Goal: Task Accomplishment & Management: Manage account settings

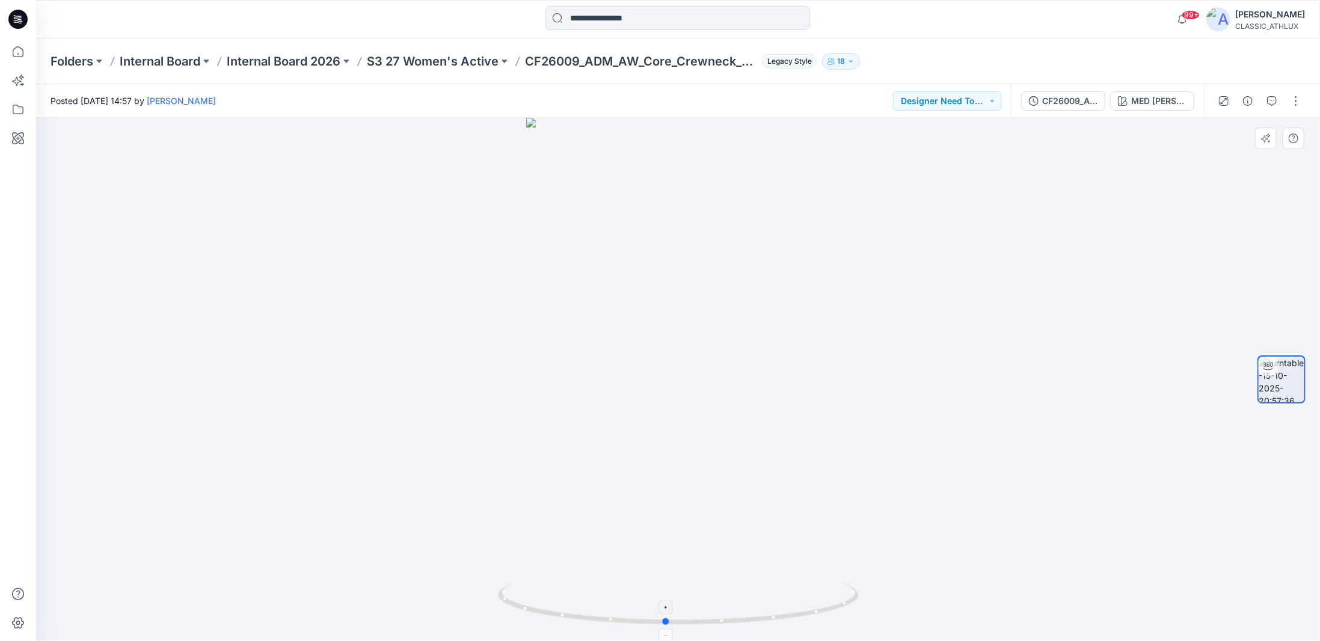
drag, startPoint x: 817, startPoint y: 613, endPoint x: 840, endPoint y: 611, distance: 23.0
click at [840, 611] on icon at bounding box center [680, 605] width 364 height 45
click at [429, 63] on p "S3 27 Women's Active" at bounding box center [433, 61] width 132 height 17
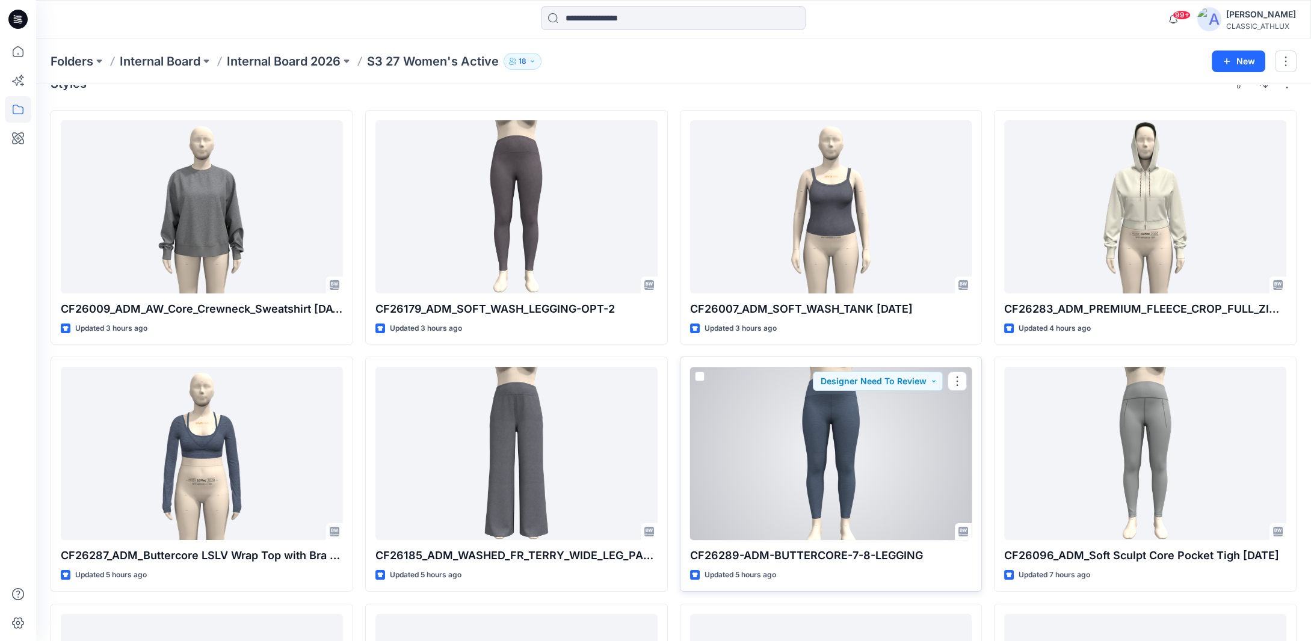
scroll to position [24, 0]
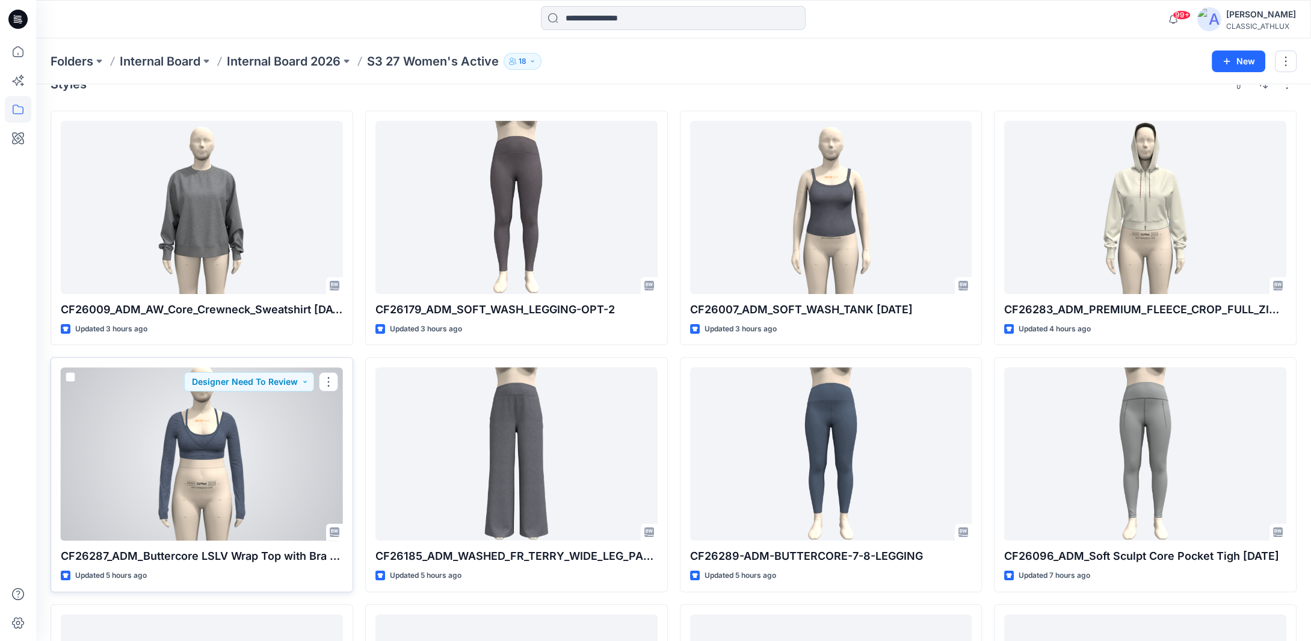
click at [335, 380] on button "button" at bounding box center [328, 381] width 19 height 19
click at [316, 455] on div at bounding box center [202, 453] width 282 height 173
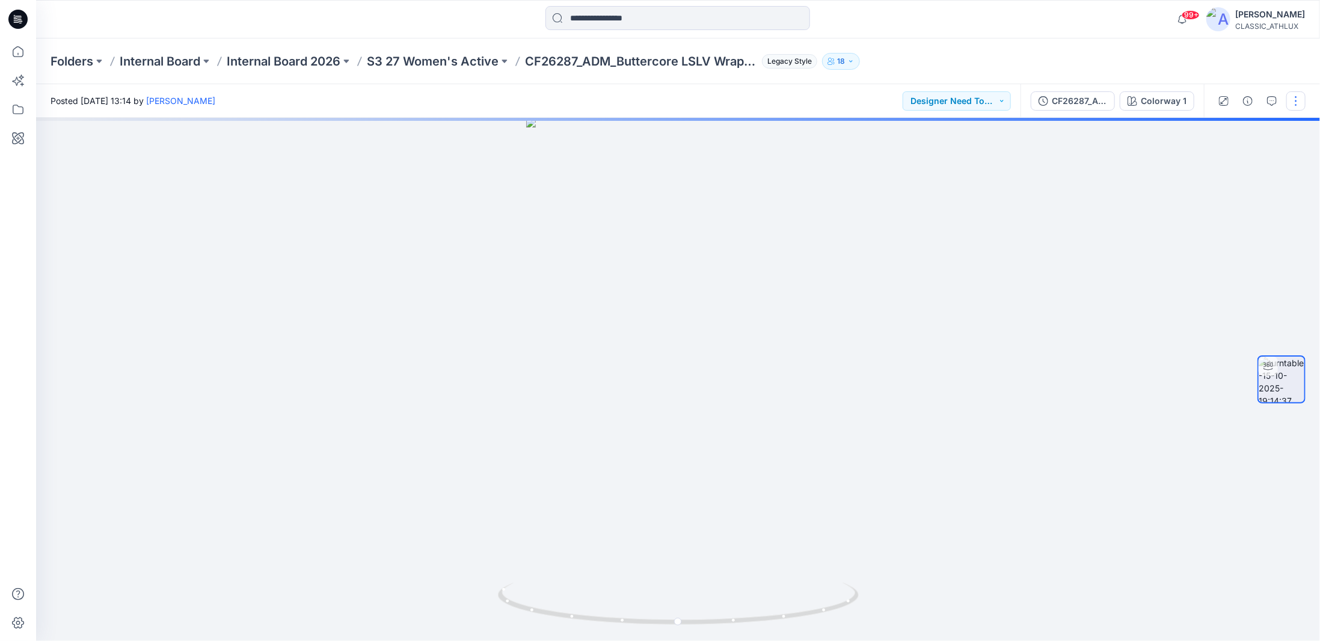
click at [1293, 102] on button "button" at bounding box center [1296, 100] width 19 height 19
click at [1215, 195] on p "Duplicate to..." at bounding box center [1239, 195] width 55 height 13
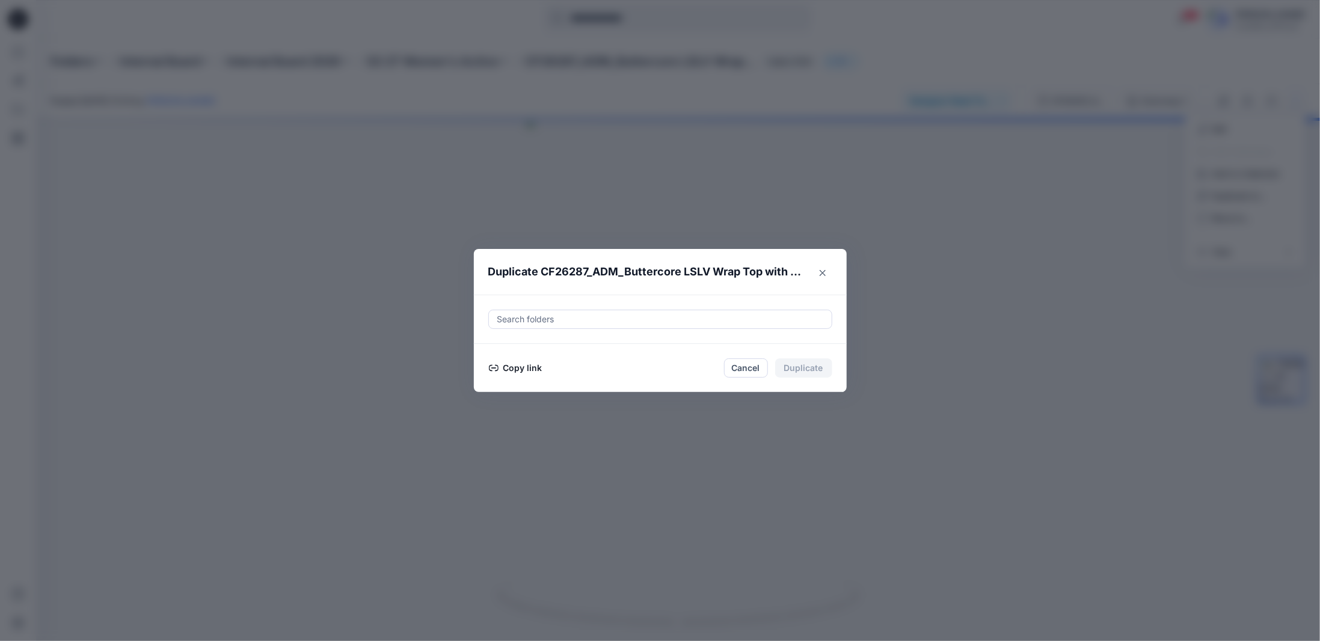
click at [524, 369] on button "Copy link" at bounding box center [515, 368] width 55 height 14
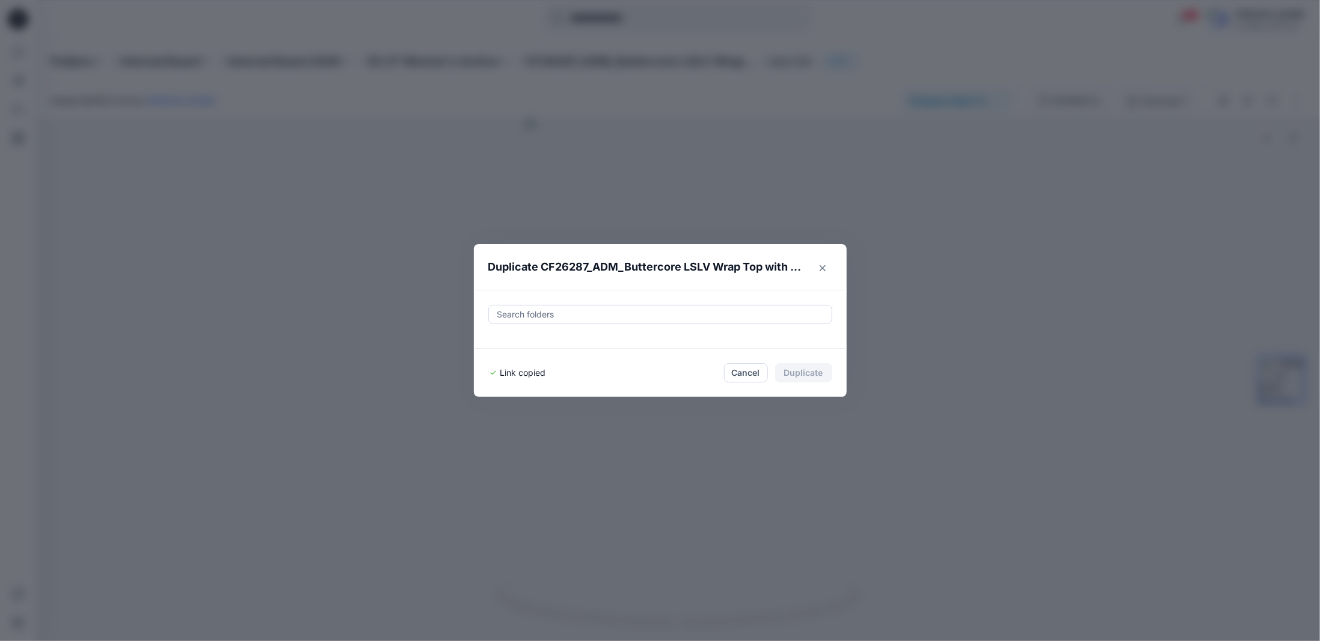
click at [816, 266] on button "Close" at bounding box center [822, 268] width 19 height 19
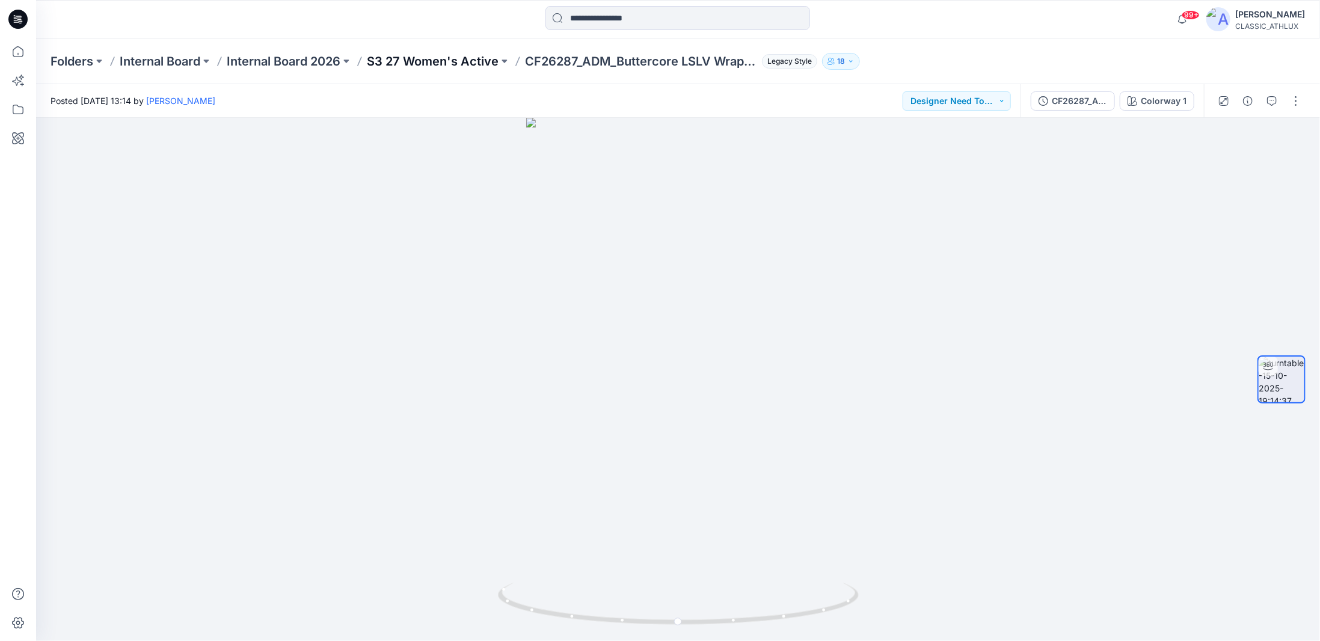
click at [438, 60] on p "S3 27 Women's Active" at bounding box center [433, 61] width 132 height 17
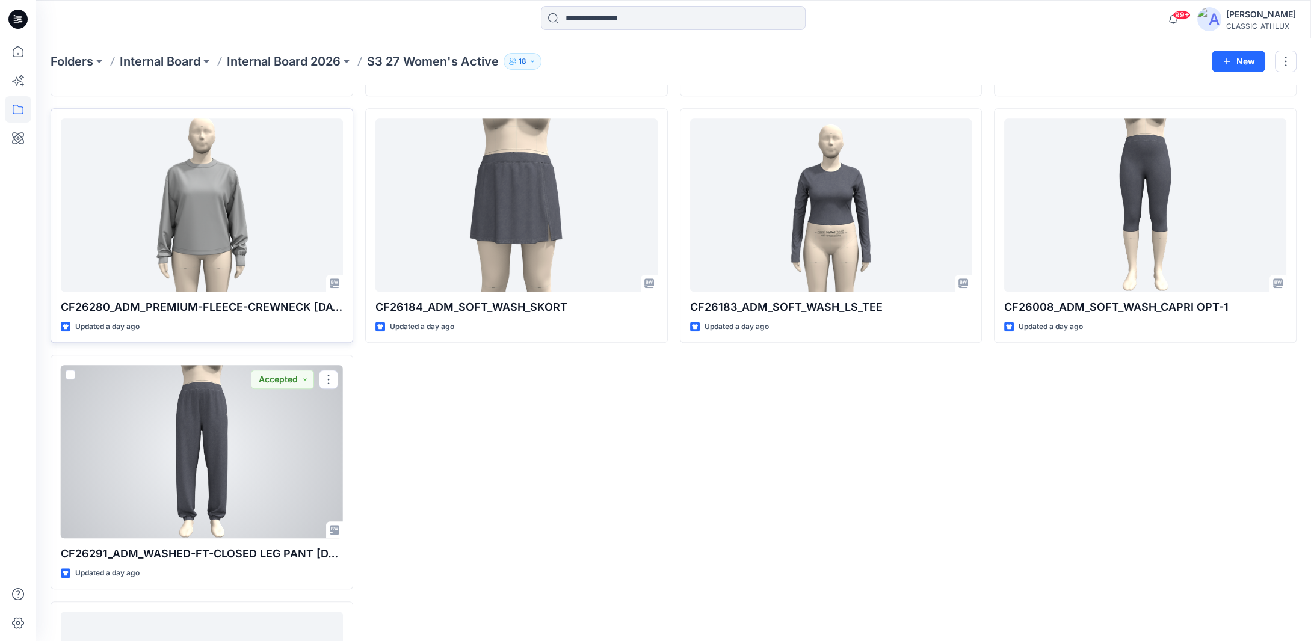
scroll to position [1443, 0]
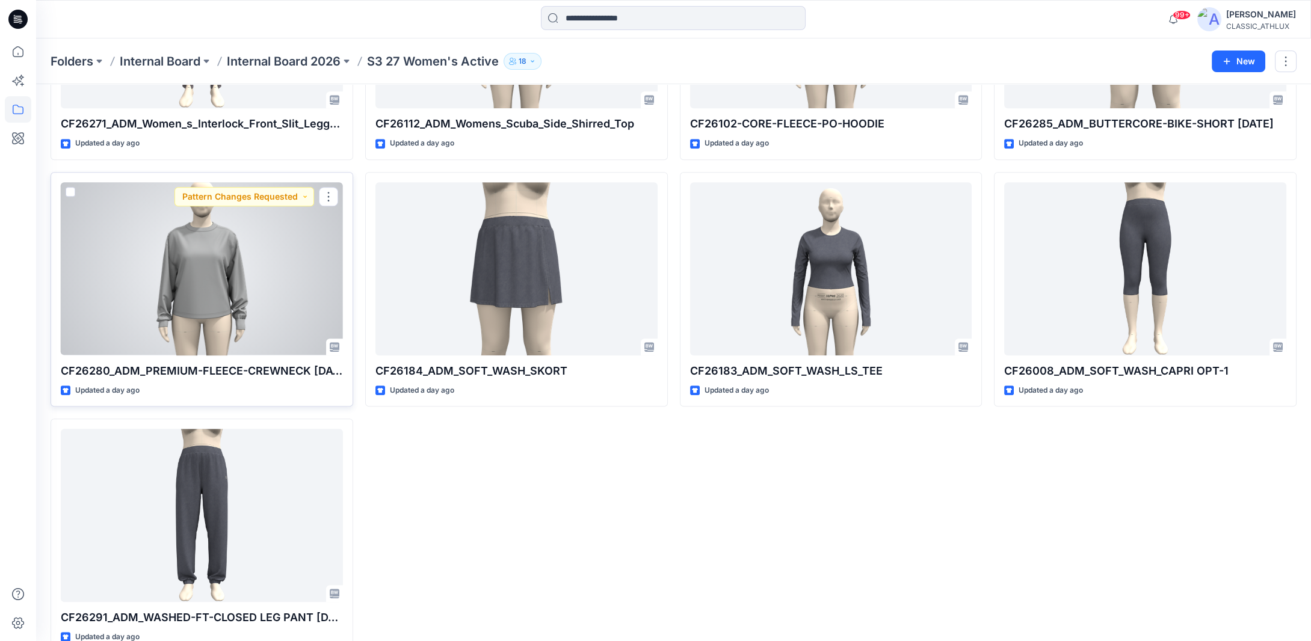
click at [237, 308] on div at bounding box center [202, 268] width 282 height 173
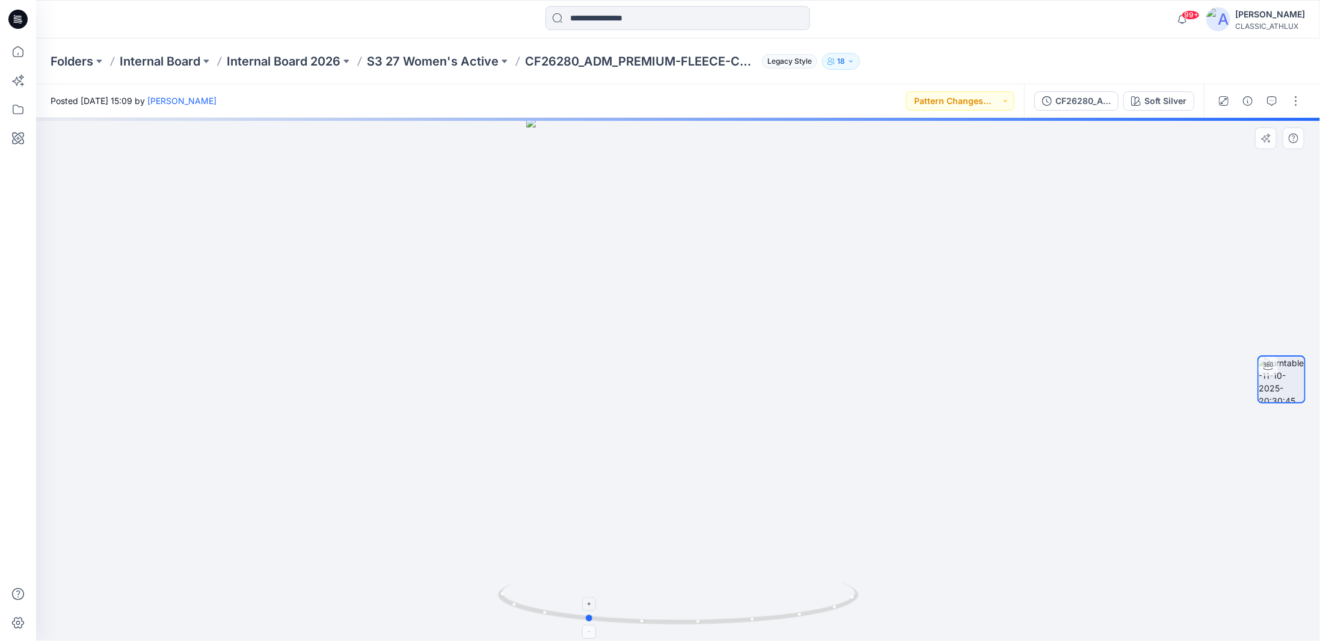
drag, startPoint x: 854, startPoint y: 602, endPoint x: 762, endPoint y: 612, distance: 92.5
click at [762, 612] on icon at bounding box center [680, 605] width 364 height 45
click at [1292, 100] on button "button" at bounding box center [1296, 100] width 19 height 19
click at [1222, 130] on p "Edit" at bounding box center [1219, 129] width 15 height 13
drag, startPoint x: 841, startPoint y: 614, endPoint x: 669, endPoint y: 584, distance: 175.2
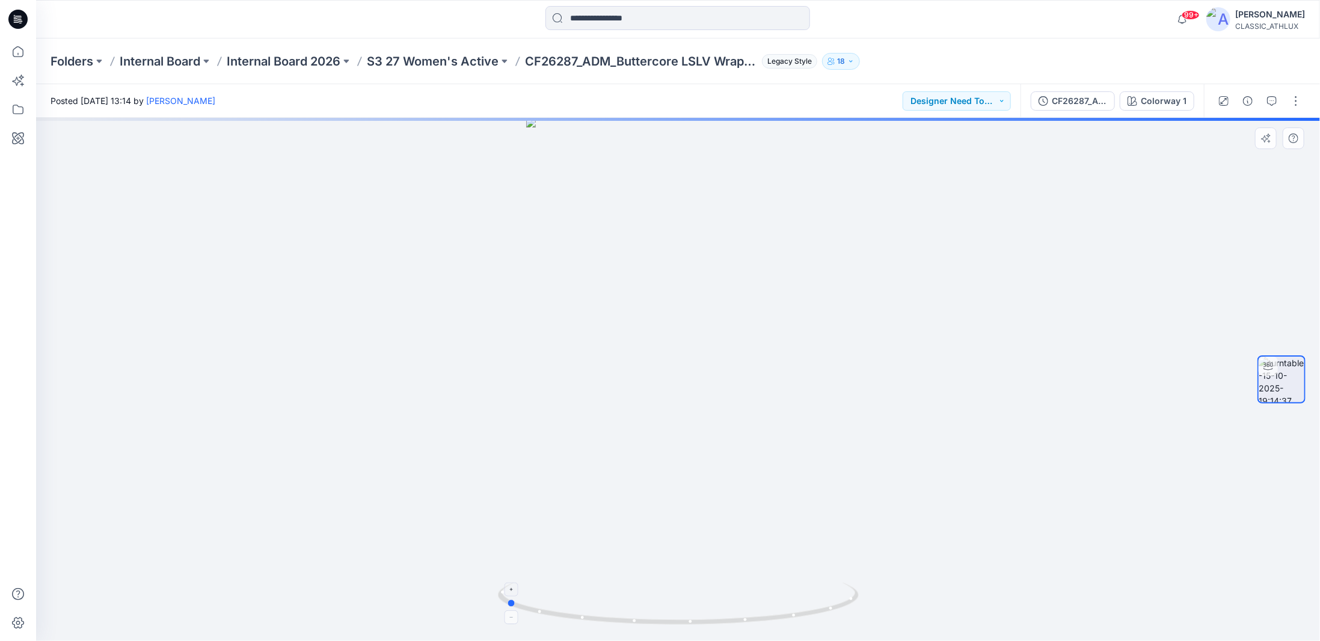
click at [669, 584] on icon at bounding box center [680, 605] width 364 height 45
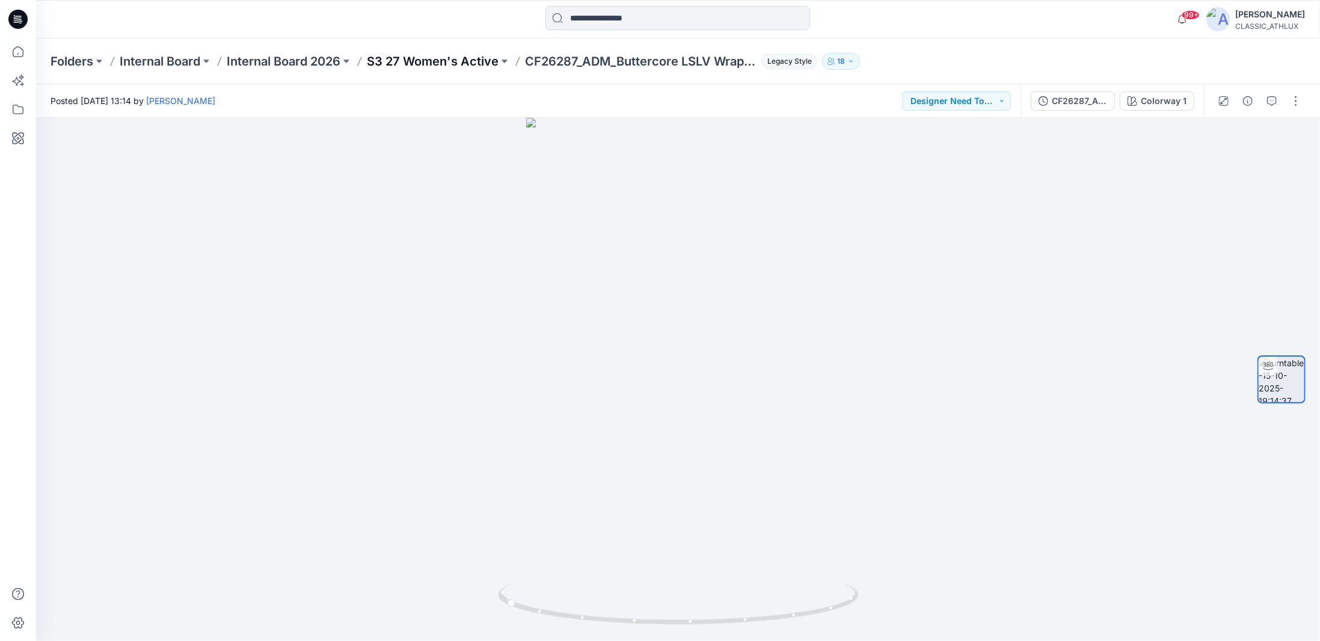
click at [438, 66] on p "S3 27 Women's Active" at bounding box center [433, 61] width 132 height 17
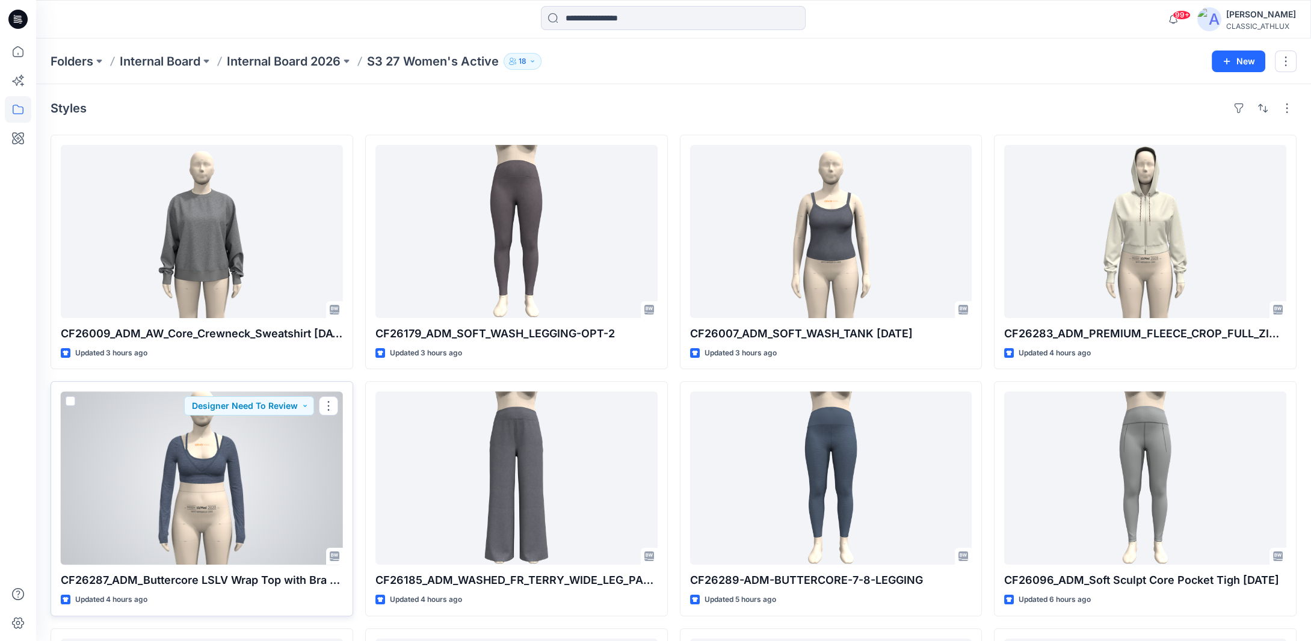
click at [203, 433] on div at bounding box center [202, 478] width 282 height 173
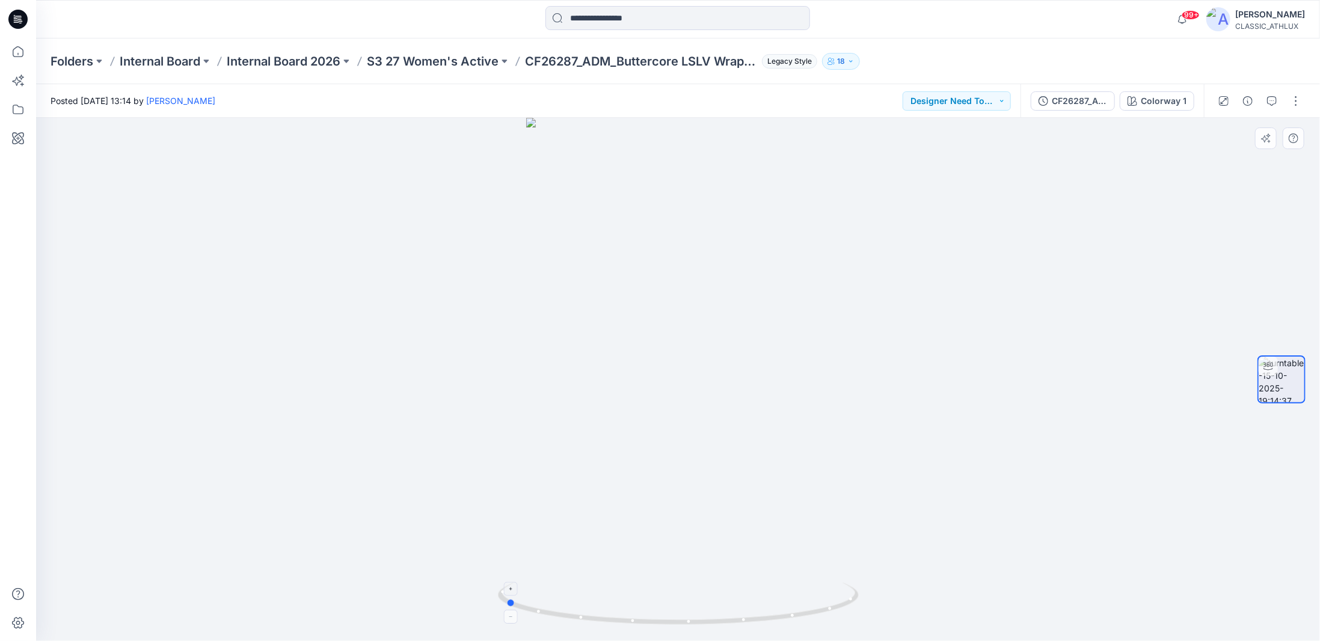
drag, startPoint x: 777, startPoint y: 621, endPoint x: 604, endPoint y: 603, distance: 174.2
click at [604, 603] on icon at bounding box center [680, 605] width 364 height 45
click at [408, 60] on p "S3 27 Women's Active" at bounding box center [433, 61] width 132 height 17
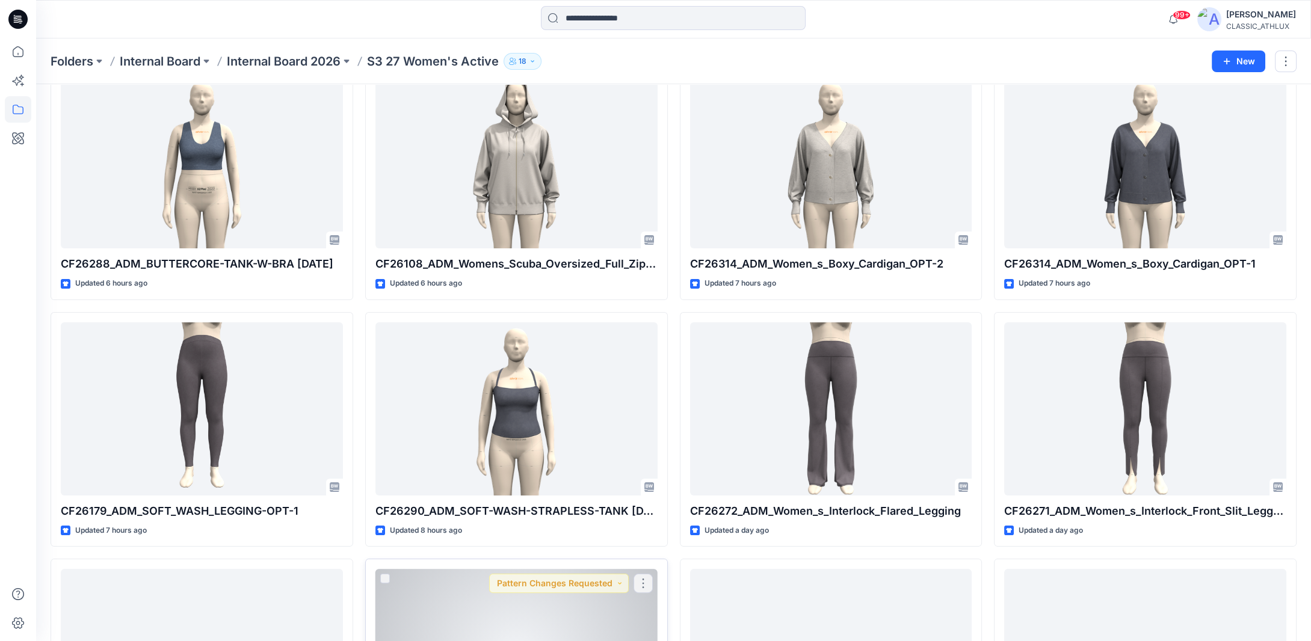
scroll to position [722, 0]
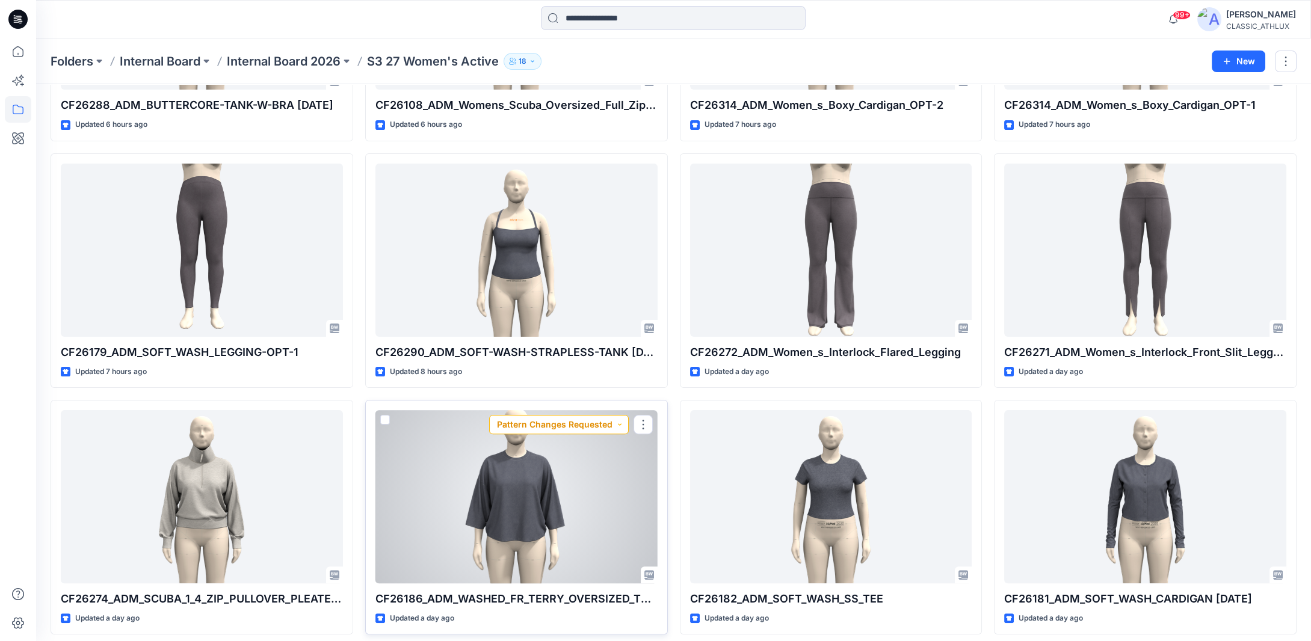
click at [620, 423] on button "Pattern Changes Requested" at bounding box center [559, 424] width 140 height 19
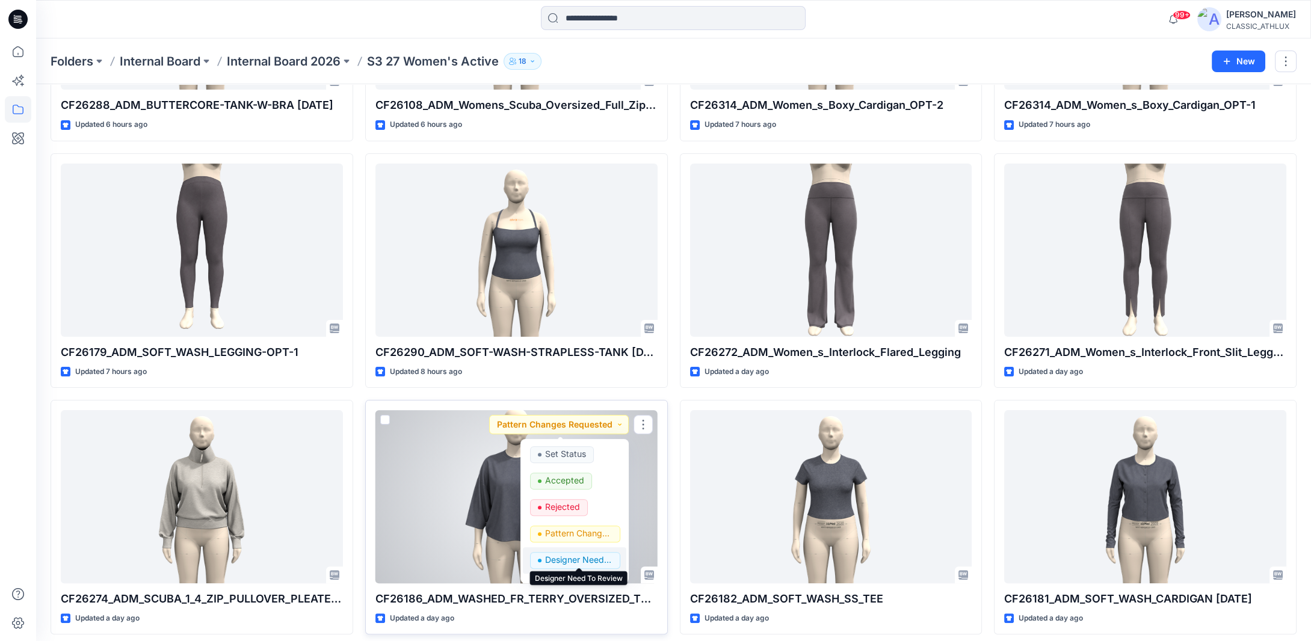
click at [583, 563] on p "Designer Need To Review" at bounding box center [578, 560] width 67 height 16
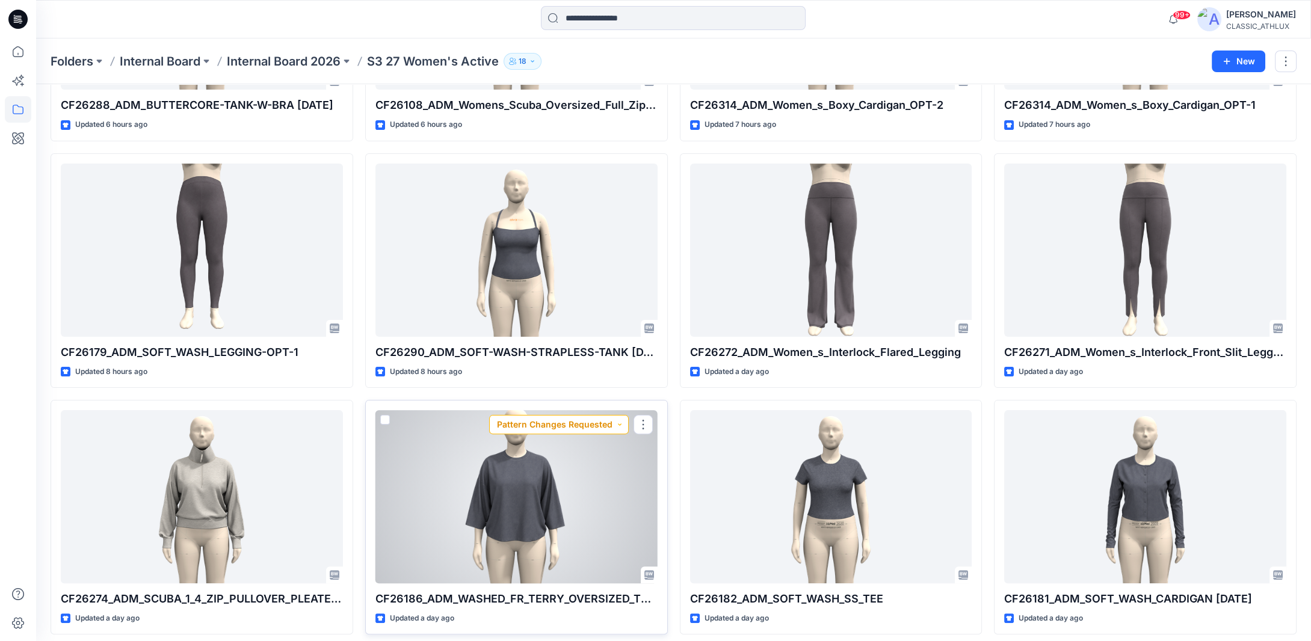
click at [612, 422] on button "Pattern Changes Requested" at bounding box center [559, 424] width 140 height 19
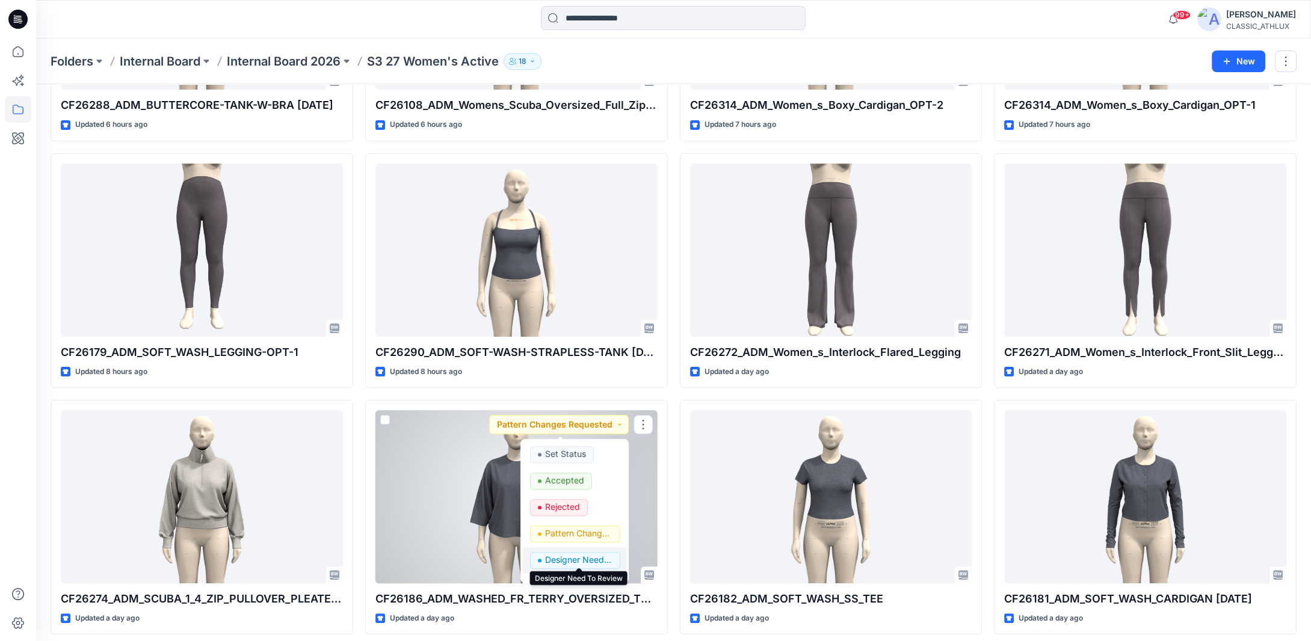
click at [573, 552] on p "Designer Need To Review" at bounding box center [578, 560] width 67 height 16
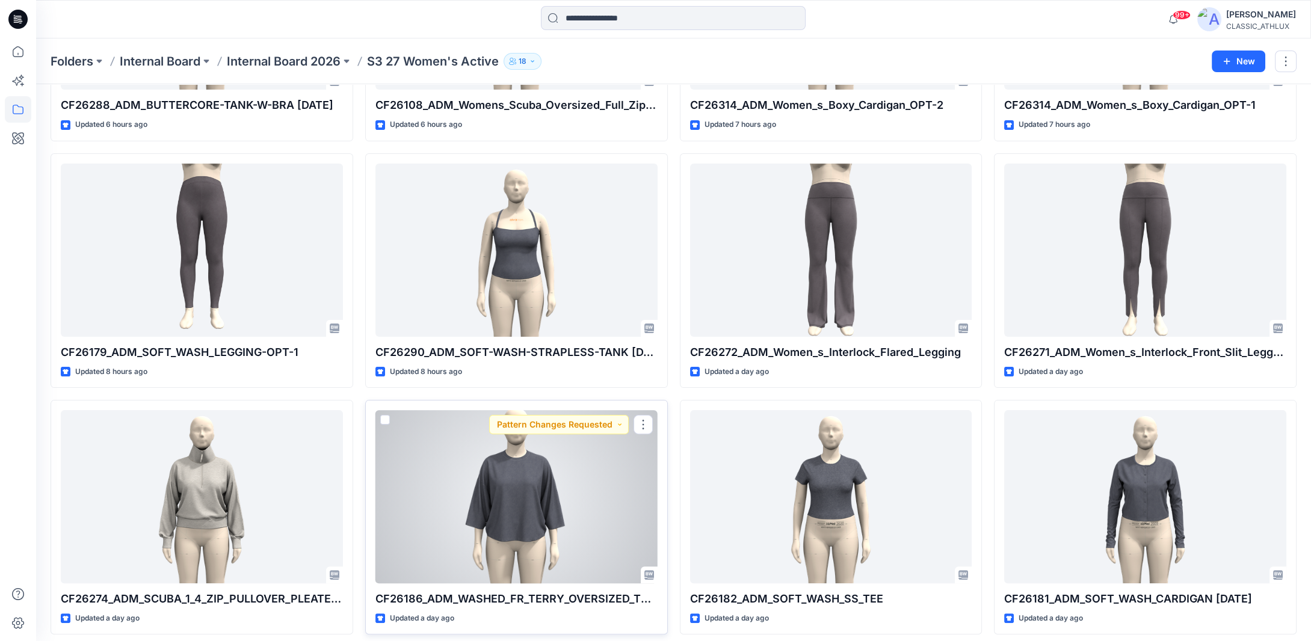
click at [547, 514] on div at bounding box center [516, 496] width 282 height 173
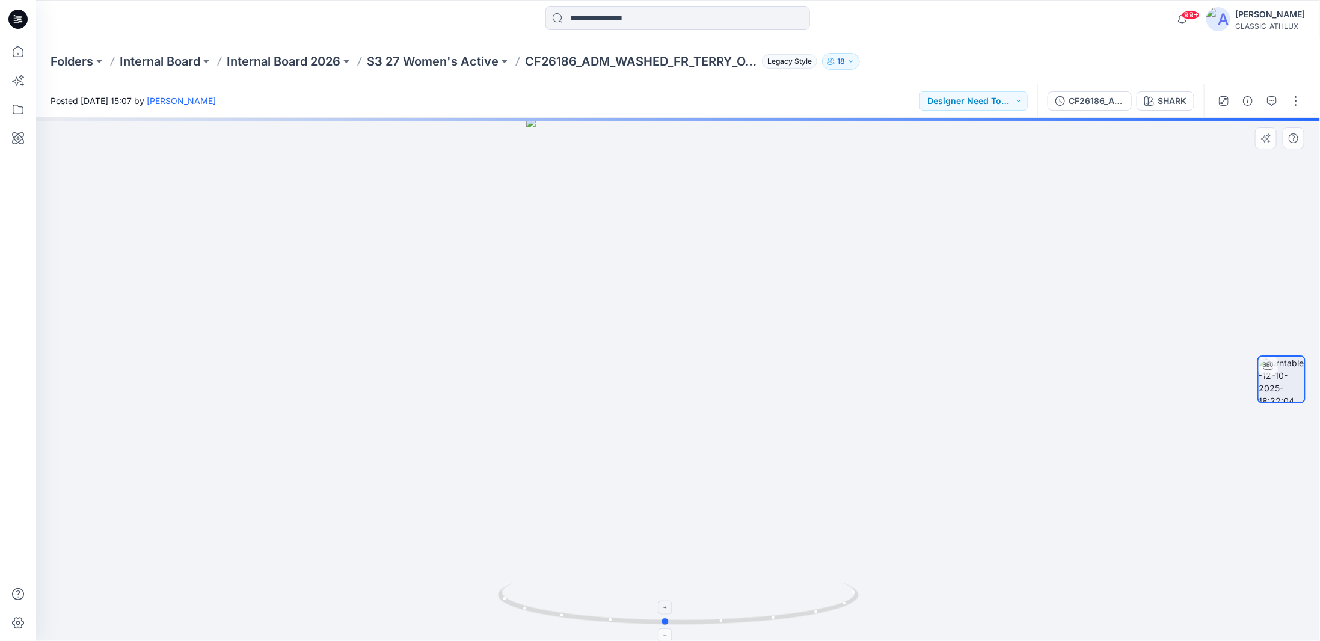
click at [840, 606] on icon at bounding box center [680, 605] width 364 height 45
click at [419, 57] on p "S3 27 Women's Active" at bounding box center [433, 61] width 132 height 17
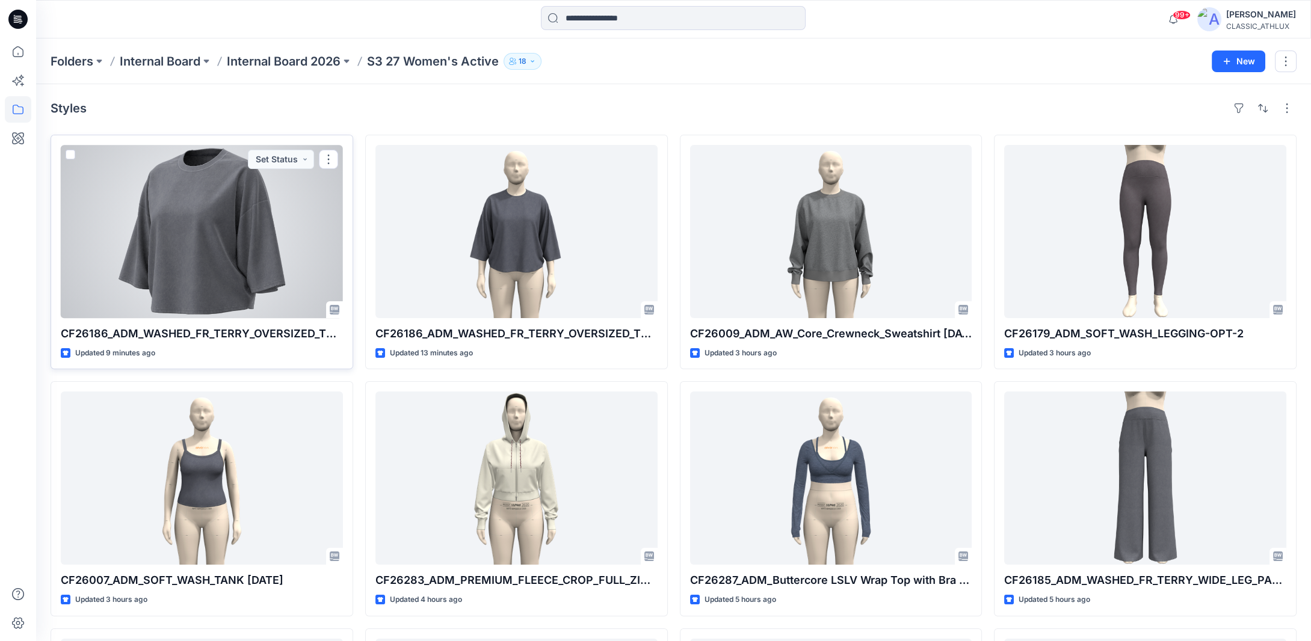
click at [235, 275] on div at bounding box center [202, 231] width 282 height 173
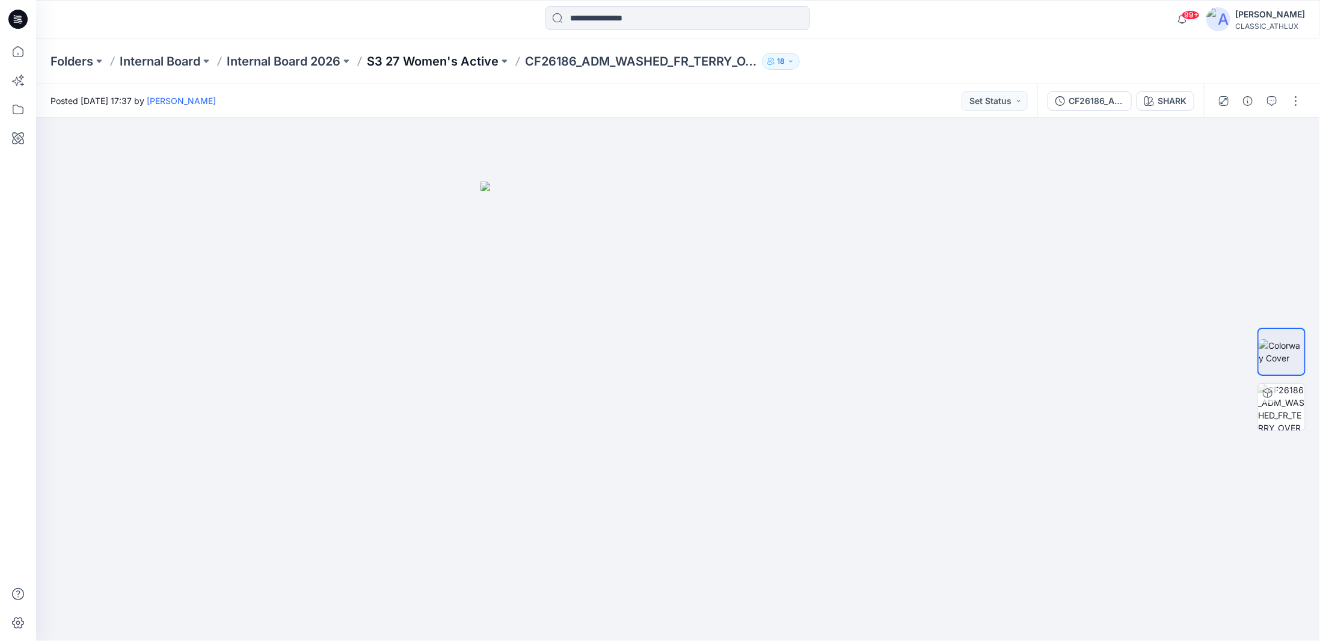
click at [438, 61] on p "S3 27 Women's Active" at bounding box center [433, 61] width 132 height 17
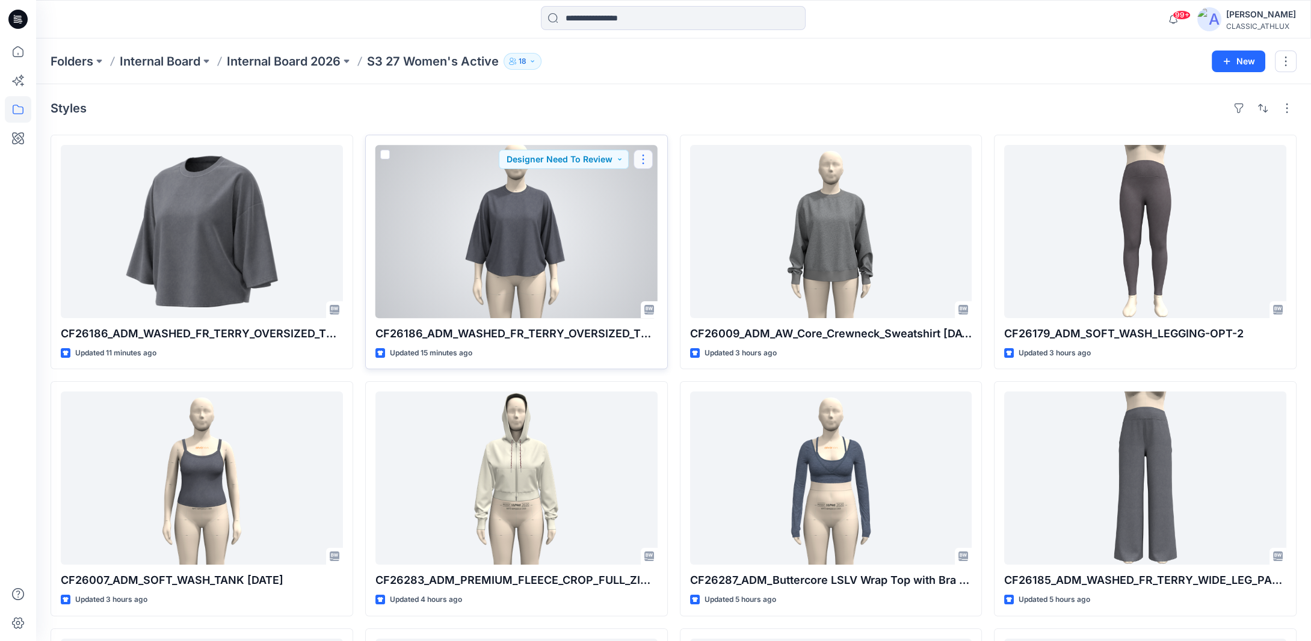
click at [641, 159] on button "button" at bounding box center [642, 159] width 19 height 19
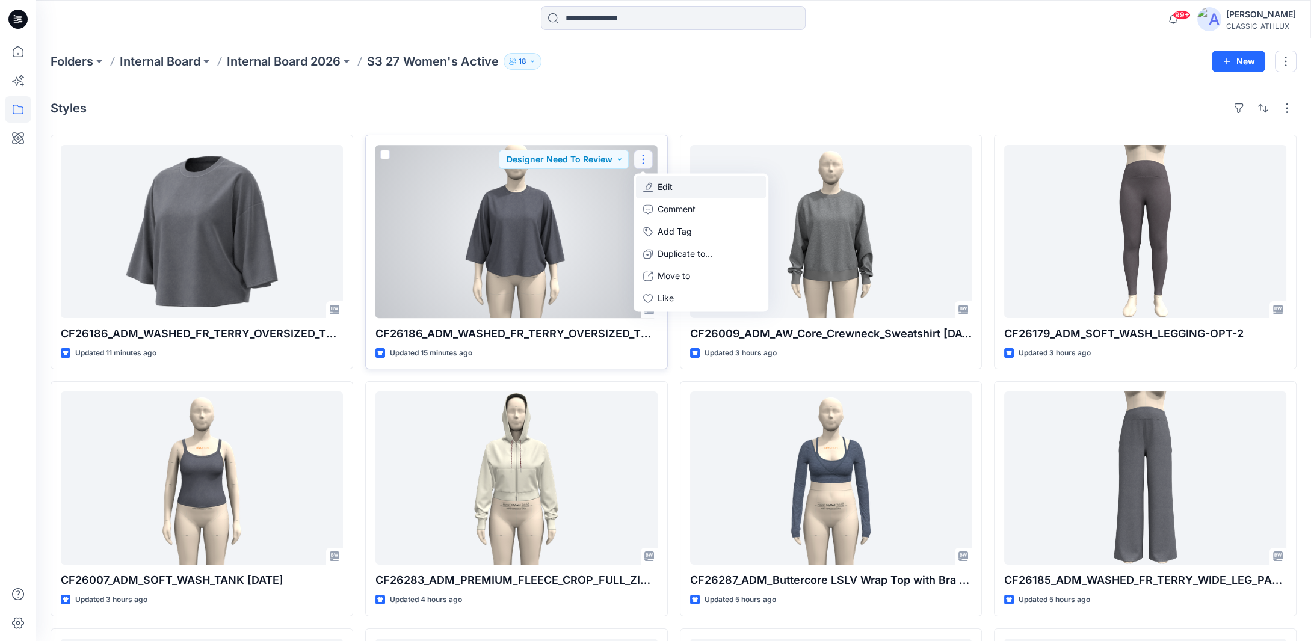
click at [680, 185] on button "Edit" at bounding box center [701, 187] width 130 height 22
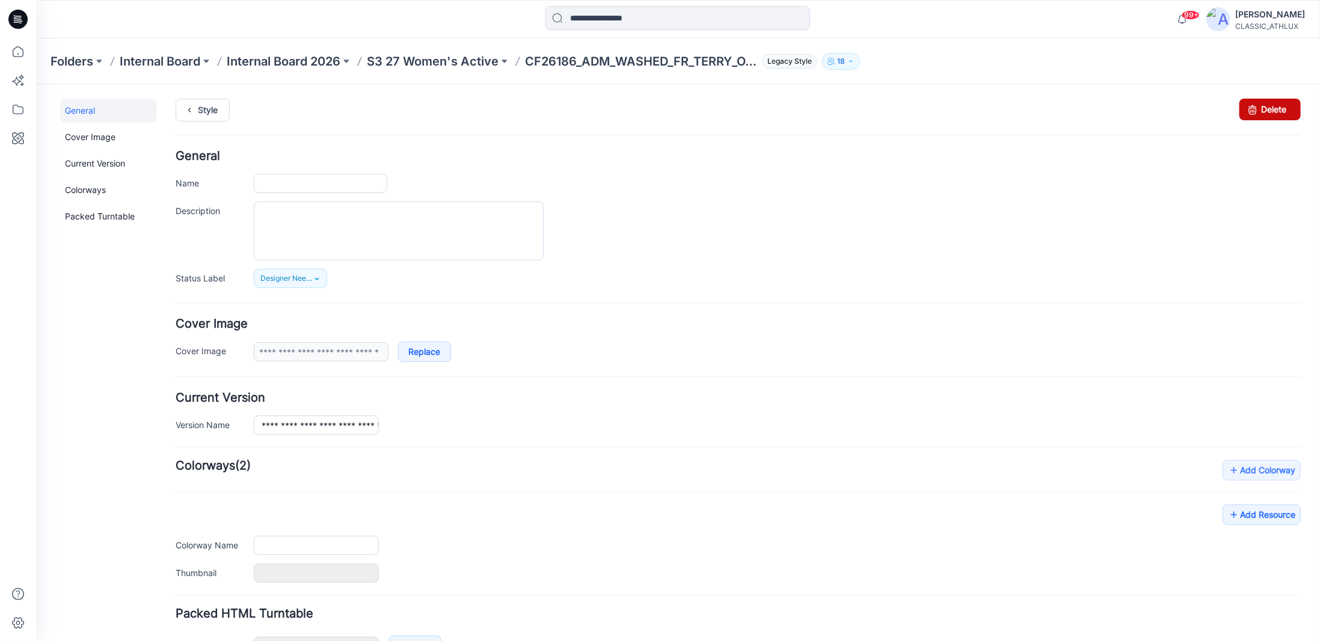
click at [1279, 109] on link "Delete" at bounding box center [1269, 109] width 61 height 22
type input "**********"
type input "*****"
type input "**********"
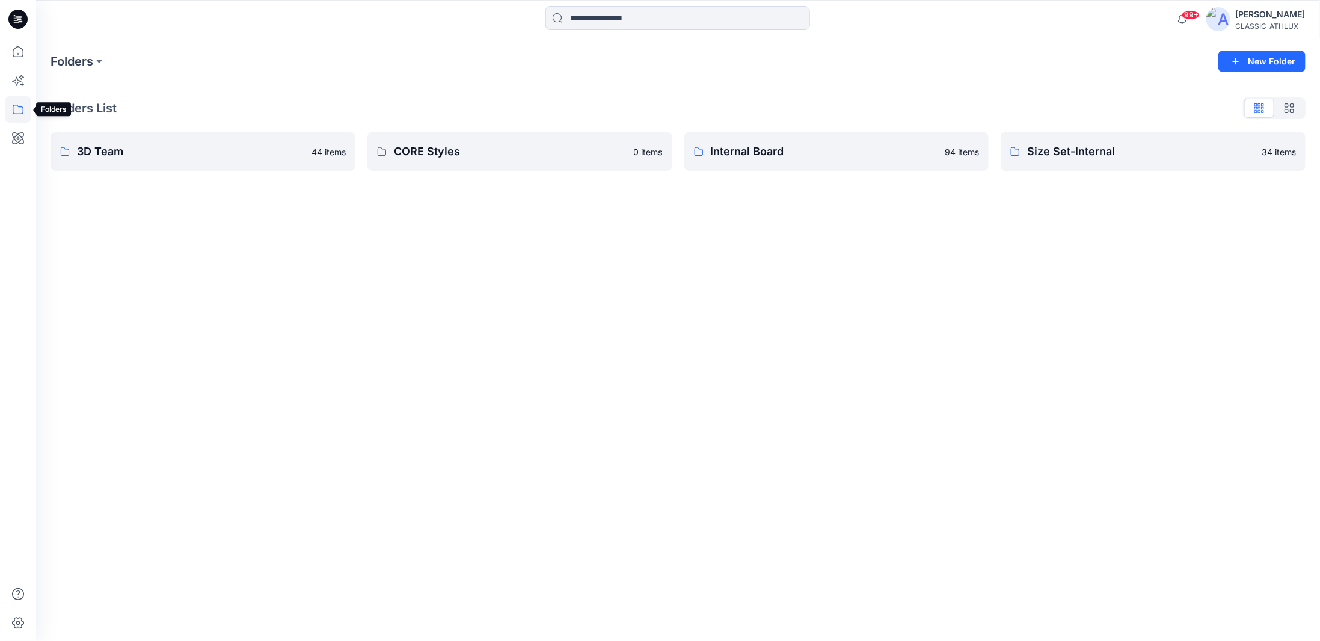
click at [16, 110] on icon at bounding box center [18, 109] width 26 height 26
click at [61, 95] on icon "button" at bounding box center [58, 94] width 10 height 10
click at [70, 166] on icon "button" at bounding box center [70, 166] width 2 height 4
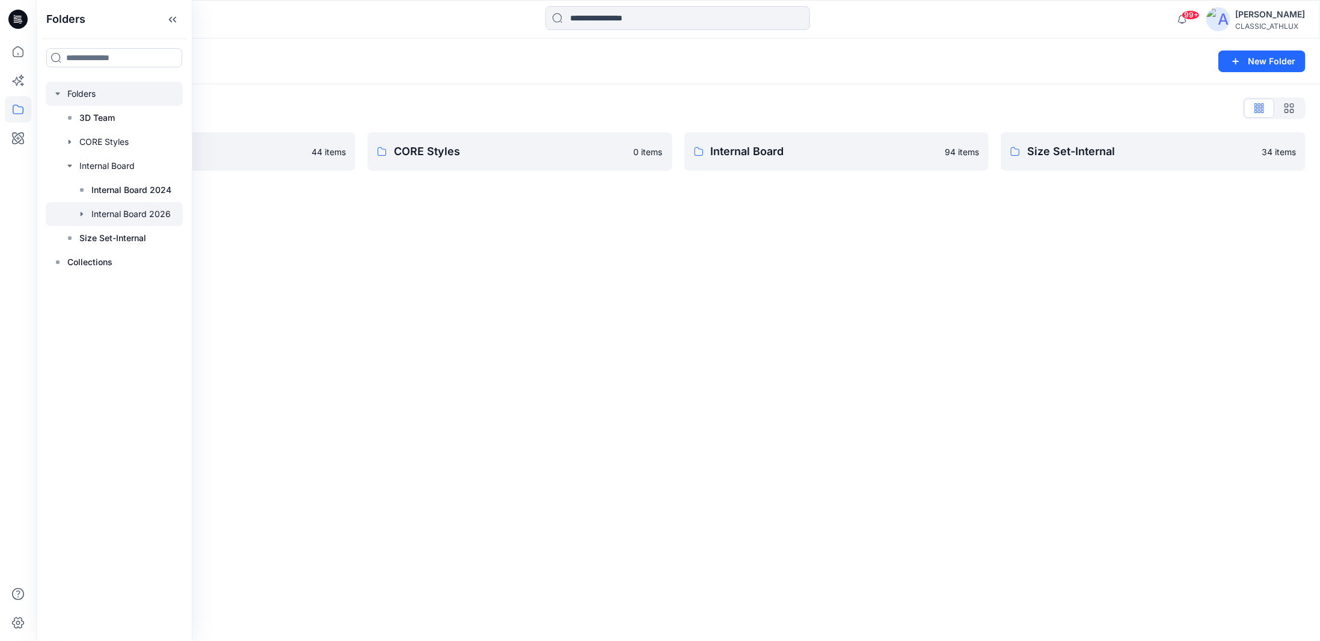
click at [81, 215] on icon "button" at bounding box center [82, 214] width 2 height 4
click at [111, 284] on p "S3 27 Women's Active" at bounding box center [148, 286] width 91 height 14
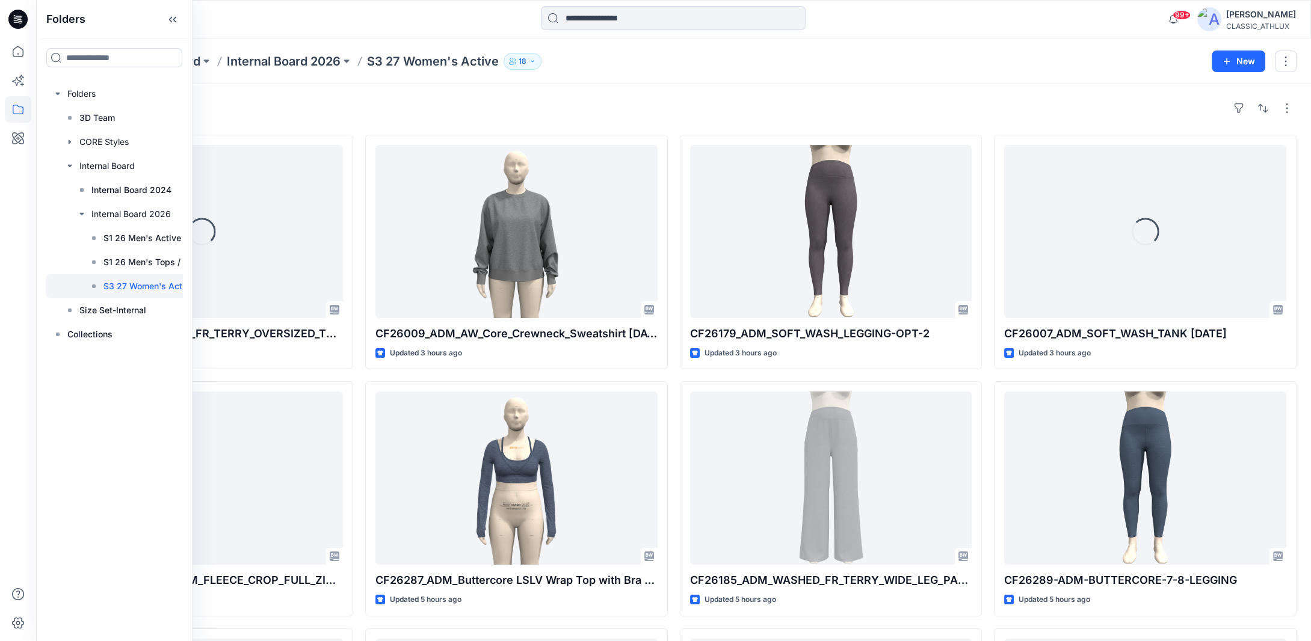
click at [714, 94] on div "Styles Loading... CF26186_ADM_WASHED_FR_TERRY_OVERSIZED_TEE [DATE] Updated 12 m…" at bounding box center [673, 502] width 1274 height 837
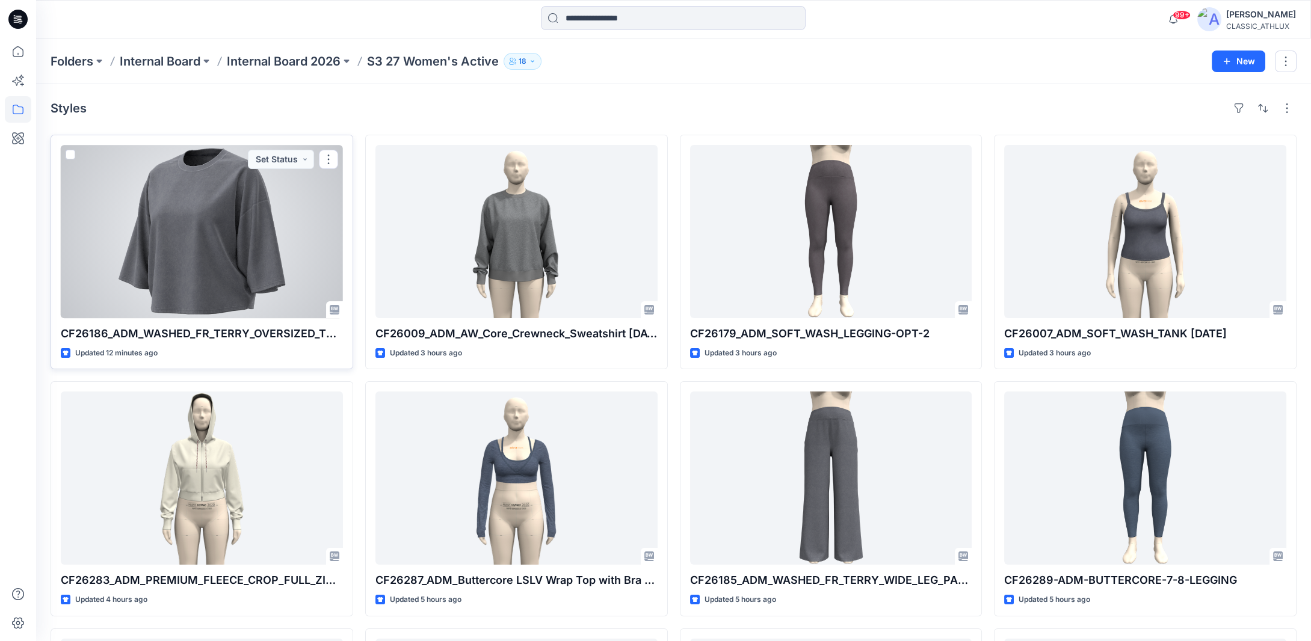
click at [273, 226] on div at bounding box center [202, 231] width 282 height 173
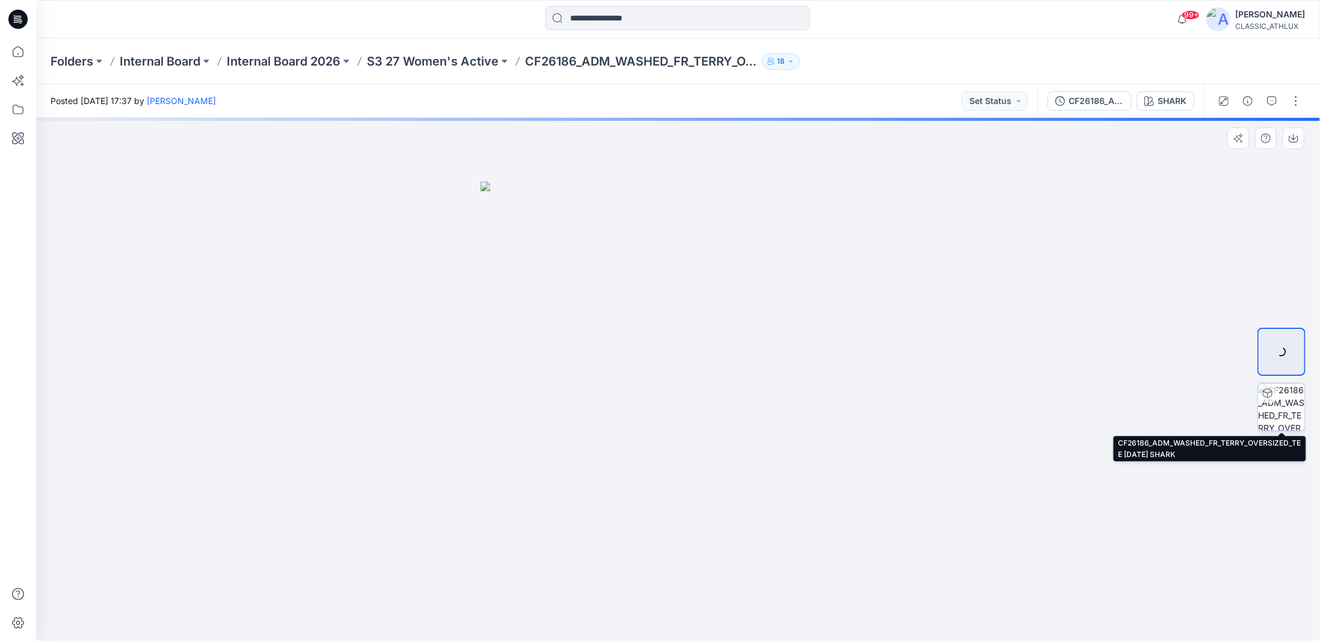
click at [1278, 413] on img at bounding box center [1281, 407] width 47 height 47
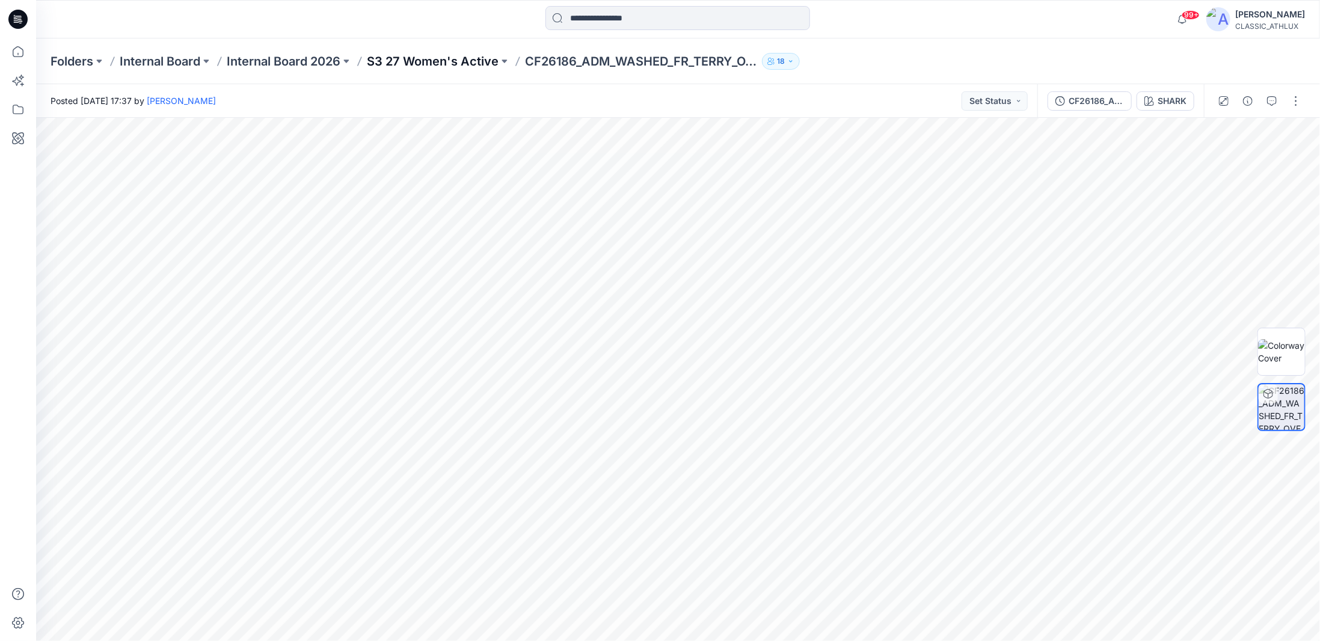
click at [406, 61] on p "S3 27 Women's Active" at bounding box center [433, 61] width 132 height 17
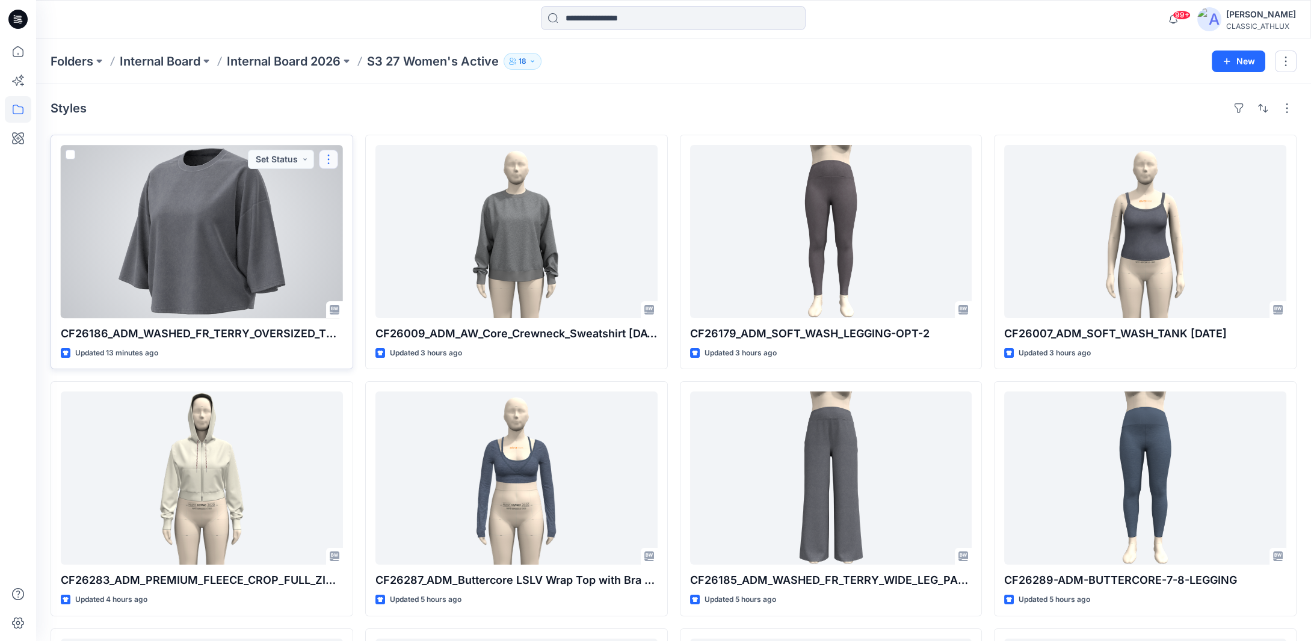
click at [328, 156] on button "button" at bounding box center [328, 159] width 19 height 19
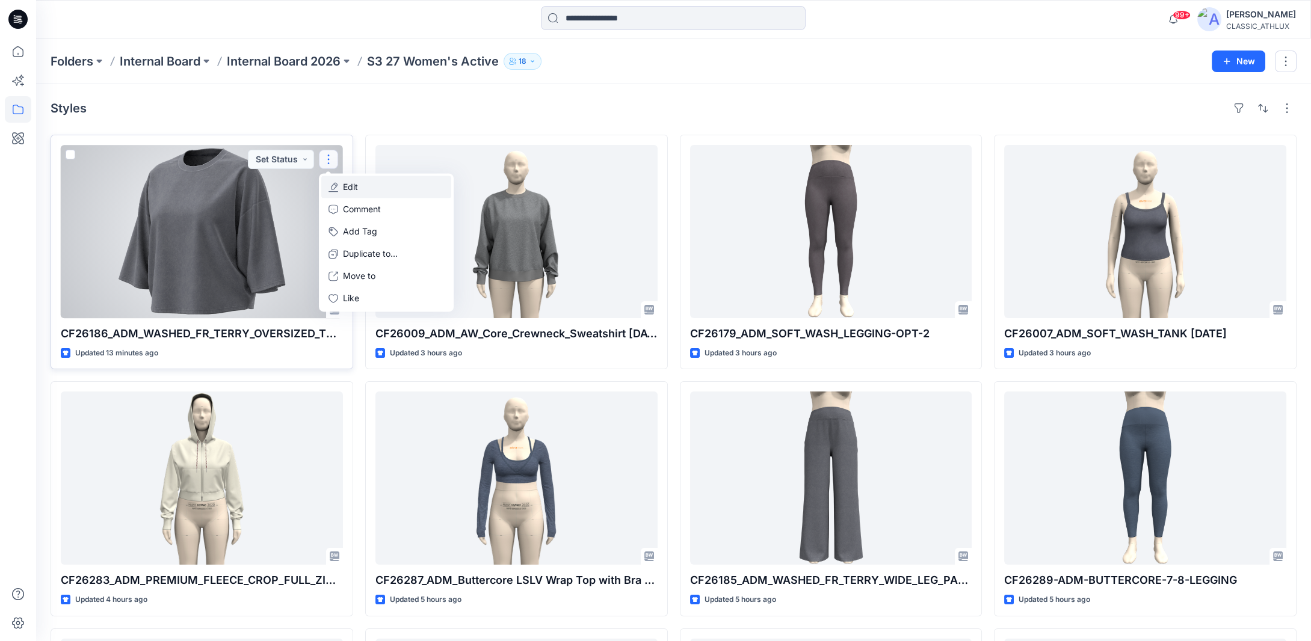
click at [342, 188] on button "Edit" at bounding box center [386, 187] width 130 height 22
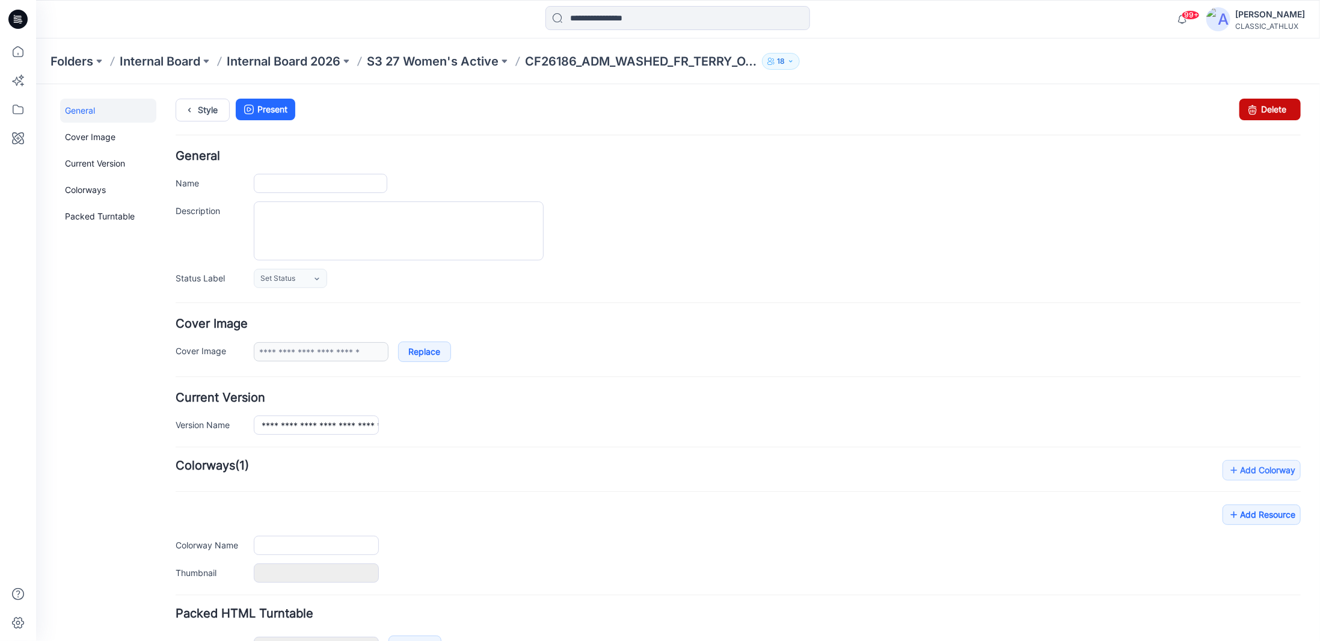
click at [1266, 108] on link "Delete" at bounding box center [1269, 109] width 61 height 22
type input "**********"
type input "*****"
type input "**********"
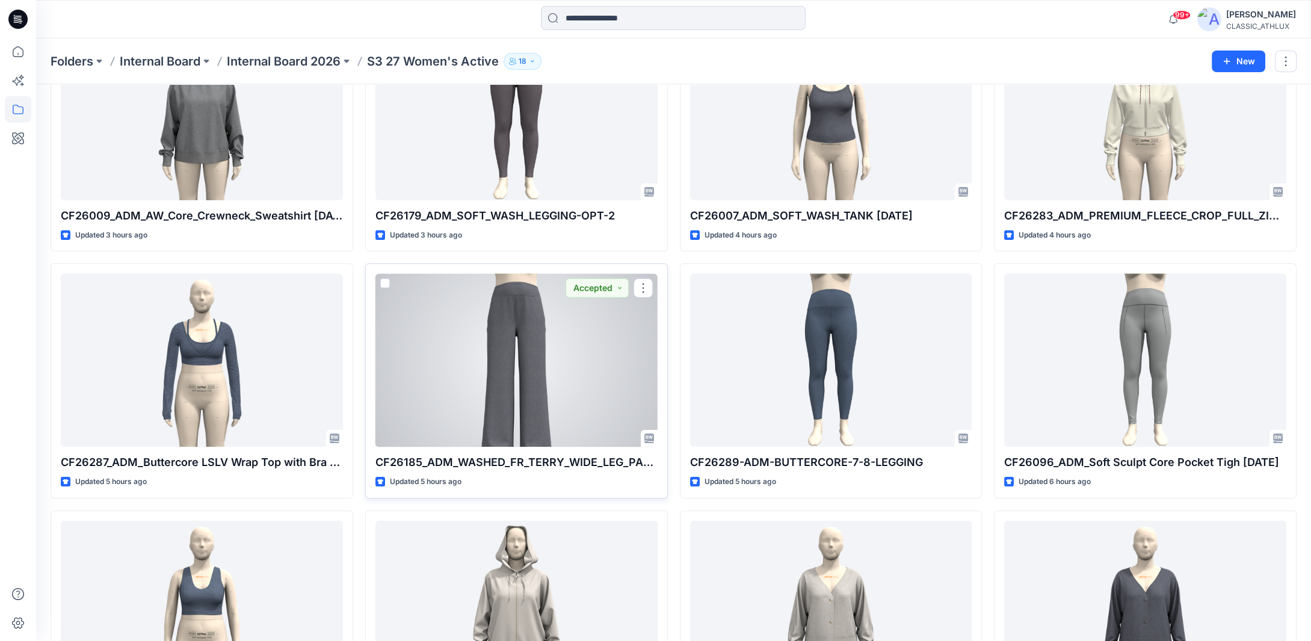
scroll to position [120, 0]
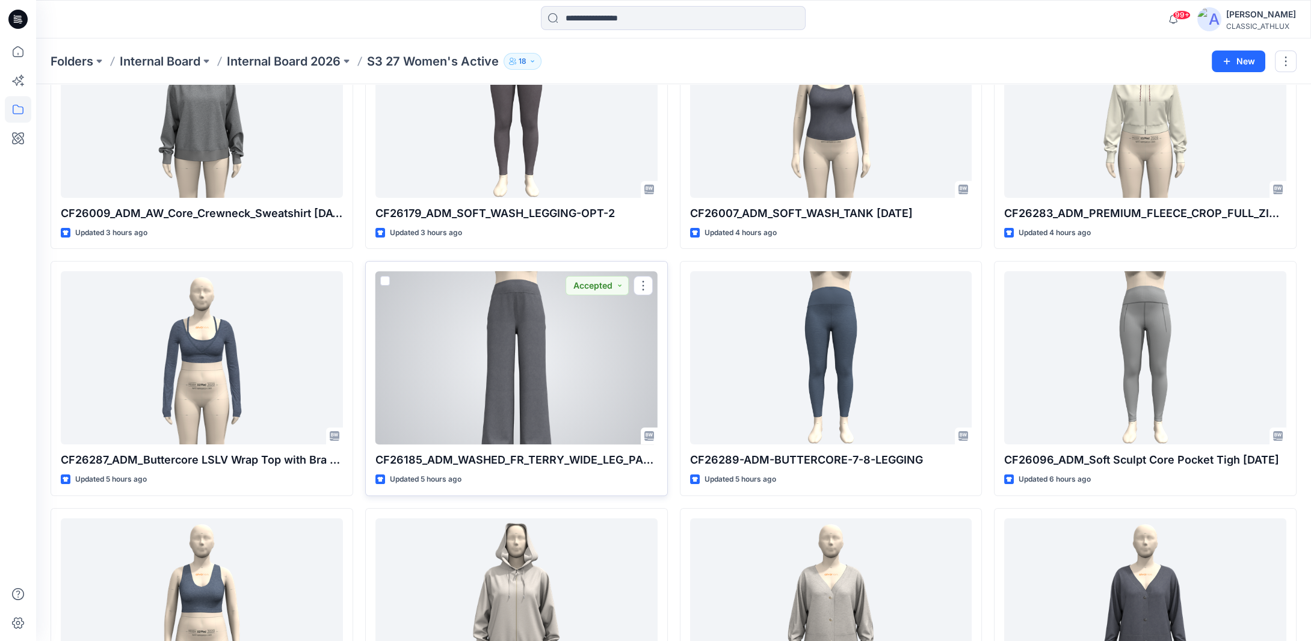
click at [544, 412] on div at bounding box center [516, 357] width 282 height 173
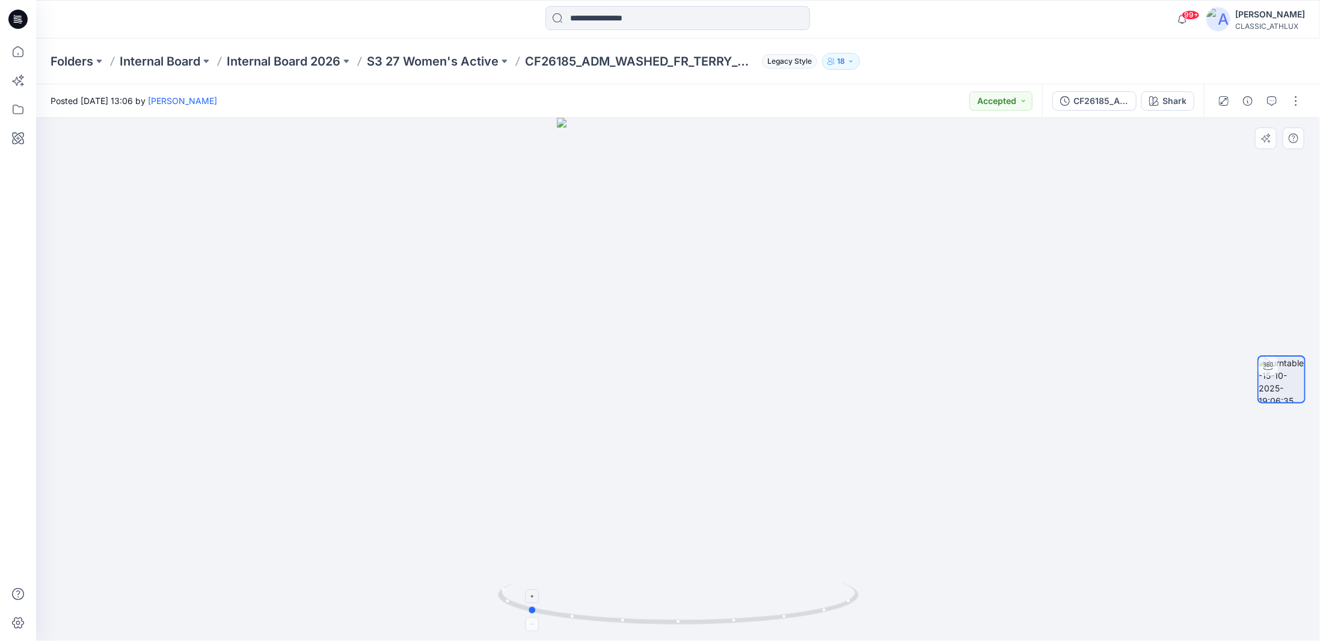
drag, startPoint x: 804, startPoint y: 616, endPoint x: 653, endPoint y: 603, distance: 151.5
click at [653, 603] on icon at bounding box center [680, 605] width 364 height 45
drag, startPoint x: 725, startPoint y: 624, endPoint x: 865, endPoint y: 609, distance: 140.9
click at [865, 609] on div at bounding box center [678, 379] width 1284 height 523
click at [402, 58] on p "S3 27 Women's Active" at bounding box center [433, 61] width 132 height 17
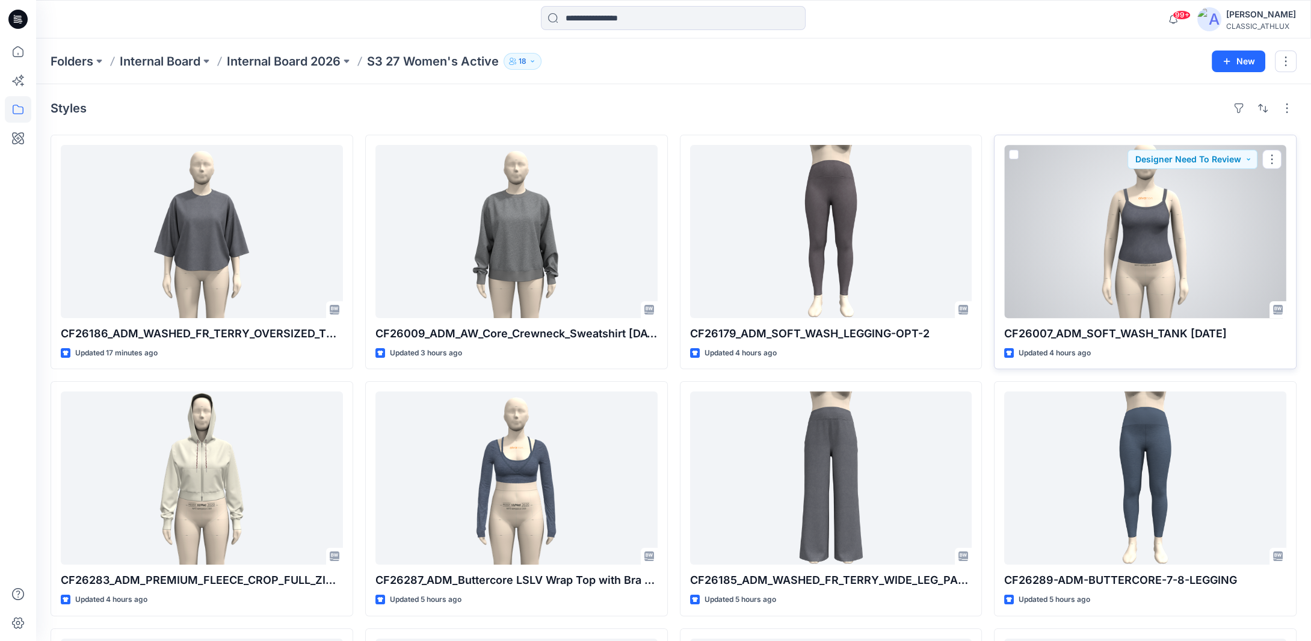
click at [1153, 246] on div at bounding box center [1145, 231] width 282 height 173
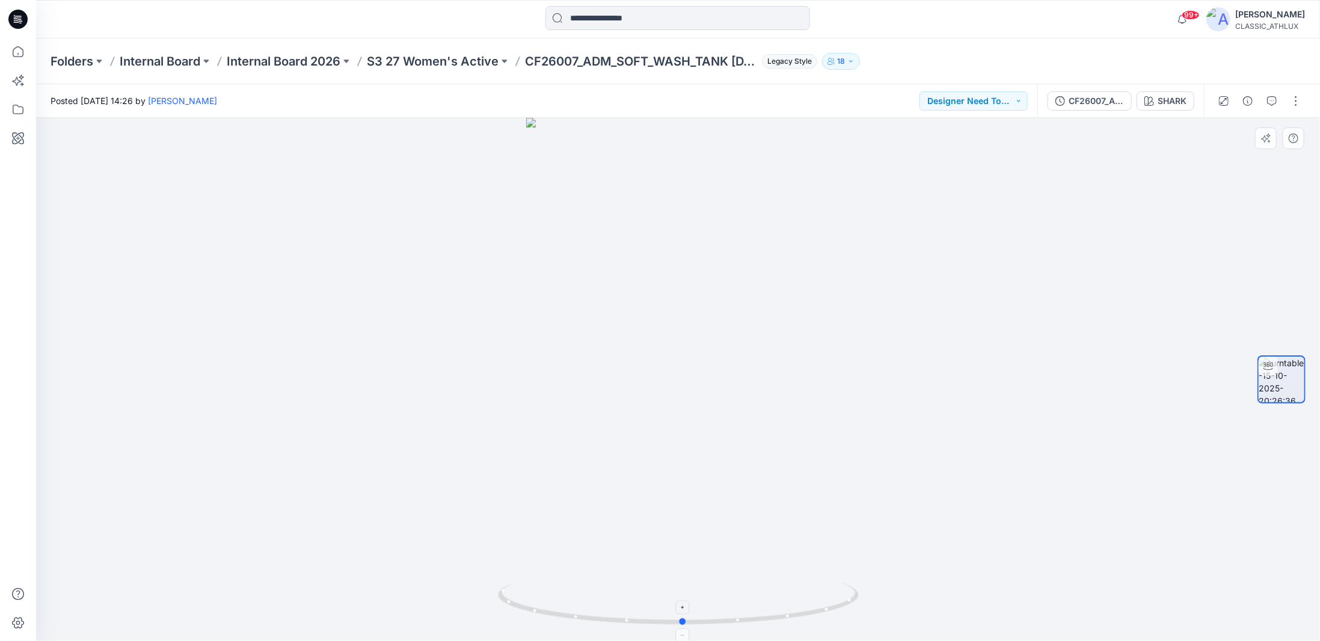
drag, startPoint x: 840, startPoint y: 610, endPoint x: 850, endPoint y: 609, distance: 10.4
click at [850, 609] on icon at bounding box center [680, 605] width 364 height 45
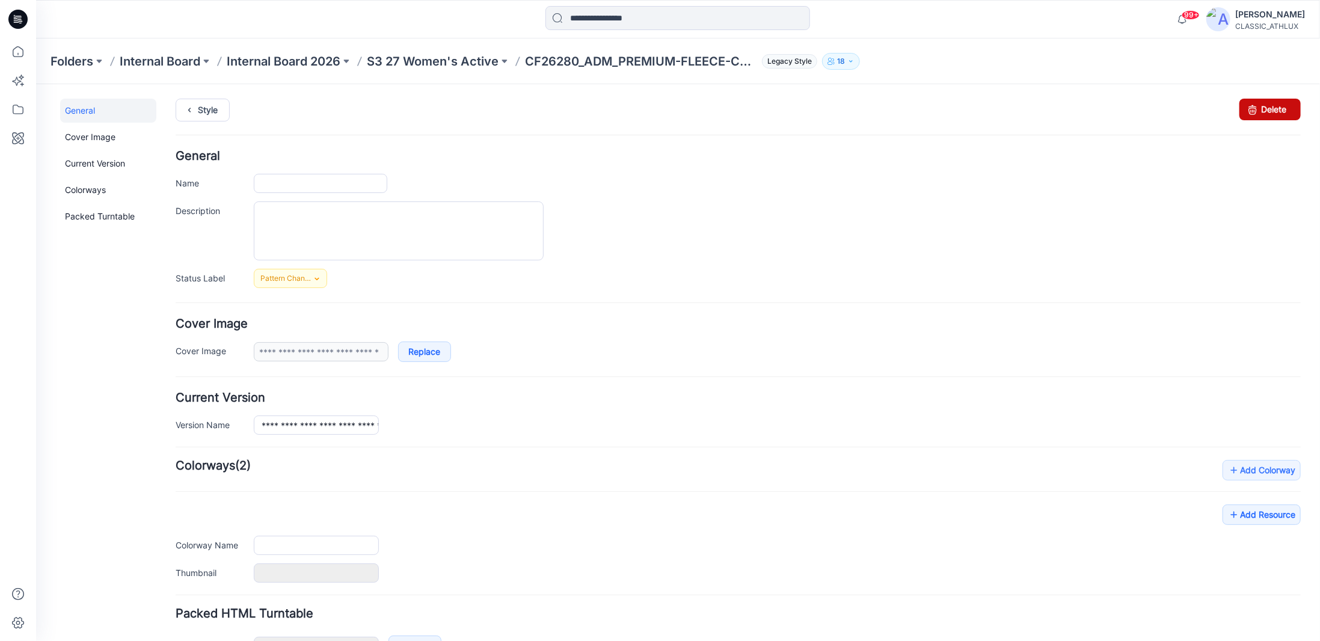
type input "**********"
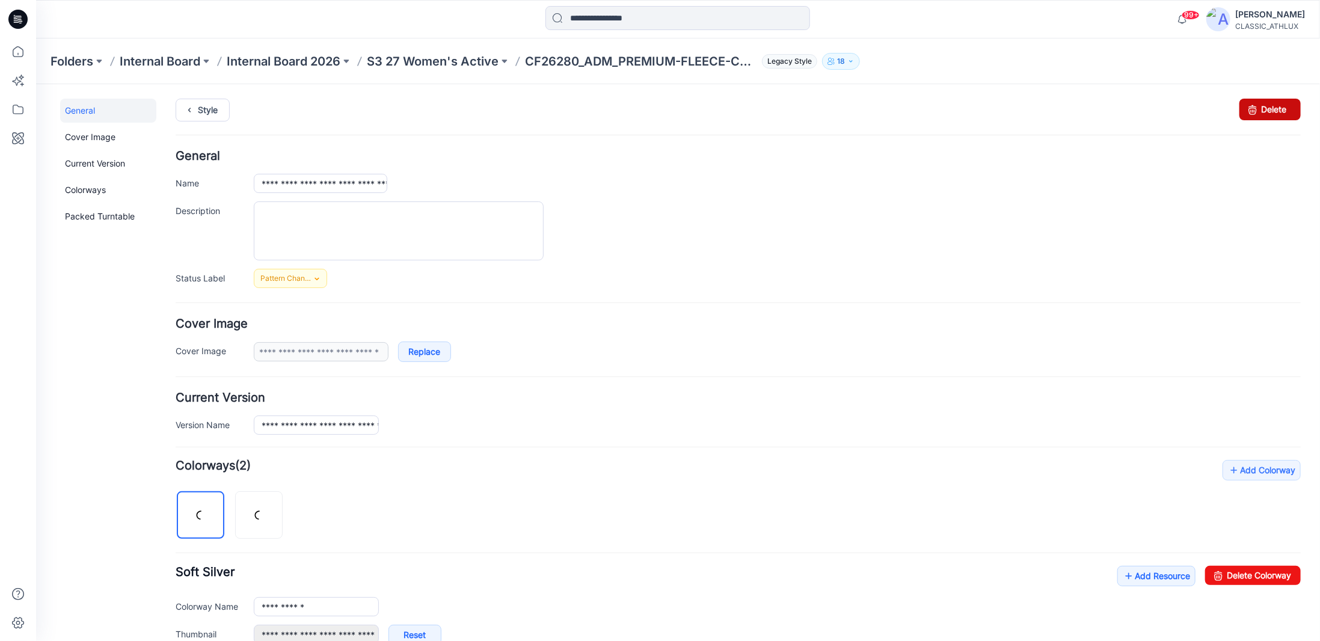
click at [1258, 109] on link "Delete" at bounding box center [1269, 109] width 61 height 22
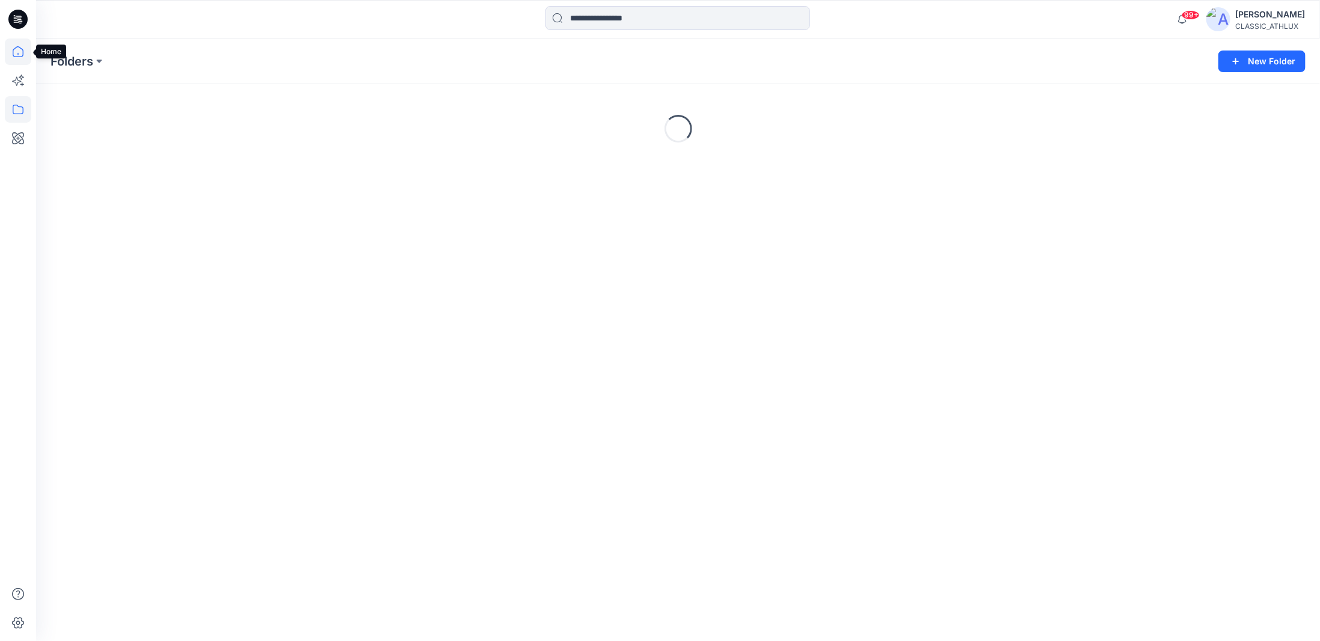
click at [19, 53] on icon at bounding box center [18, 51] width 26 height 26
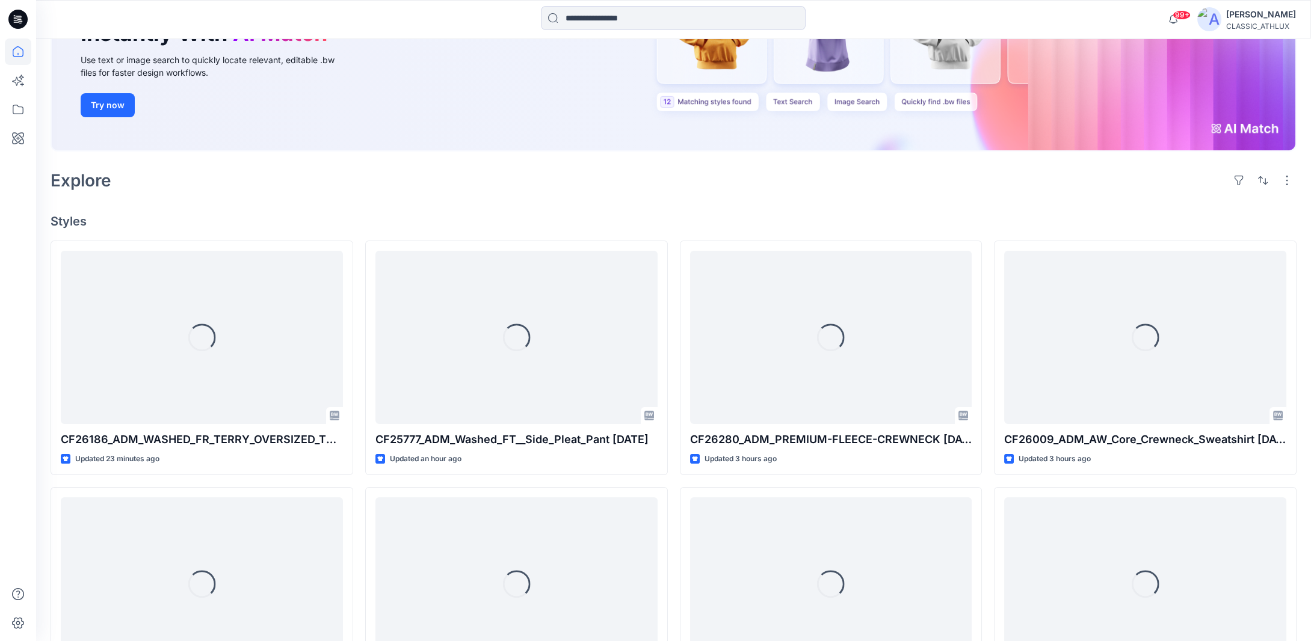
scroll to position [180, 0]
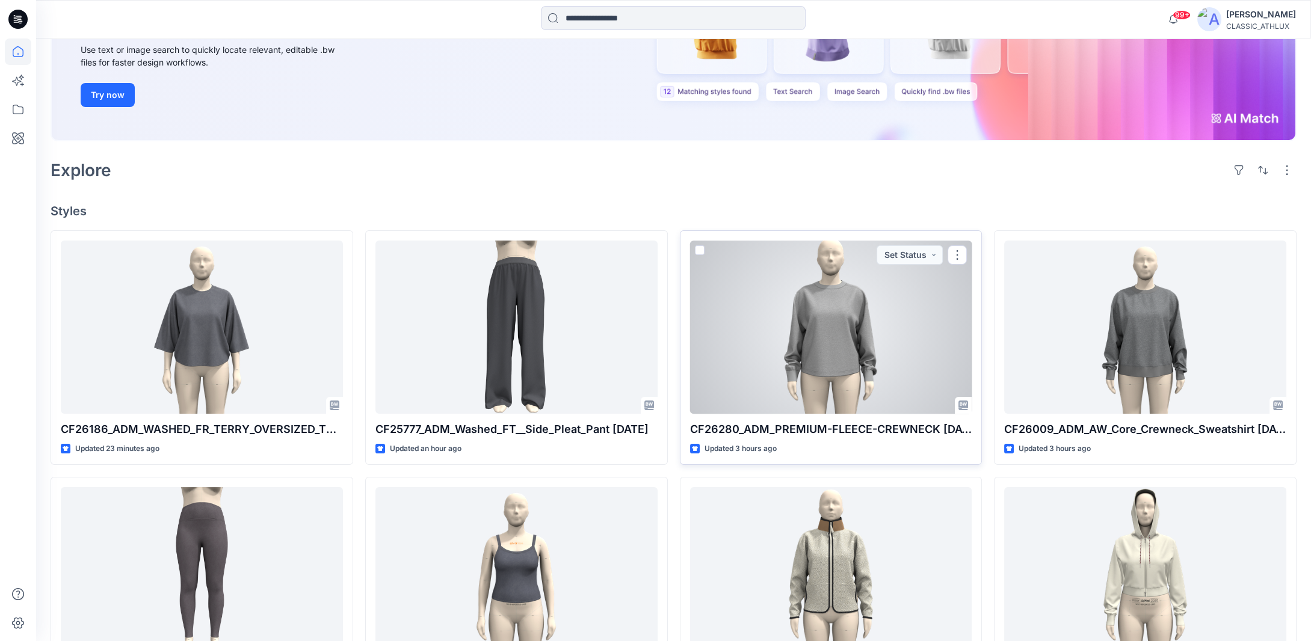
click at [831, 344] on div at bounding box center [831, 327] width 282 height 173
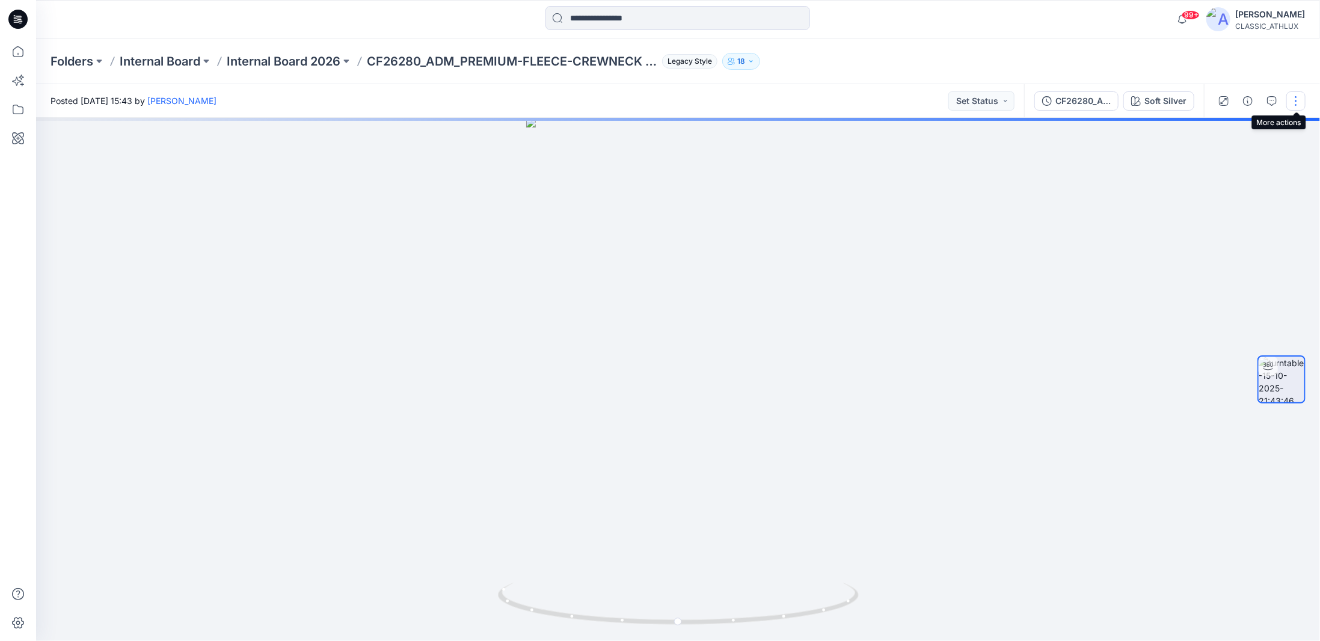
click at [1290, 101] on button "button" at bounding box center [1296, 100] width 19 height 19
click at [1219, 193] on p "Duplicate to..." at bounding box center [1239, 195] width 55 height 13
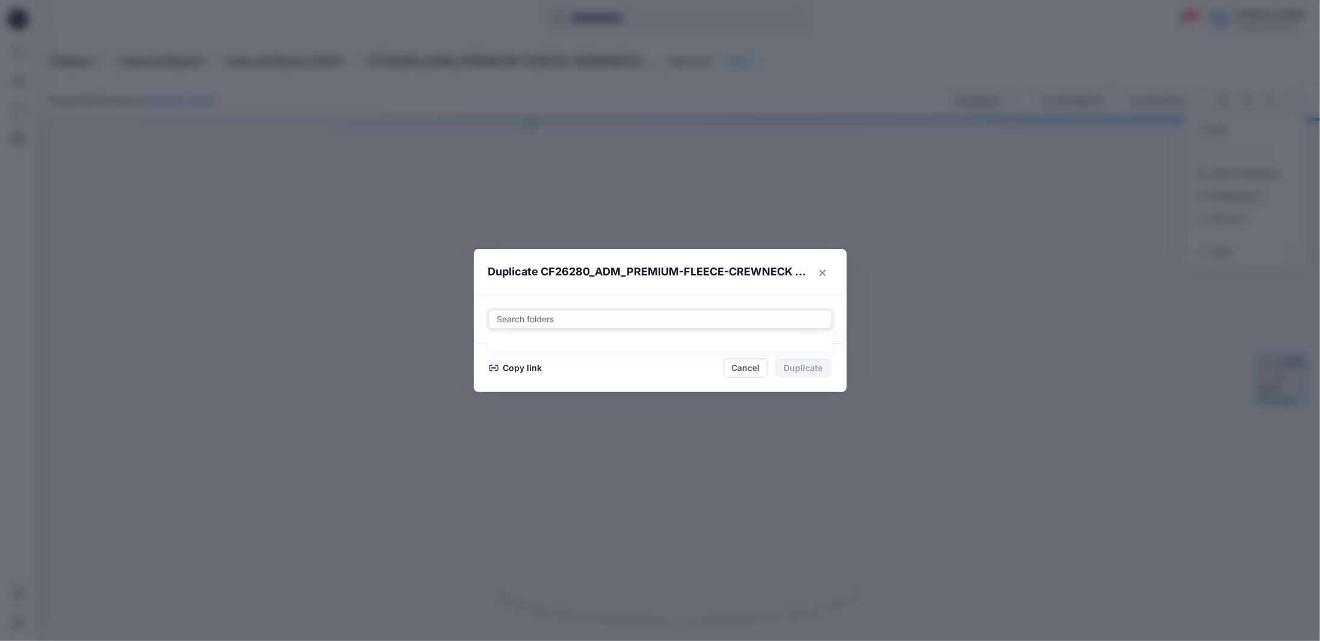
click at [530, 317] on div at bounding box center [660, 319] width 328 height 14
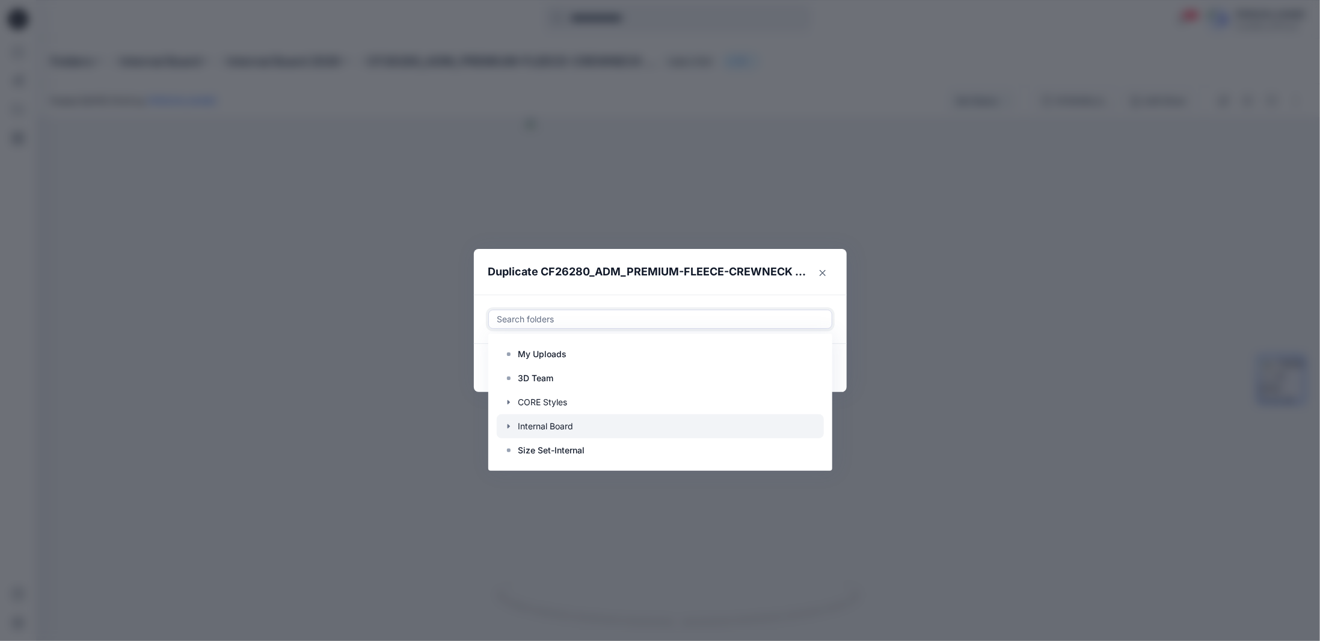
click at [511, 425] on icon "button" at bounding box center [509, 427] width 10 height 10
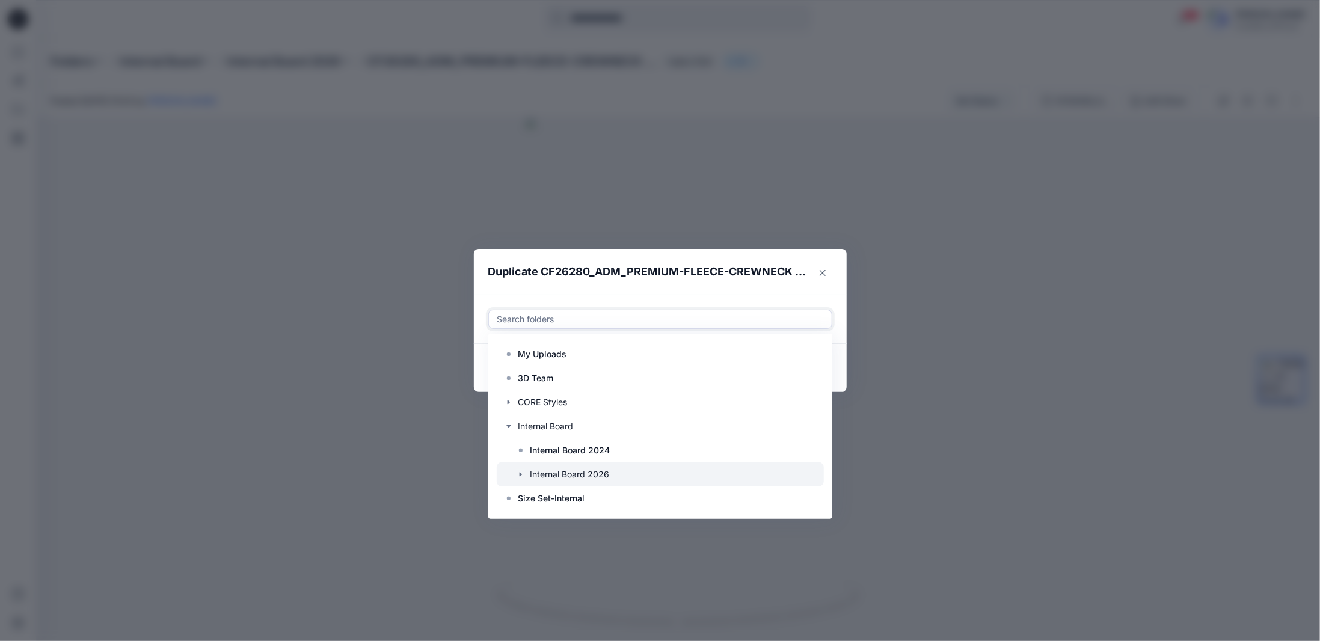
click at [519, 475] on icon "button" at bounding box center [521, 475] width 10 height 10
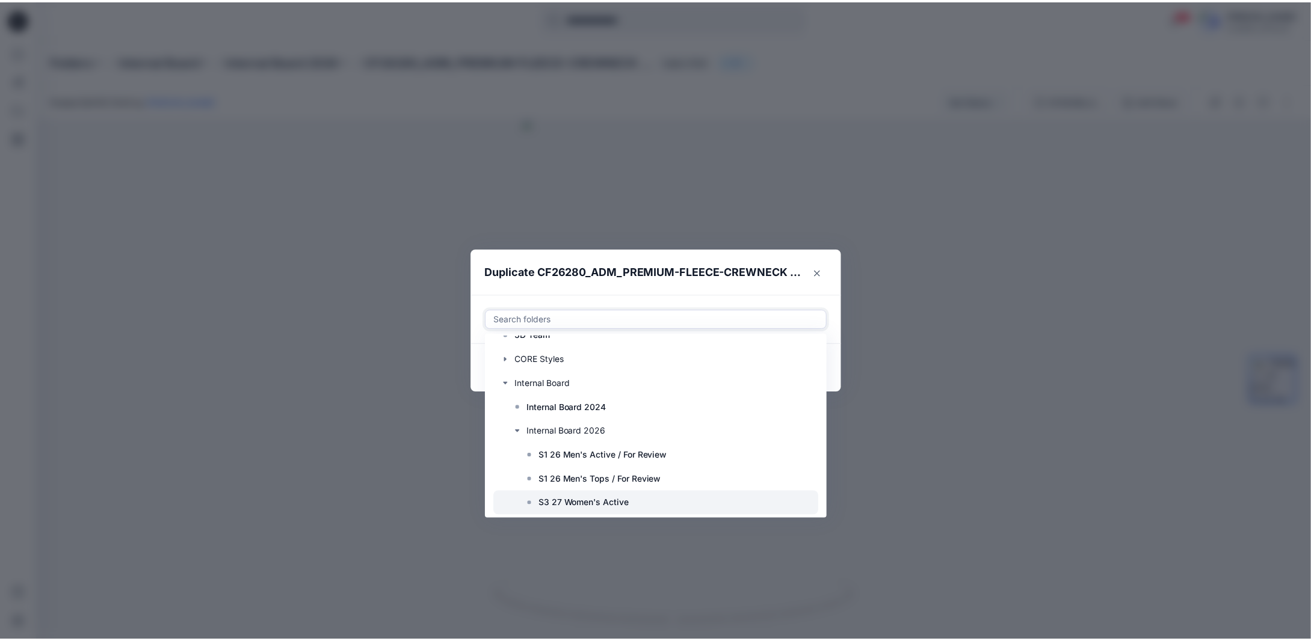
scroll to position [72, 0]
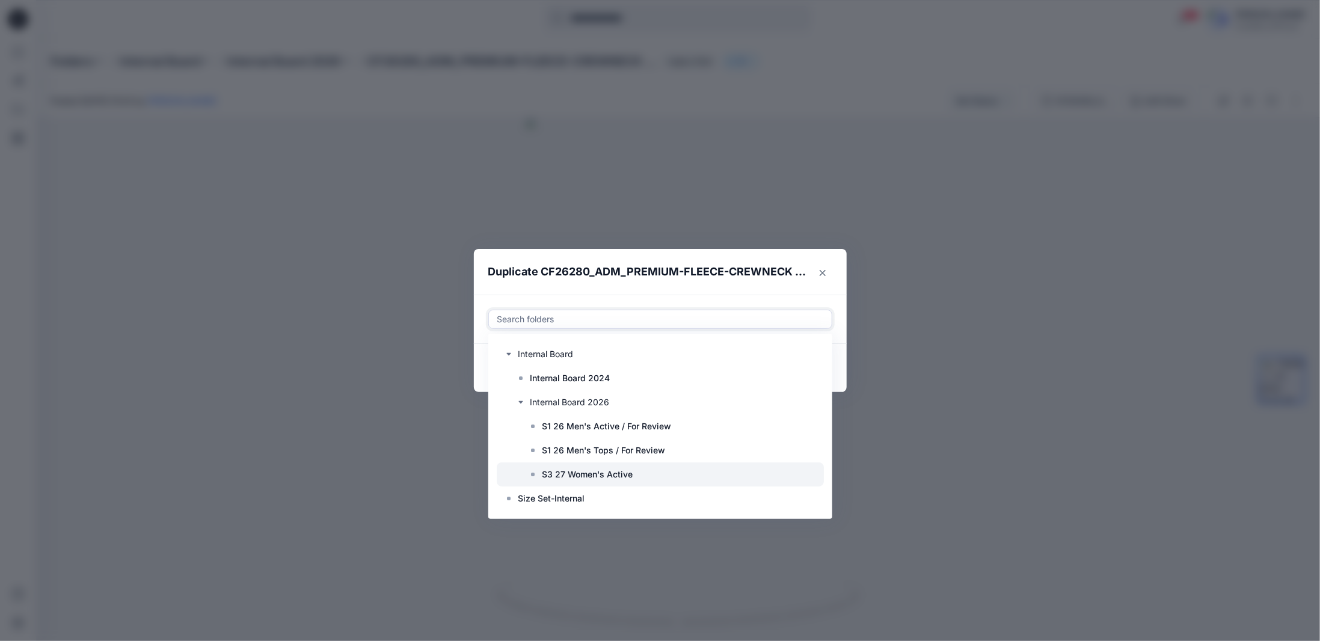
click at [576, 473] on p "S3 27 Women's Active" at bounding box center [588, 474] width 91 height 14
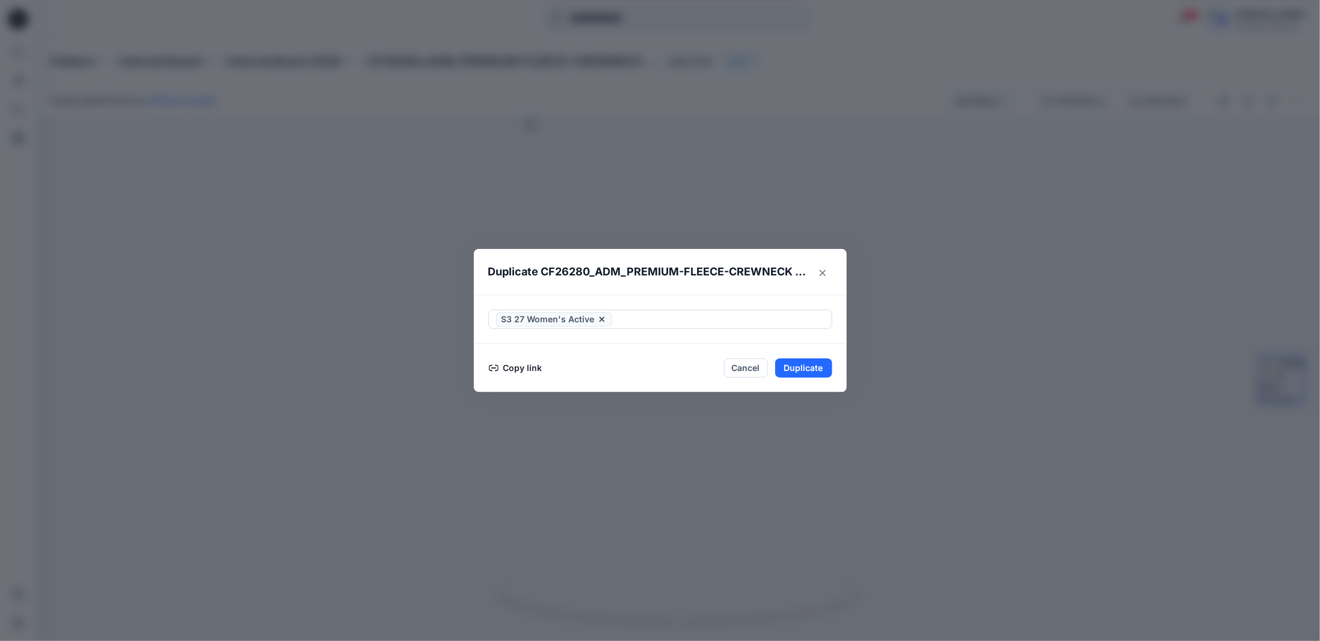
click at [843, 383] on footer "Copy link Cancel Duplicate" at bounding box center [660, 368] width 373 height 48
click at [804, 367] on button "Duplicate" at bounding box center [803, 367] width 57 height 19
click at [809, 370] on button "Close" at bounding box center [812, 367] width 39 height 19
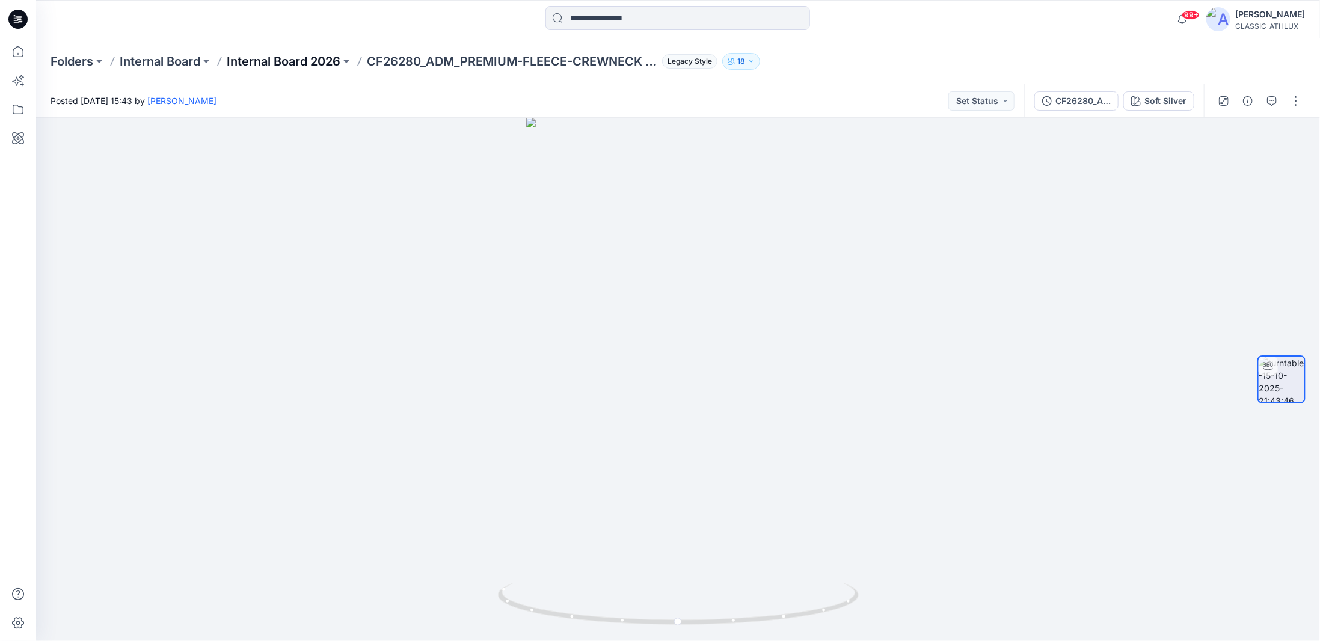
click at [327, 58] on p "Internal Board 2026" at bounding box center [284, 61] width 114 height 17
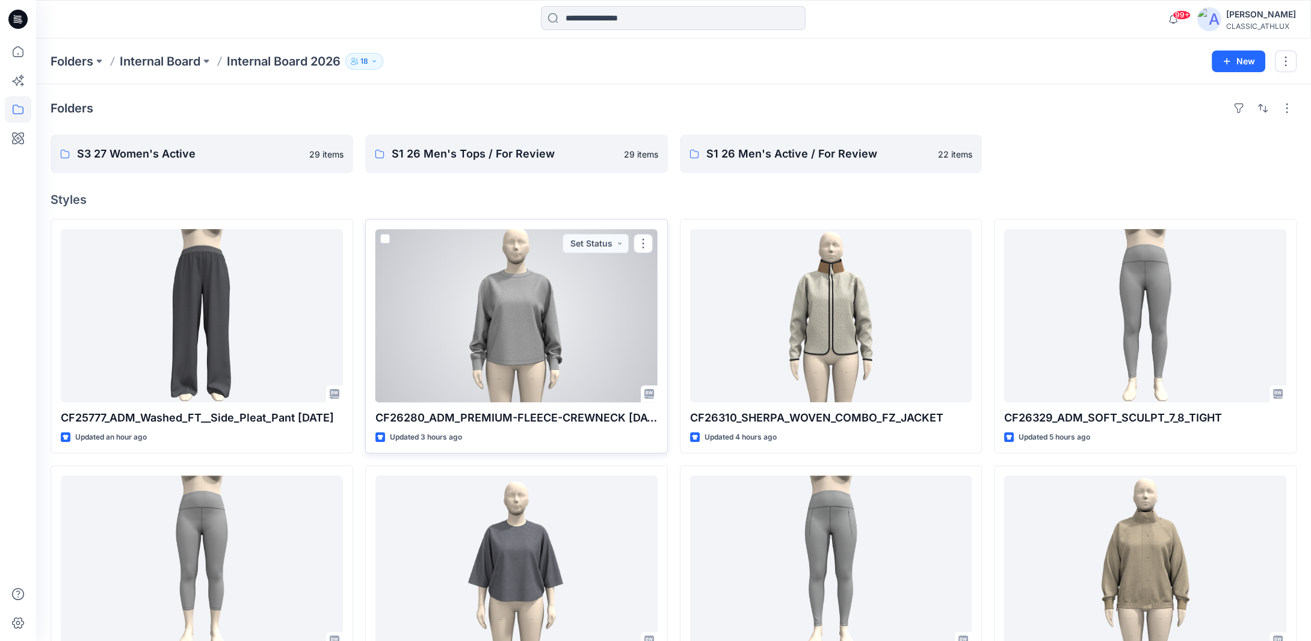
click at [485, 306] on div at bounding box center [516, 315] width 282 height 173
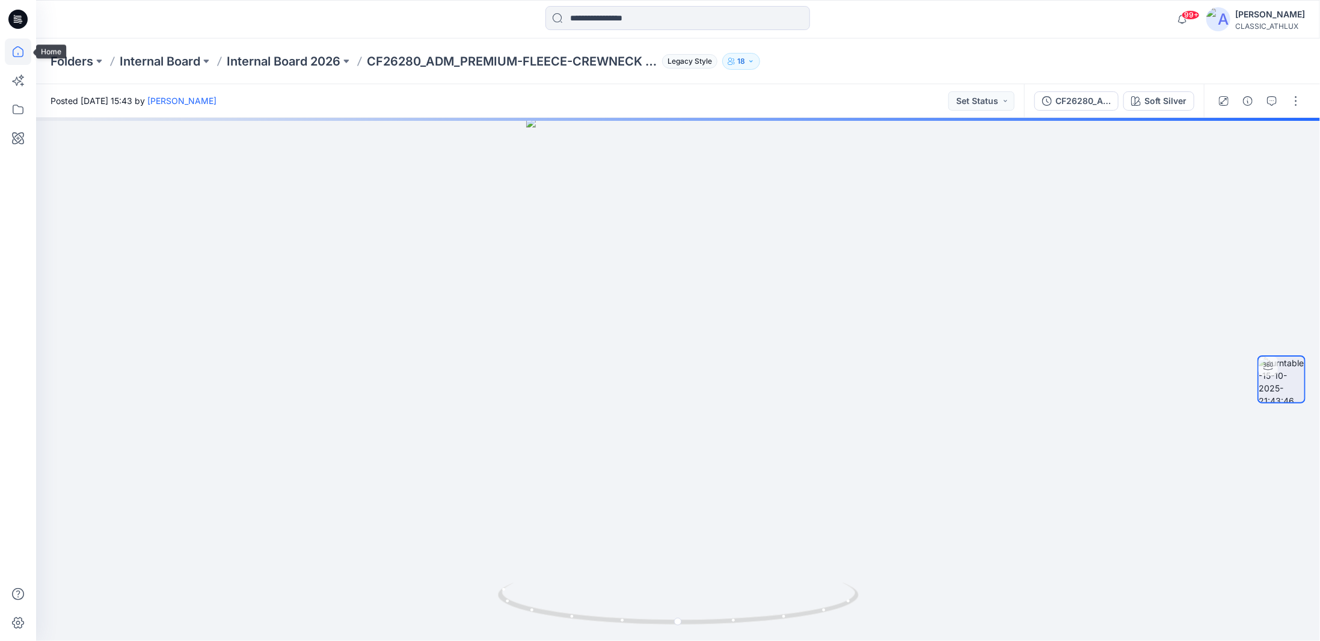
click at [24, 53] on icon at bounding box center [18, 51] width 26 height 26
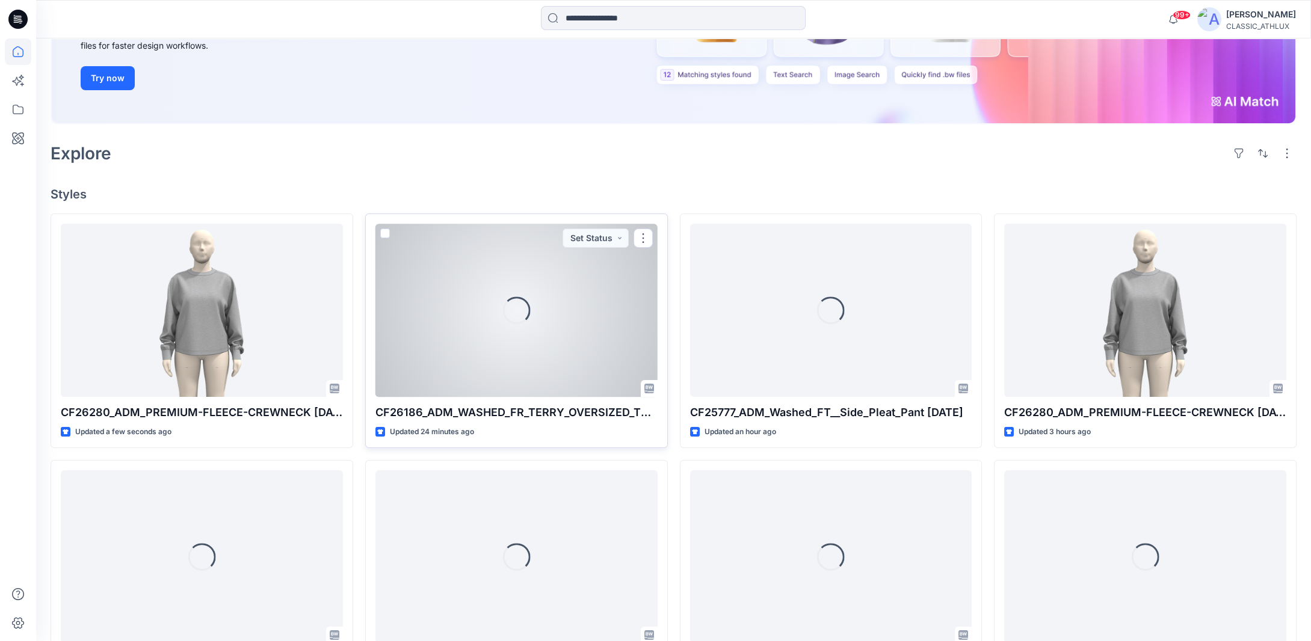
scroll to position [120, 0]
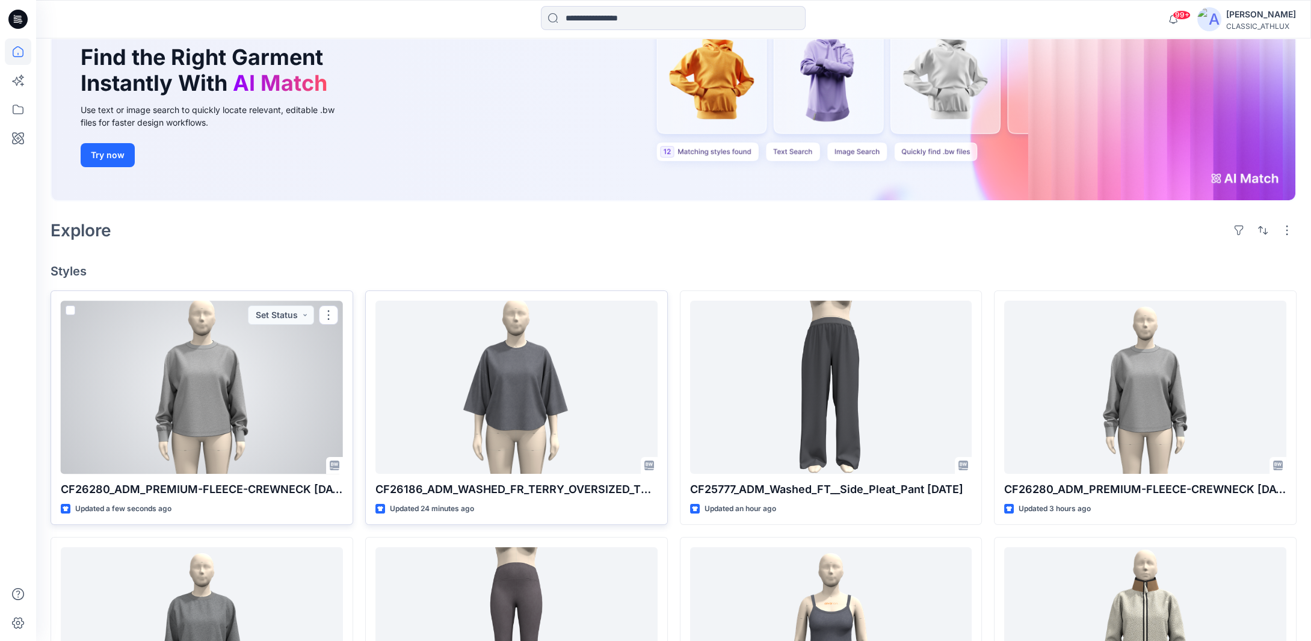
click at [232, 389] on div at bounding box center [202, 387] width 282 height 173
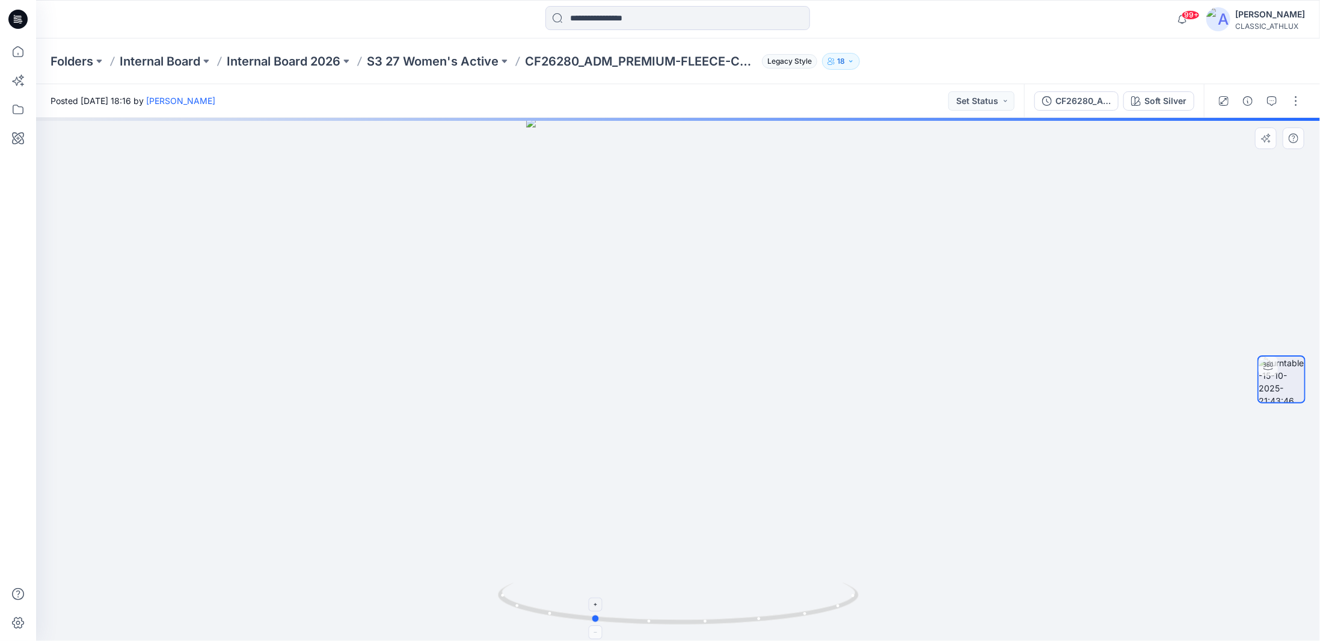
drag, startPoint x: 849, startPoint y: 604, endPoint x: 764, endPoint y: 594, distance: 86.0
click at [764, 594] on icon at bounding box center [680, 605] width 364 height 45
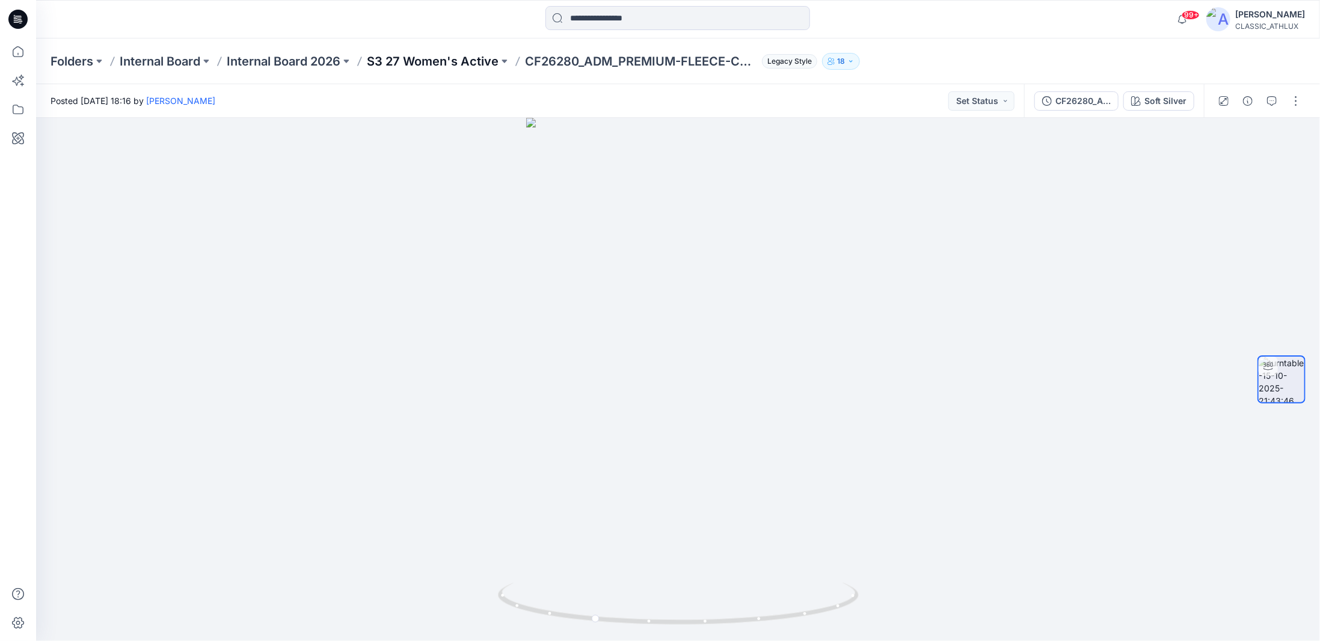
click at [441, 63] on p "S3 27 Women's Active" at bounding box center [433, 61] width 132 height 17
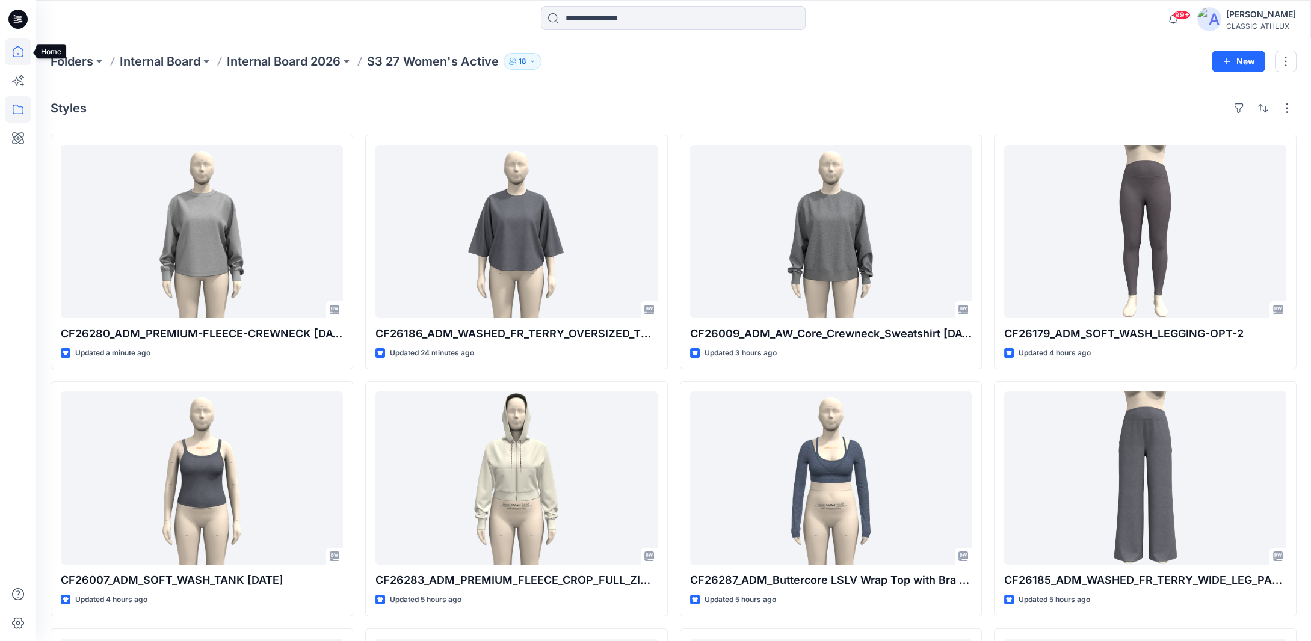
click at [17, 50] on icon at bounding box center [18, 51] width 26 height 26
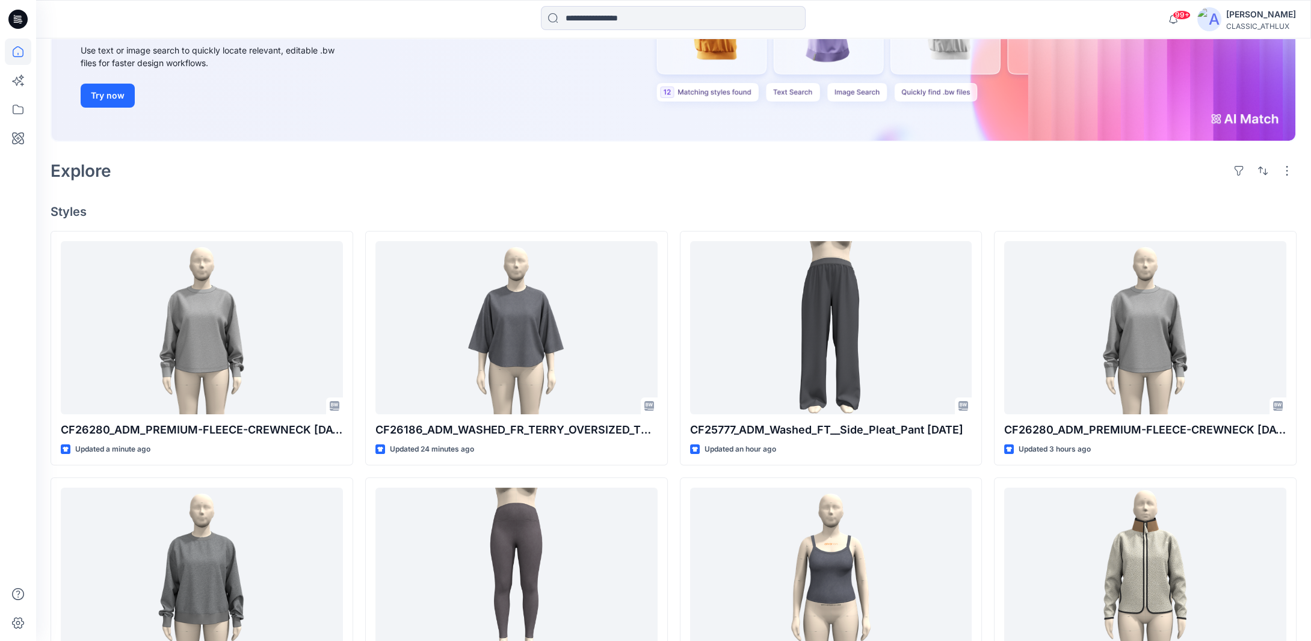
scroll to position [180, 0]
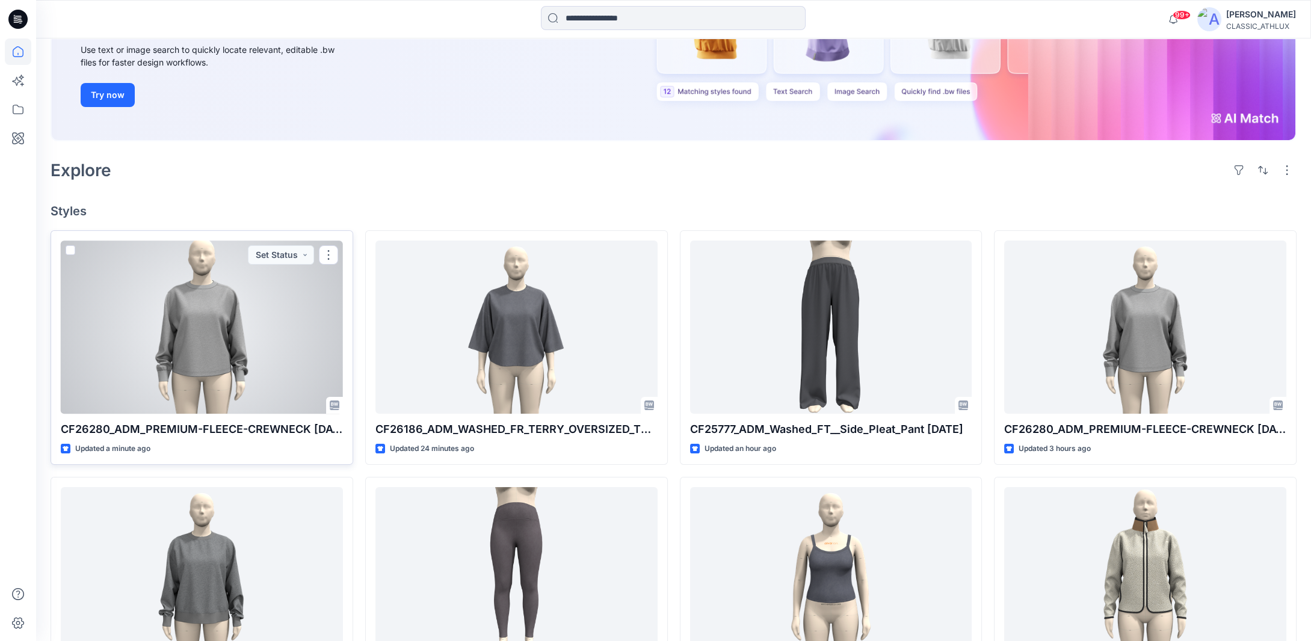
click at [263, 318] on div at bounding box center [202, 327] width 282 height 173
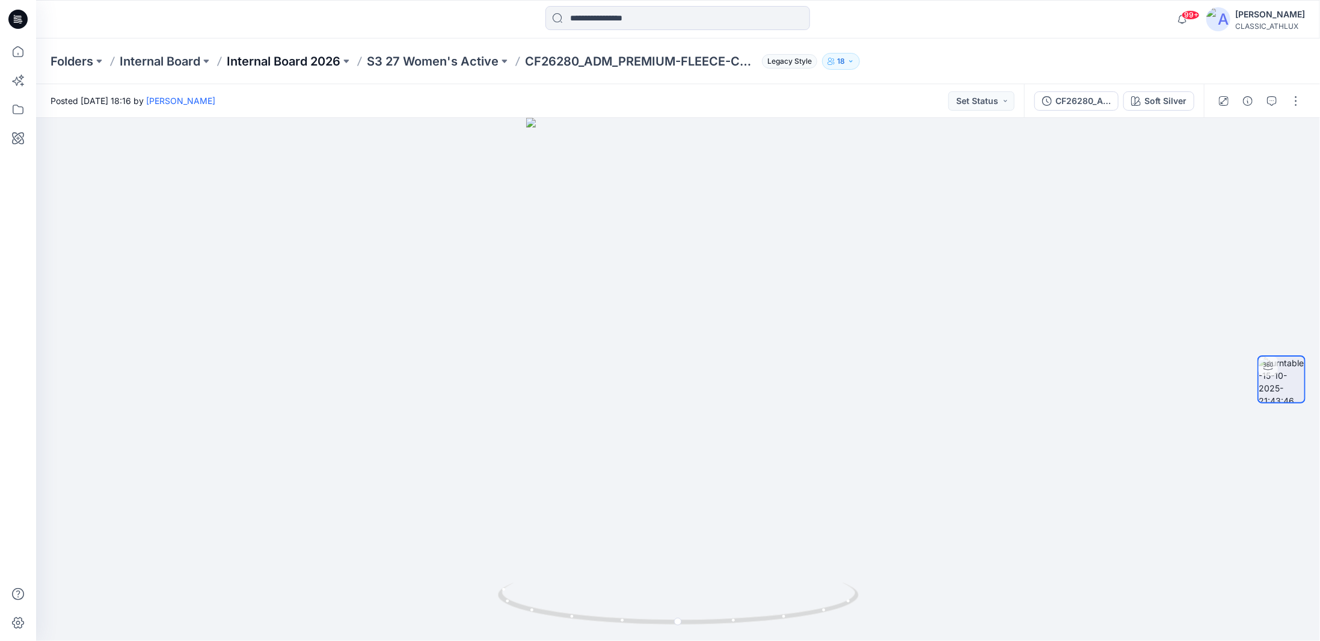
click at [297, 64] on p "Internal Board 2026" at bounding box center [284, 61] width 114 height 17
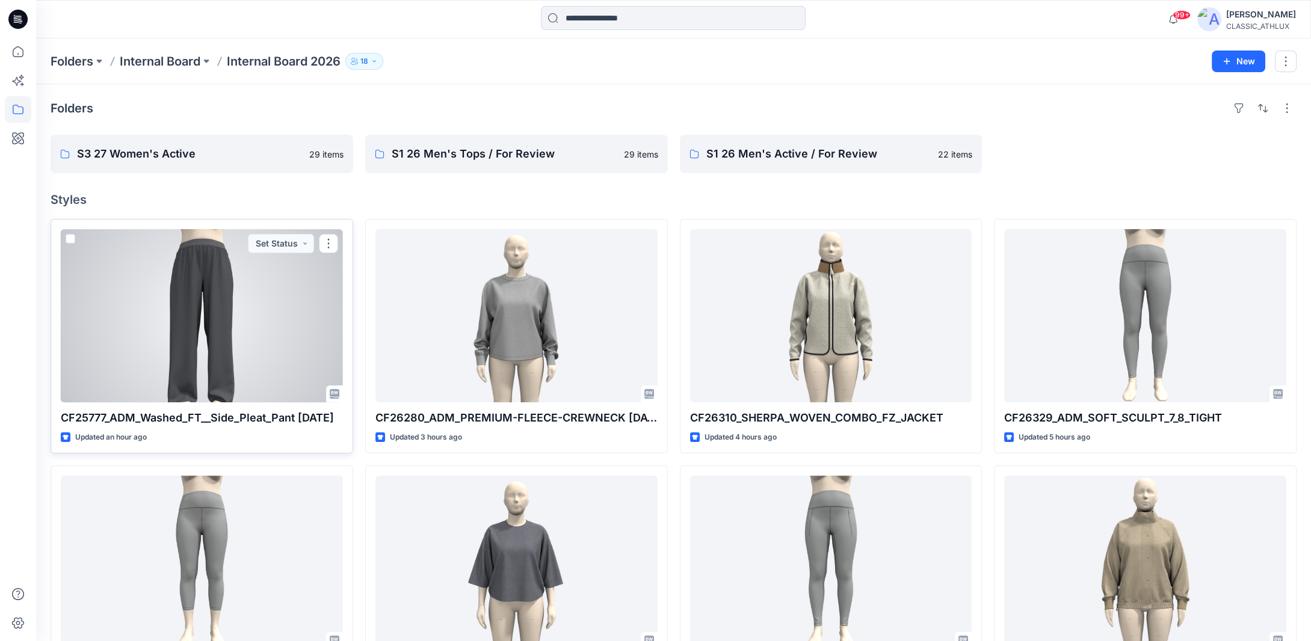
click at [230, 325] on div at bounding box center [202, 315] width 282 height 173
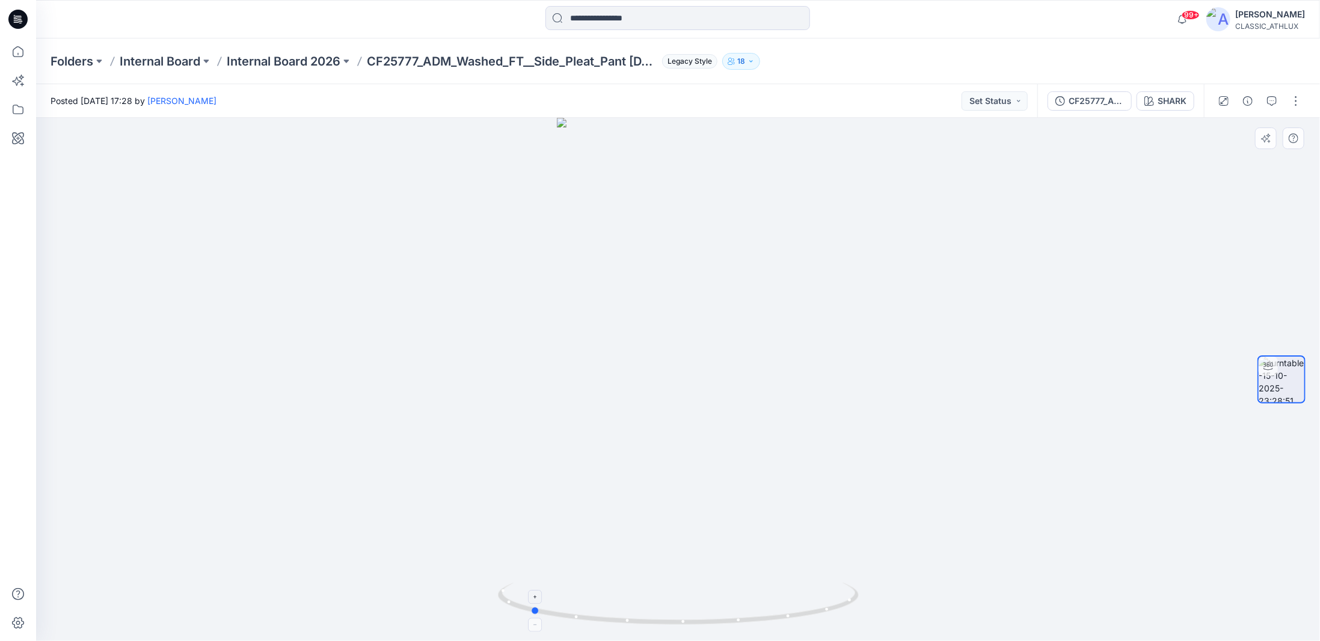
drag, startPoint x: 846, startPoint y: 606, endPoint x: 698, endPoint y: 606, distance: 148.0
click at [698, 606] on icon at bounding box center [680, 605] width 364 height 45
click at [1297, 101] on button "button" at bounding box center [1296, 100] width 19 height 19
click at [1237, 196] on p "Duplicate to..." at bounding box center [1239, 195] width 55 height 13
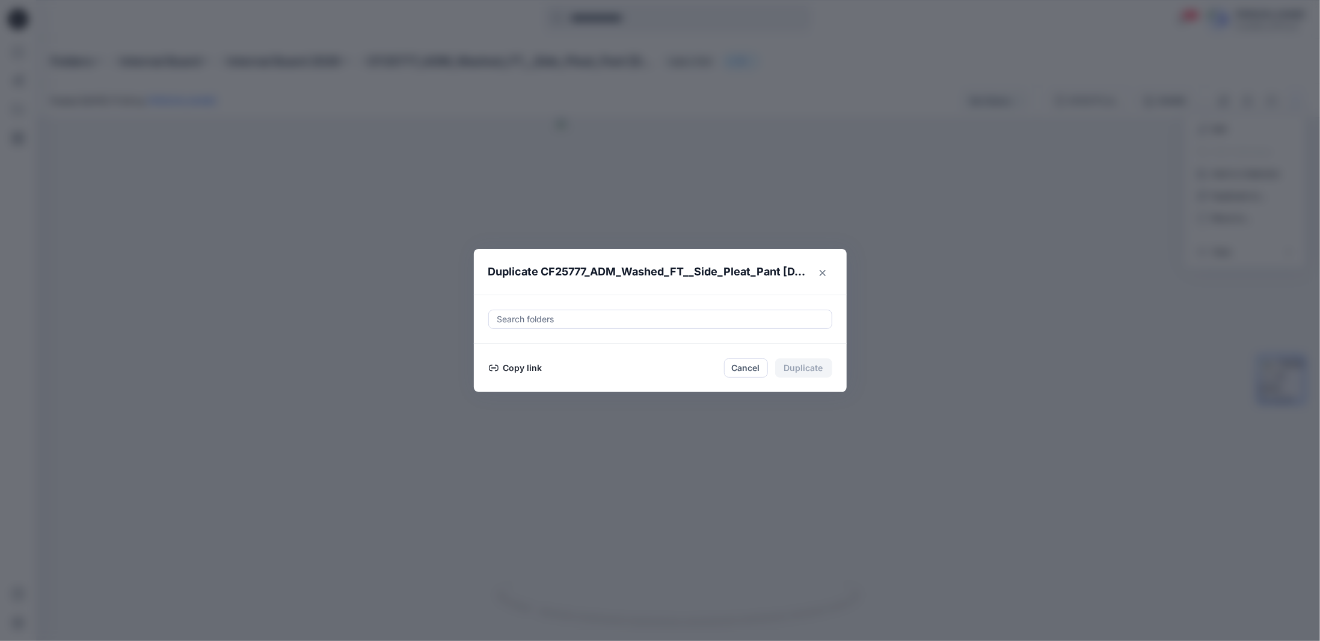
click at [515, 366] on button "Copy link" at bounding box center [515, 368] width 55 height 14
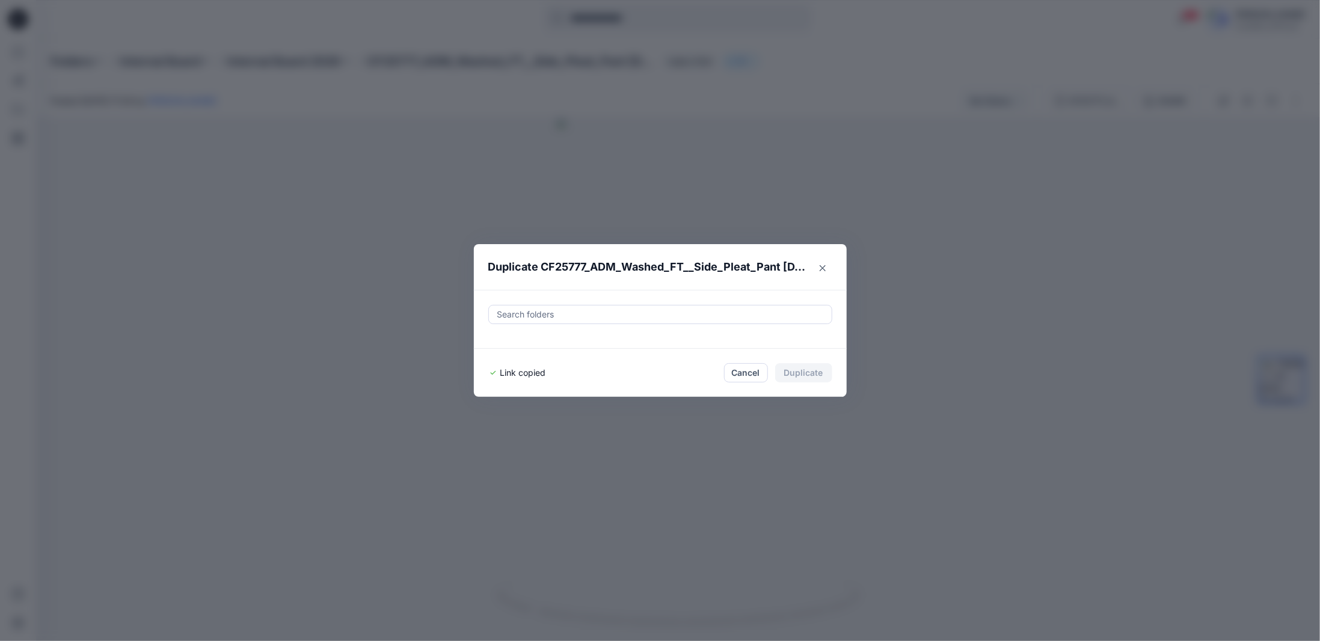
click at [565, 317] on div at bounding box center [660, 314] width 328 height 14
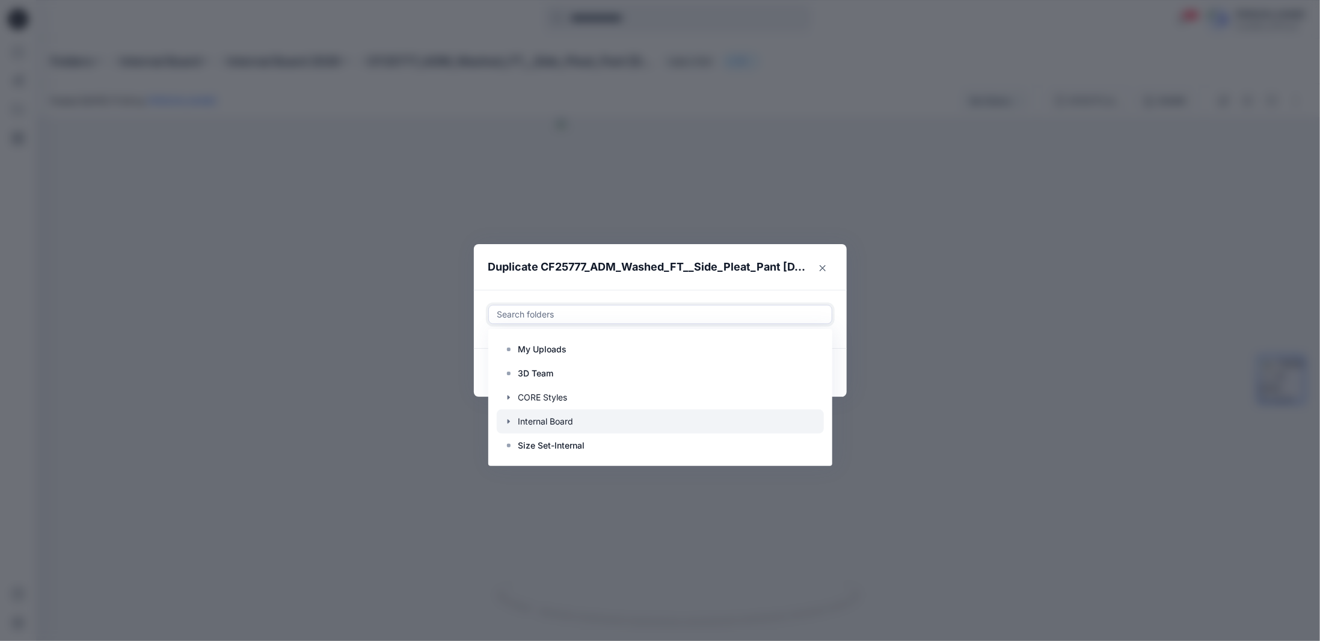
click at [515, 421] on div at bounding box center [660, 422] width 327 height 24
click at [507, 421] on icon "button" at bounding box center [509, 422] width 10 height 10
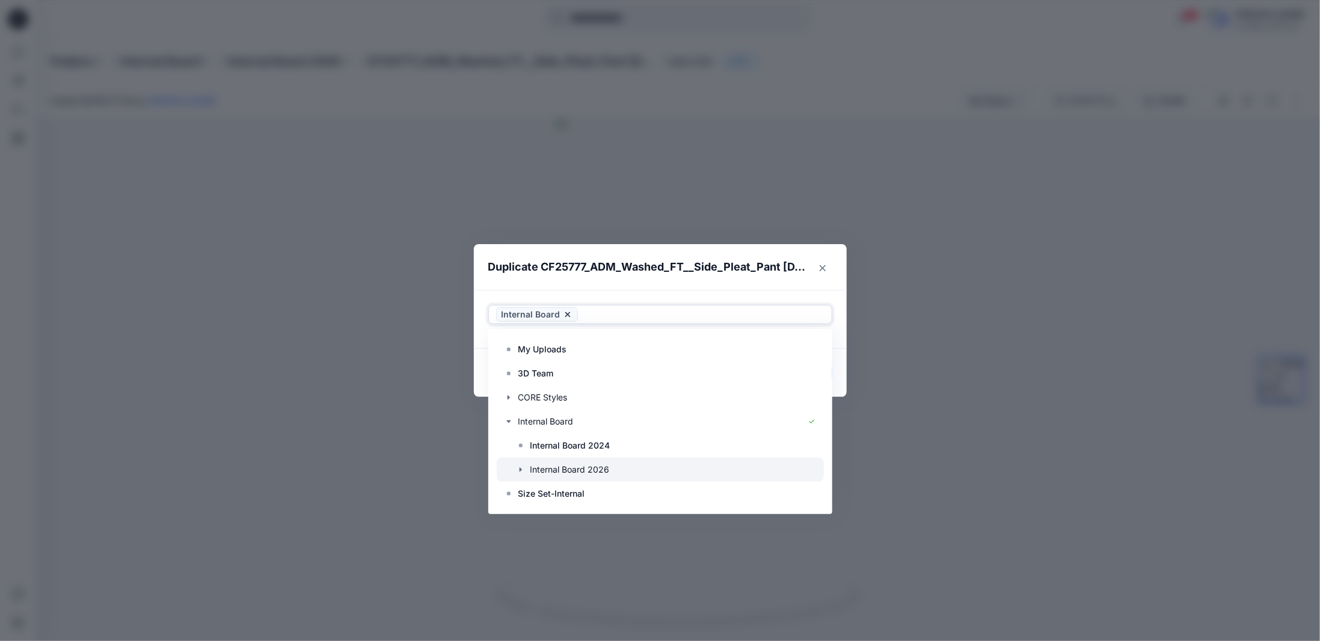
click at [561, 470] on div at bounding box center [660, 470] width 327 height 24
drag, startPoint x: 523, startPoint y: 470, endPoint x: 536, endPoint y: 470, distance: 13.2
click at [523, 470] on icon "button" at bounding box center [521, 470] width 10 height 10
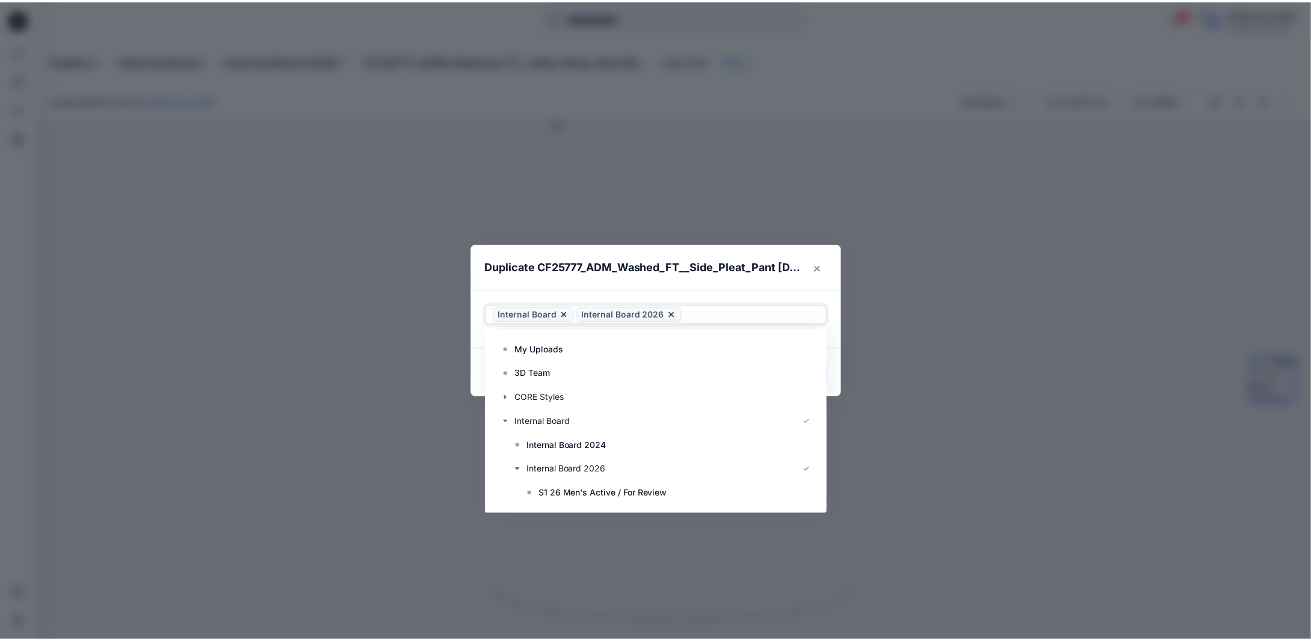
scroll to position [72, 0]
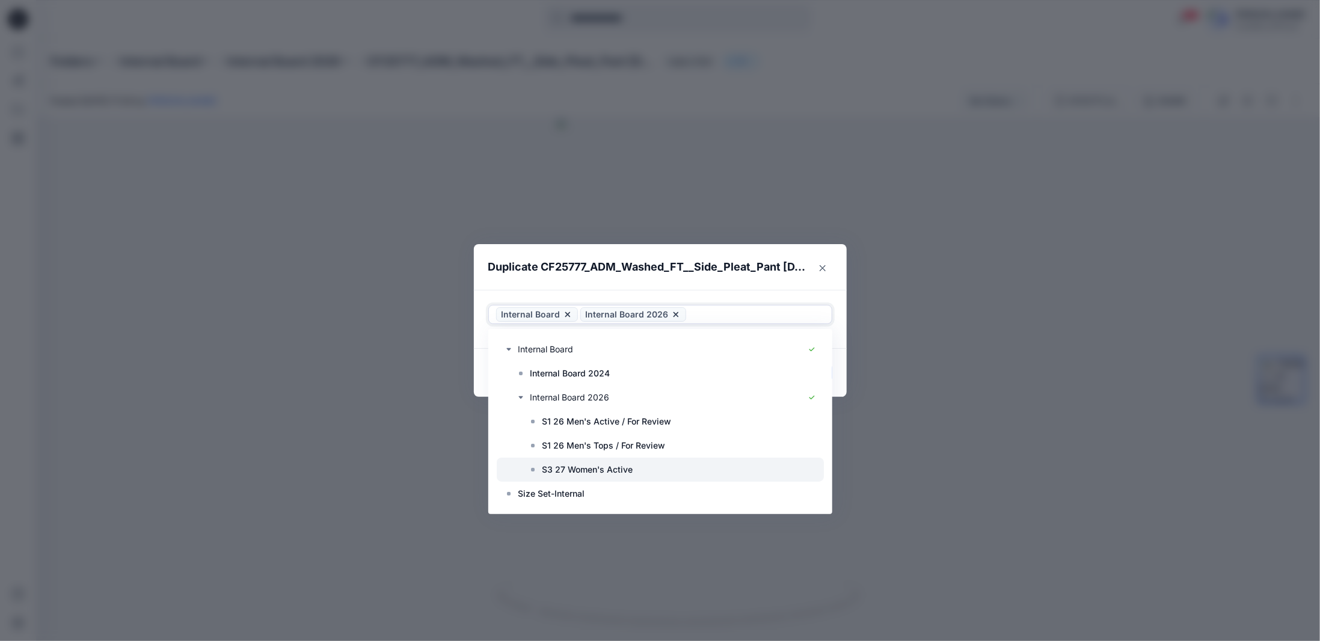
click at [562, 473] on p "S3 27 Women's Active" at bounding box center [588, 470] width 91 height 14
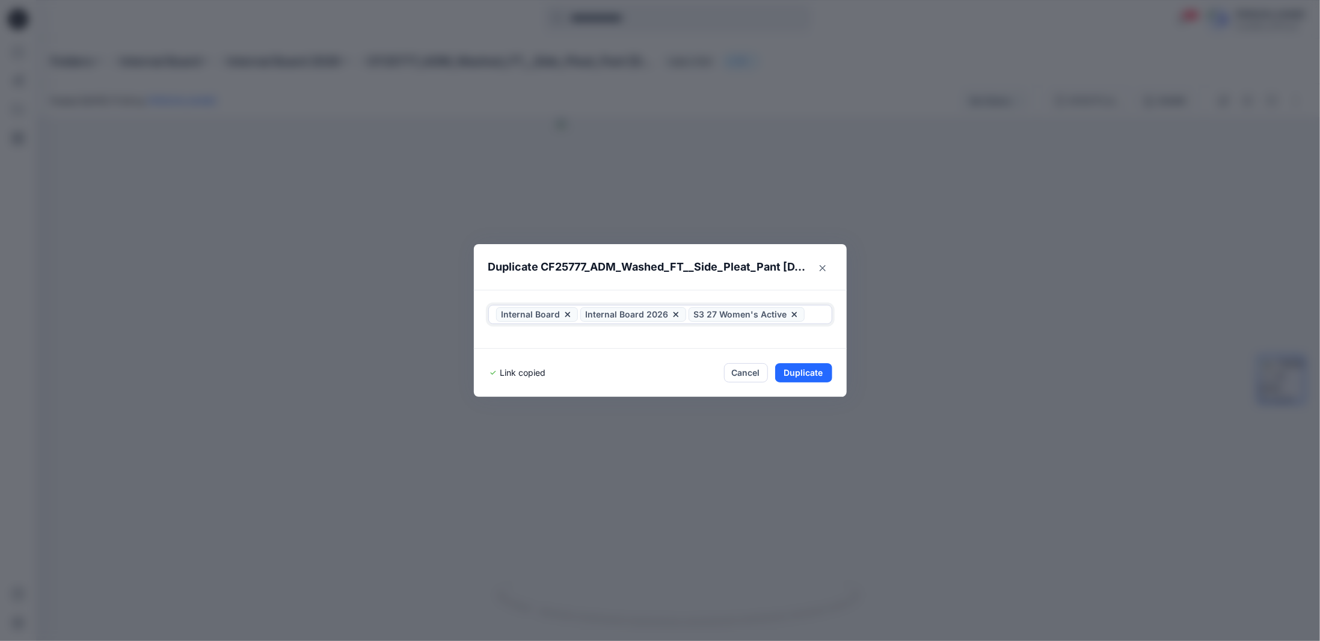
click at [673, 315] on icon at bounding box center [675, 314] width 5 height 5
click at [565, 315] on icon at bounding box center [567, 314] width 5 height 5
click at [838, 389] on footer "Link copied Cancel Duplicate" at bounding box center [660, 373] width 373 height 48
click at [810, 372] on button "Duplicate" at bounding box center [803, 372] width 57 height 19
click at [822, 272] on button "Close" at bounding box center [822, 268] width 19 height 19
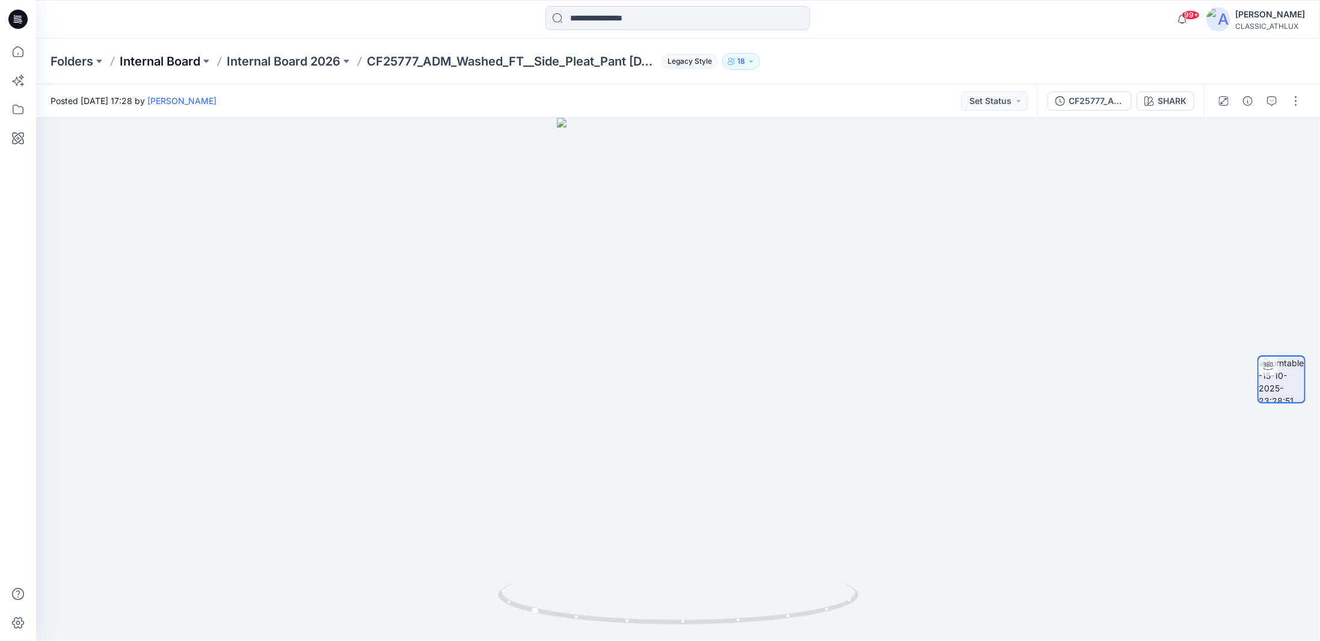
click at [188, 63] on p "Internal Board" at bounding box center [160, 61] width 81 height 17
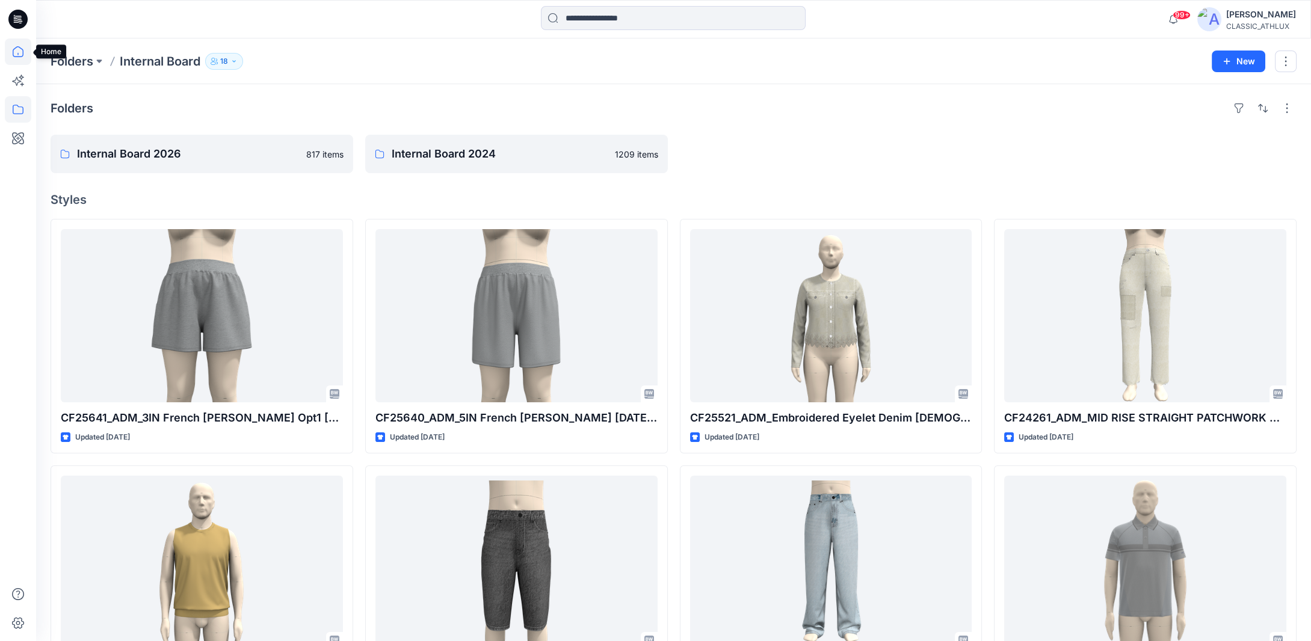
click at [11, 56] on icon at bounding box center [18, 51] width 26 height 26
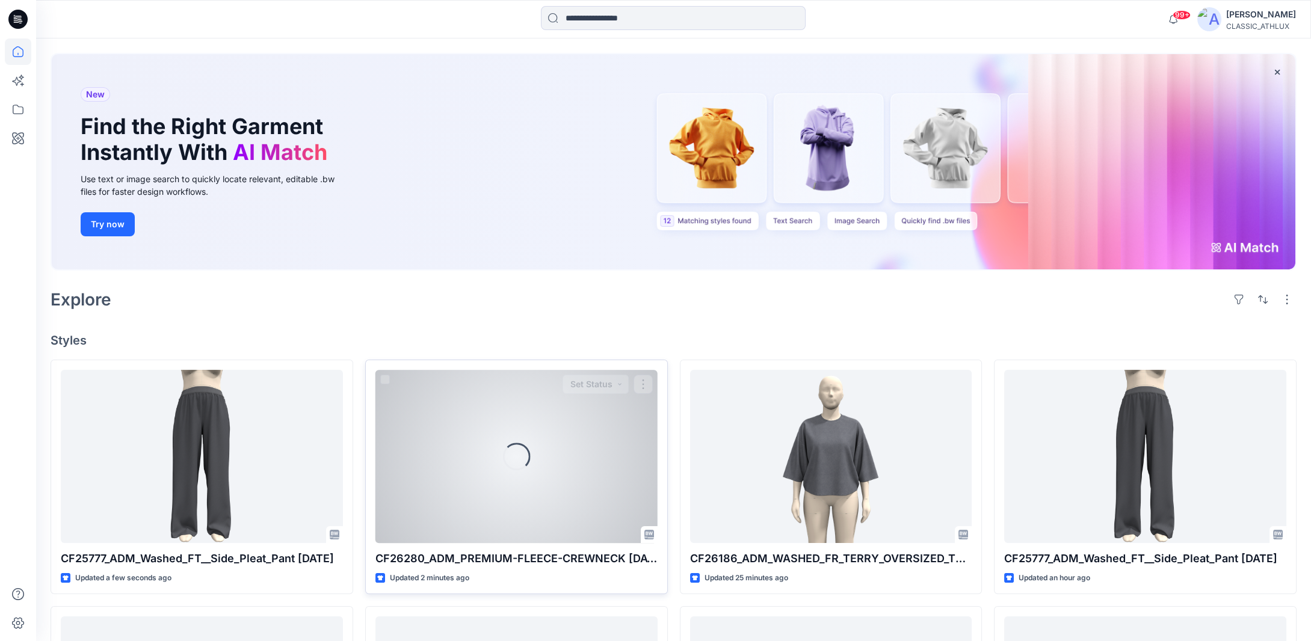
scroll to position [120, 0]
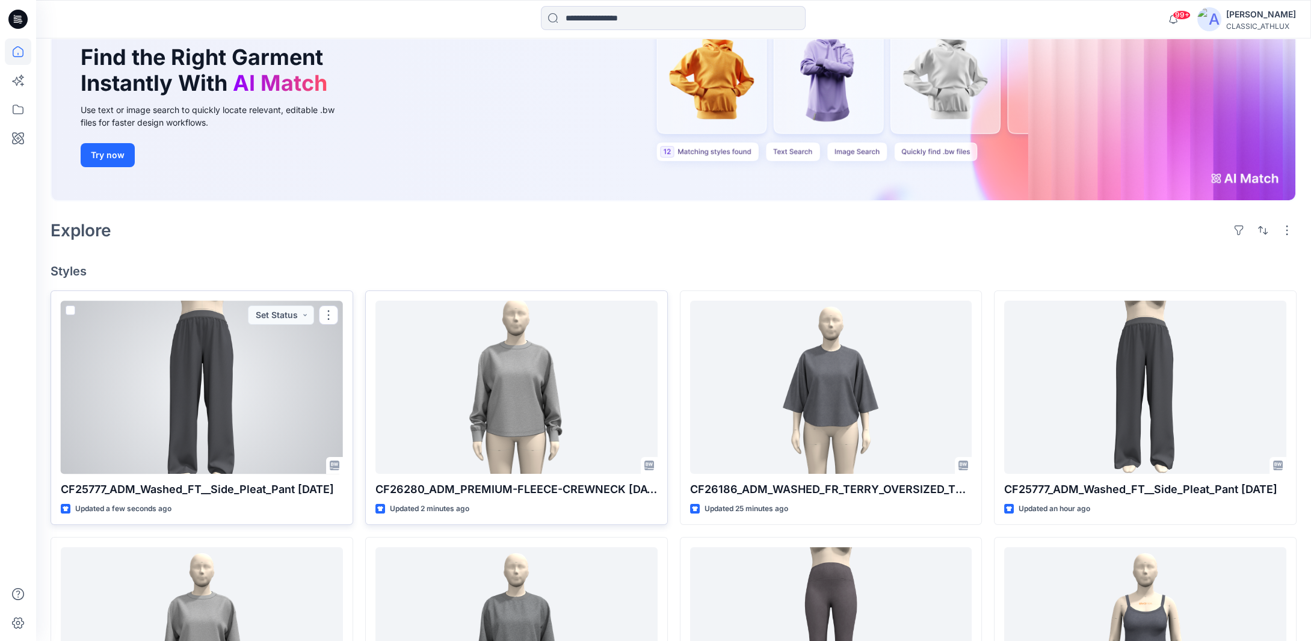
click at [239, 395] on div at bounding box center [202, 387] width 282 height 173
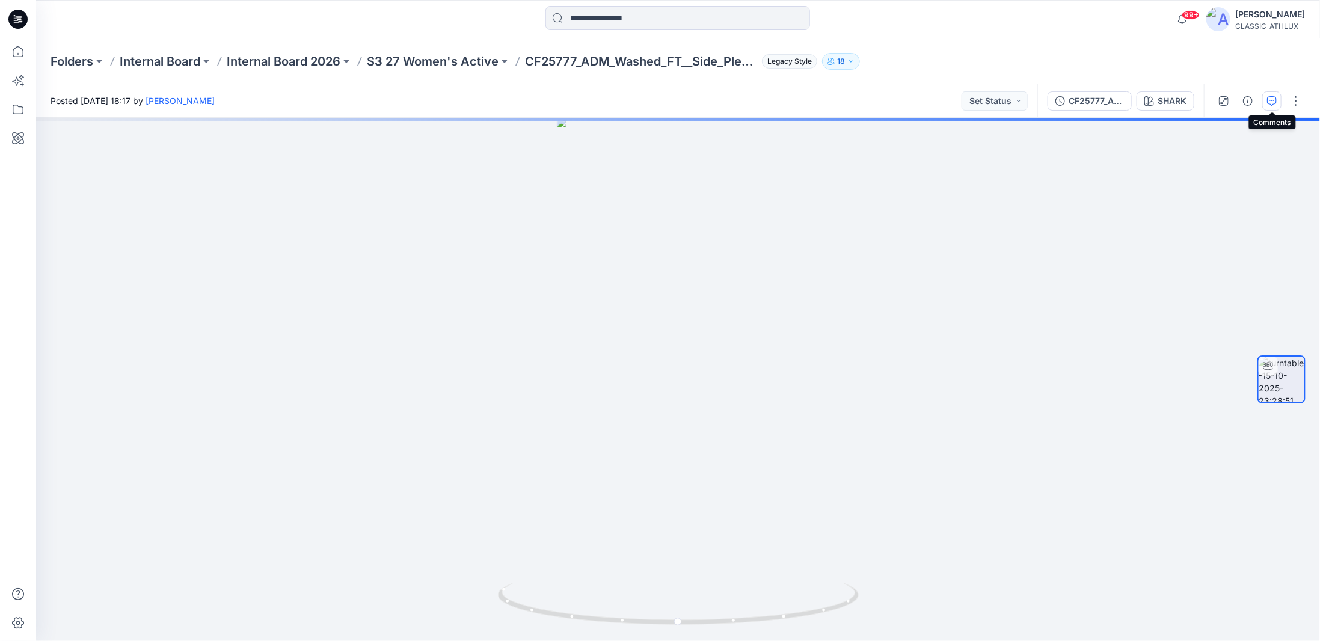
click at [1274, 100] on icon "button" at bounding box center [1272, 100] width 4 height 1
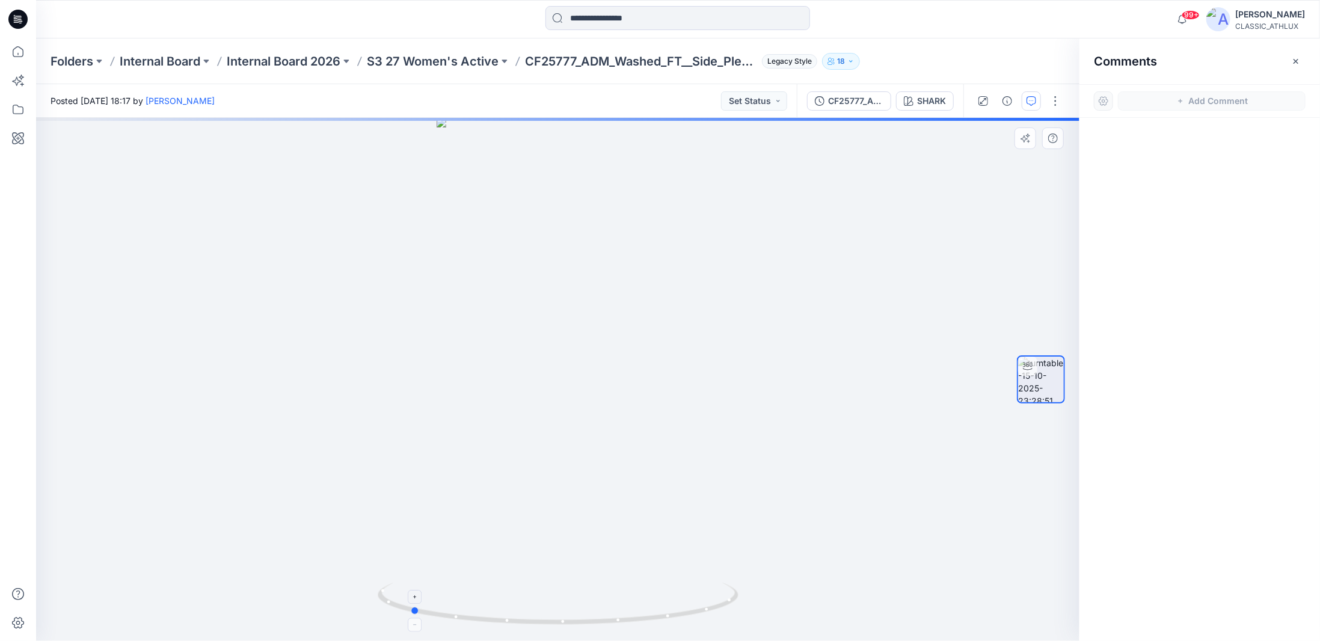
drag, startPoint x: 707, startPoint y: 612, endPoint x: 555, endPoint y: 617, distance: 152.8
click at [555, 617] on icon at bounding box center [560, 605] width 364 height 45
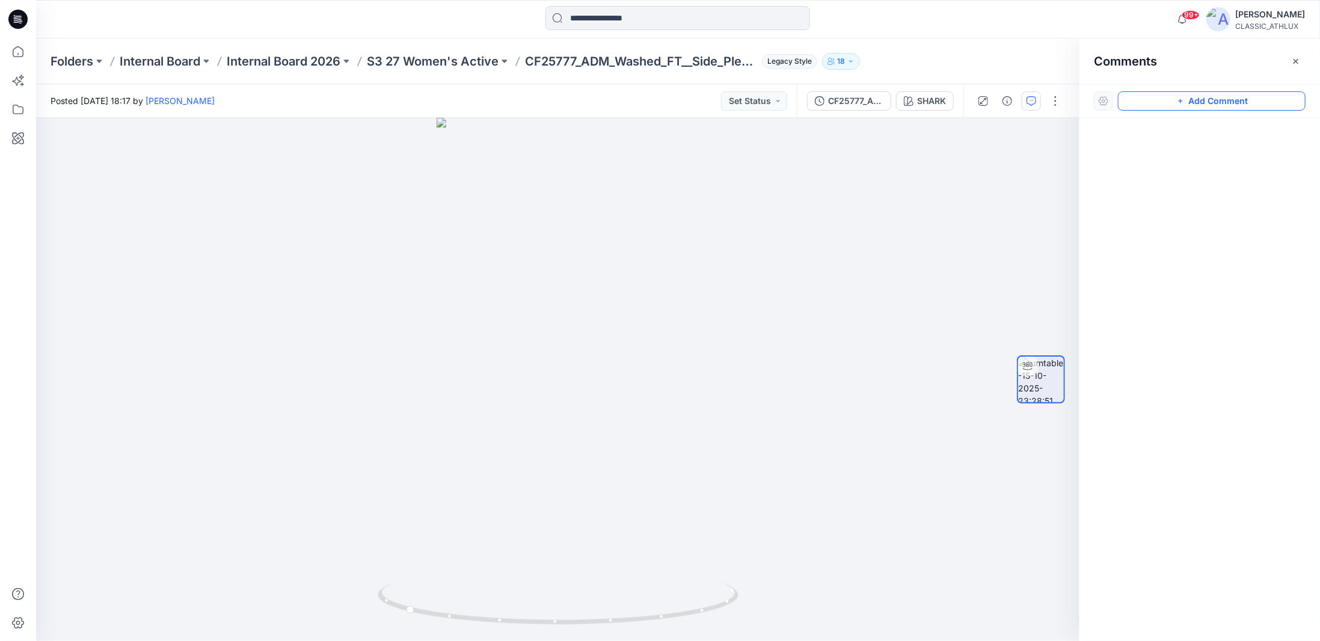
click at [1182, 103] on icon "button" at bounding box center [1181, 101] width 10 height 10
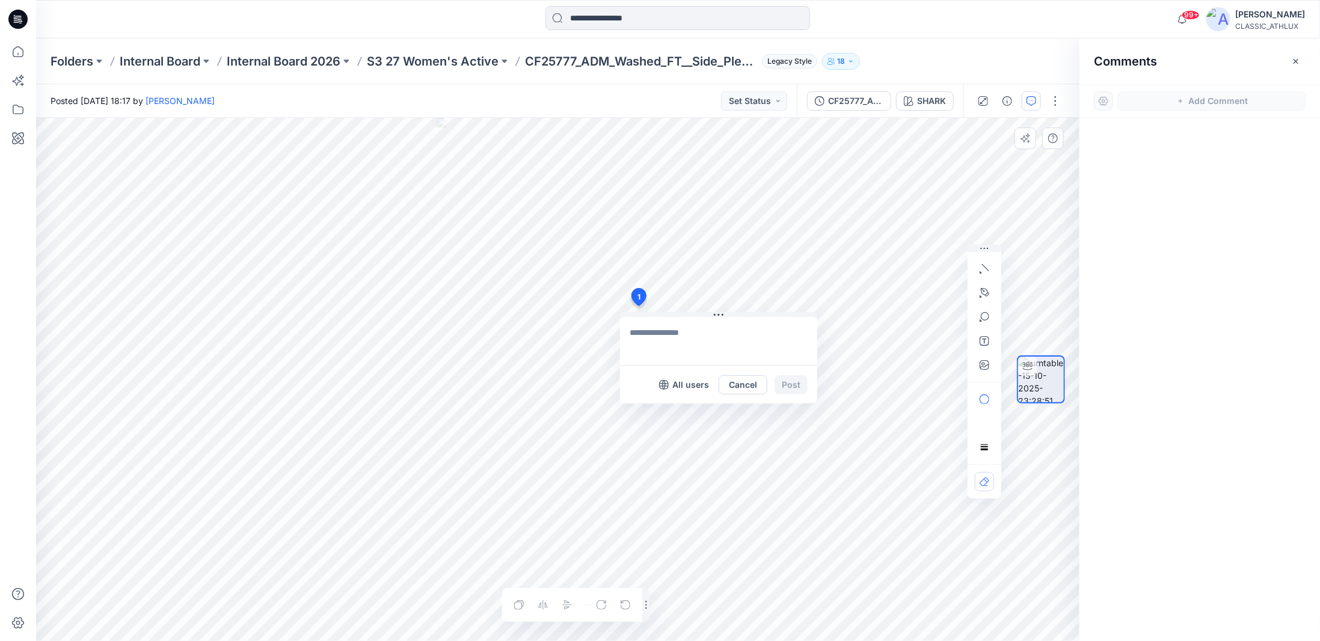
click at [638, 306] on div "1 All users Cancel Post Layer 1" at bounding box center [558, 379] width 1044 height 523
type textarea "**********"
click at [790, 387] on button "Post" at bounding box center [791, 384] width 33 height 19
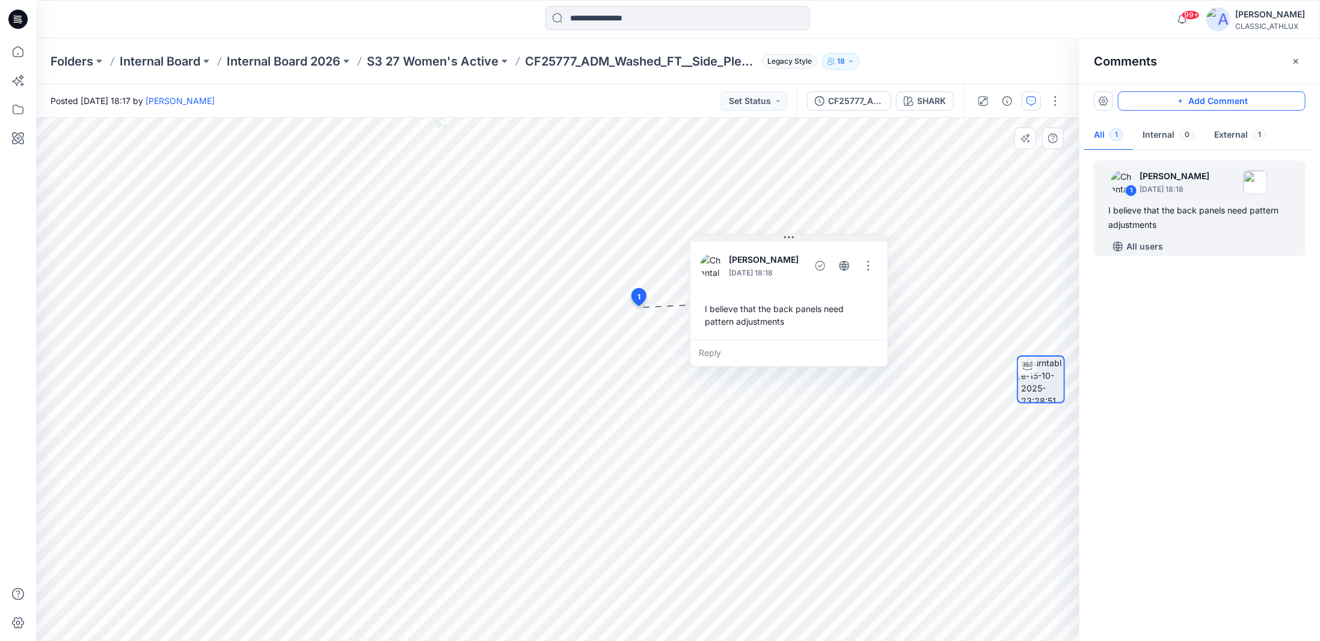
drag, startPoint x: 725, startPoint y: 316, endPoint x: 795, endPoint y: 238, distance: 104.8
click at [795, 238] on button at bounding box center [788, 238] width 197 height 7
click at [1295, 58] on icon "button" at bounding box center [1296, 62] width 10 height 10
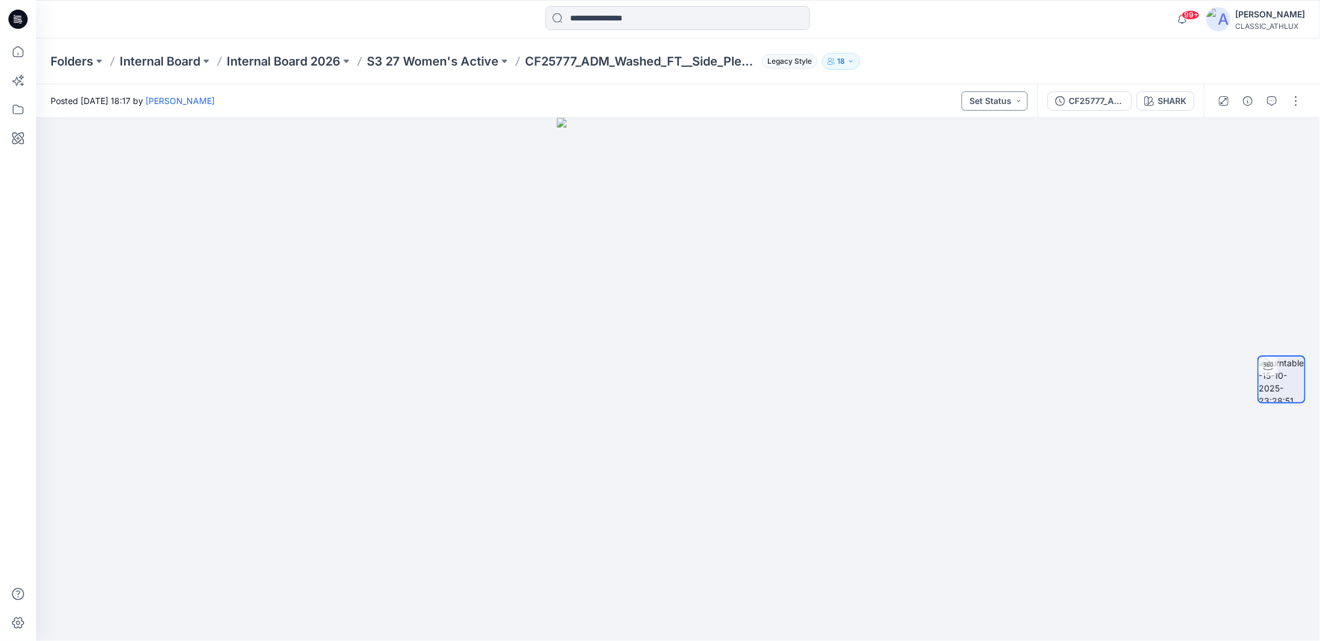
click at [998, 100] on button "Set Status" at bounding box center [995, 100] width 66 height 19
click at [961, 236] on p "Designer Need To Review" at bounding box center [980, 237] width 67 height 16
click at [378, 62] on p "S3 27 Women's Active" at bounding box center [433, 61] width 132 height 17
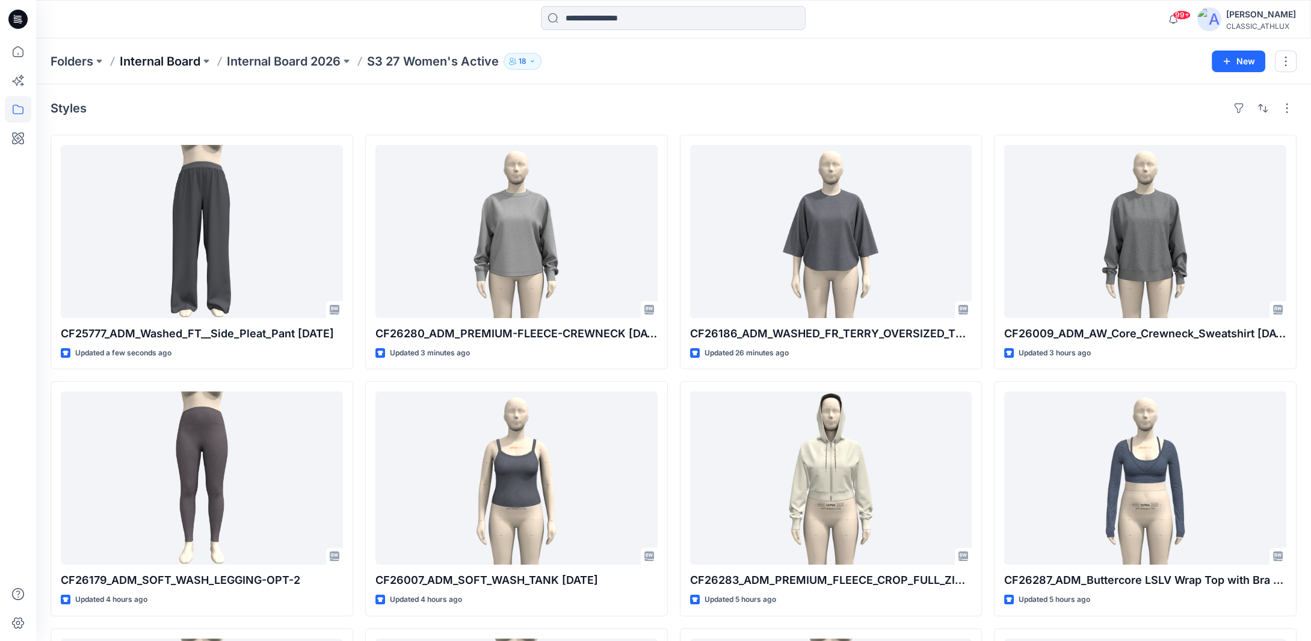
click at [160, 61] on p "Internal Board" at bounding box center [160, 61] width 81 height 17
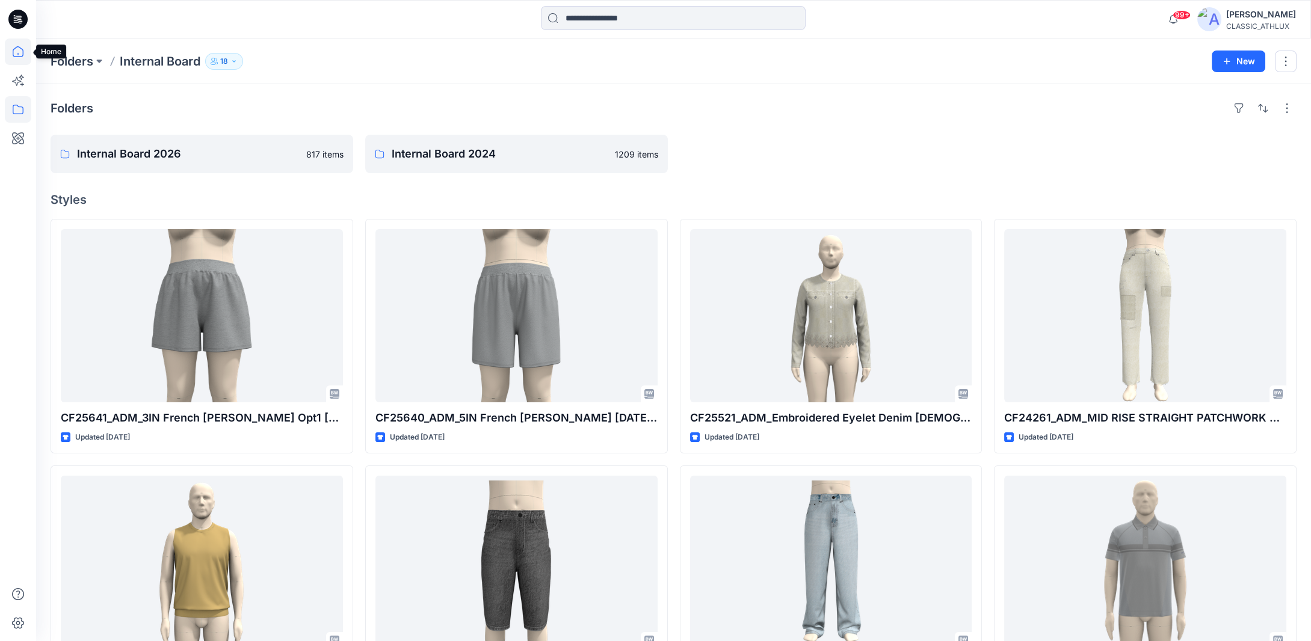
click at [23, 51] on icon at bounding box center [18, 51] width 11 height 11
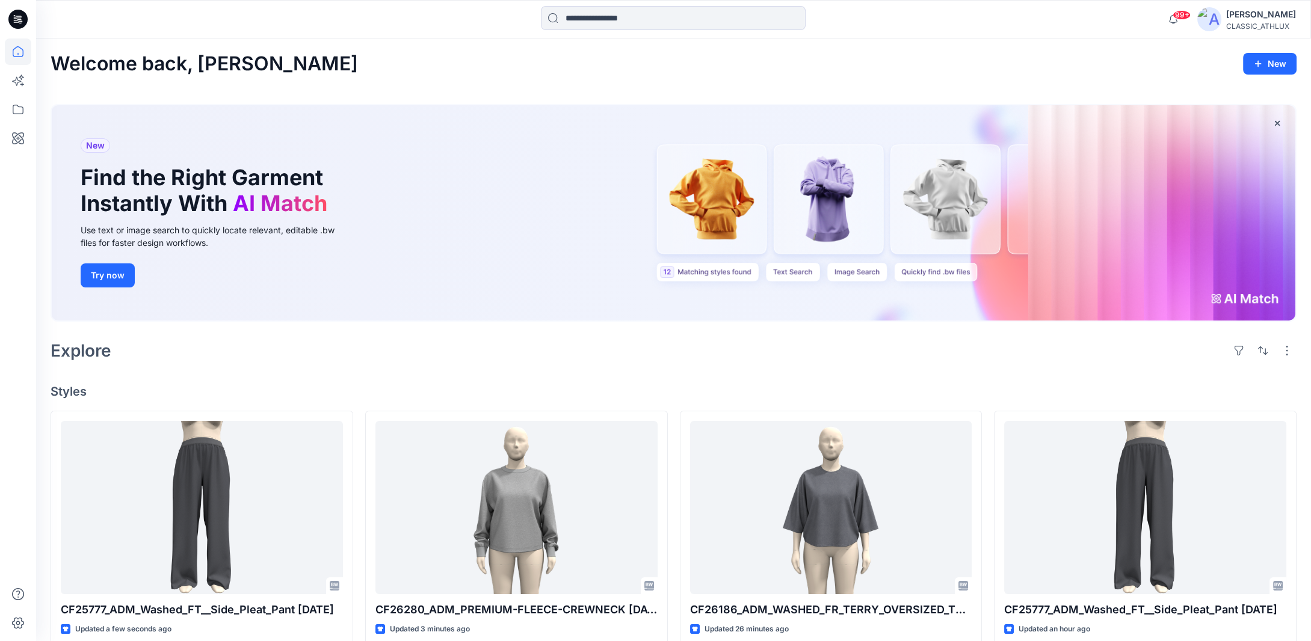
scroll to position [180, 0]
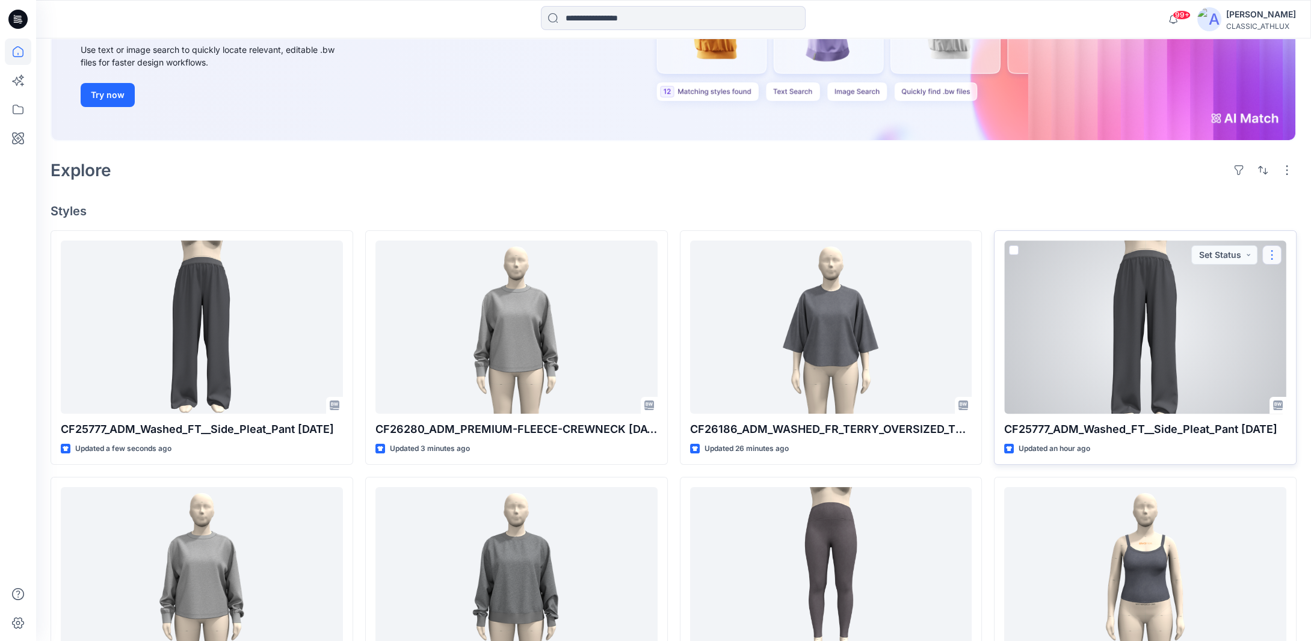
click at [1273, 253] on button "button" at bounding box center [1271, 254] width 19 height 19
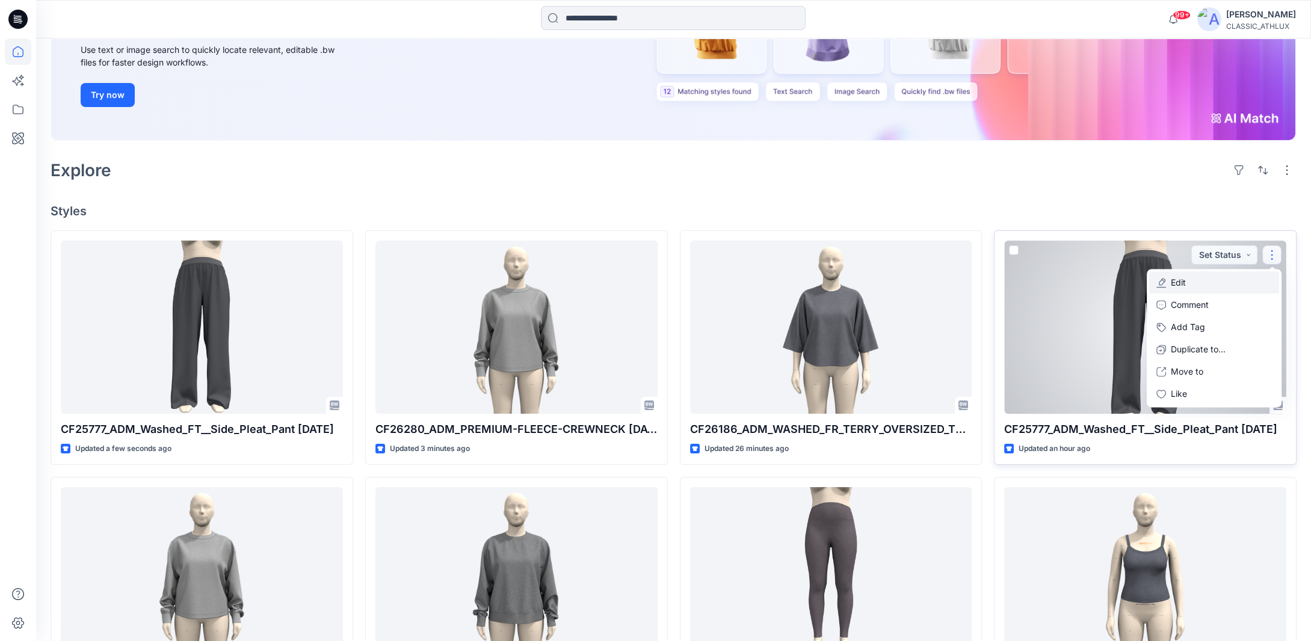
click at [1194, 282] on button "Edit" at bounding box center [1214, 283] width 130 height 22
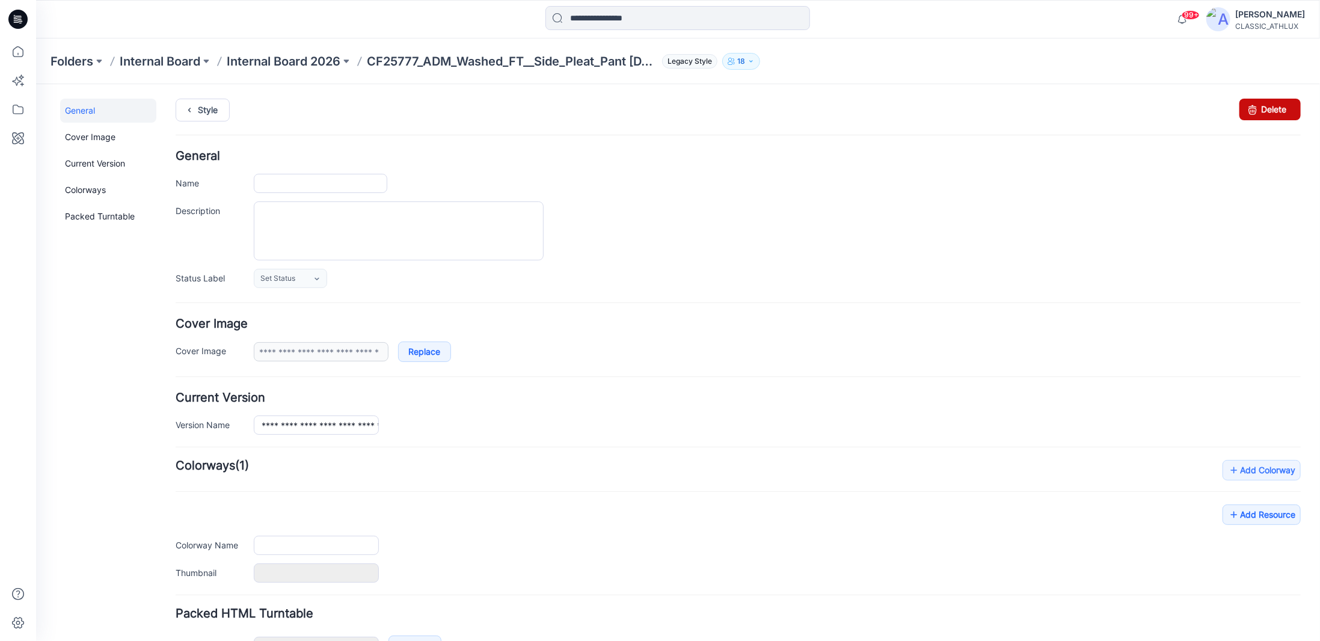
click at [1274, 109] on link "Delete" at bounding box center [1269, 109] width 61 height 22
type input "**********"
type input "*****"
type input "**********"
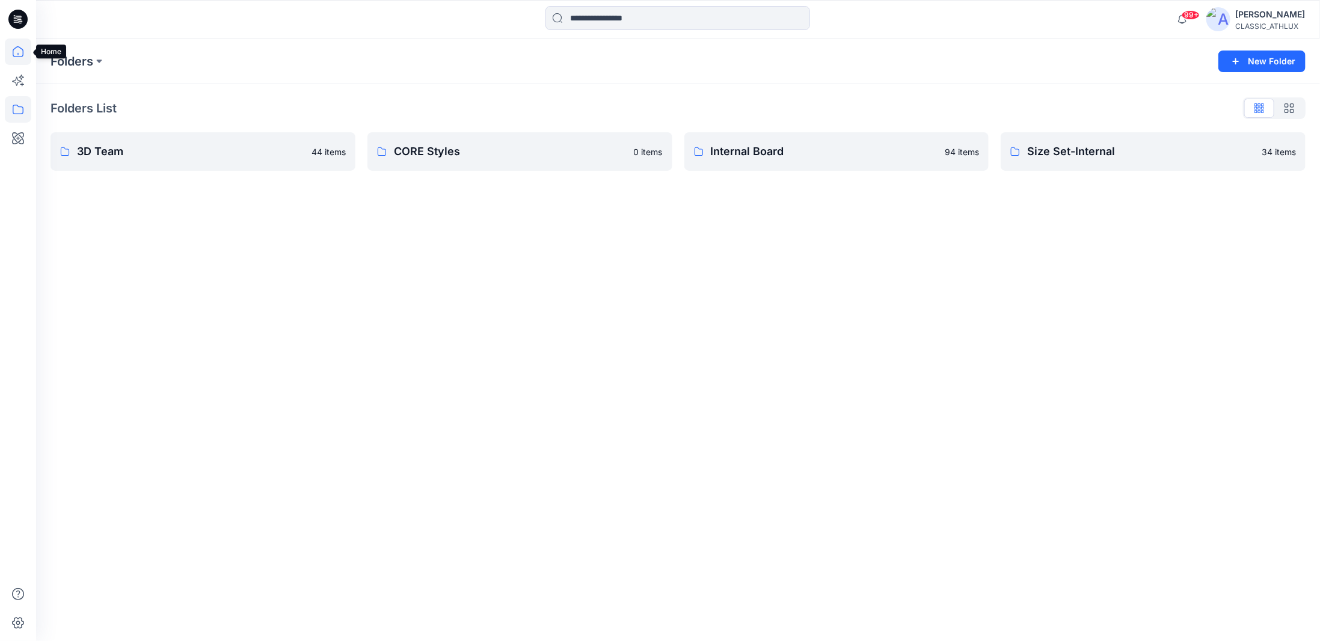
click at [20, 51] on icon at bounding box center [18, 51] width 26 height 26
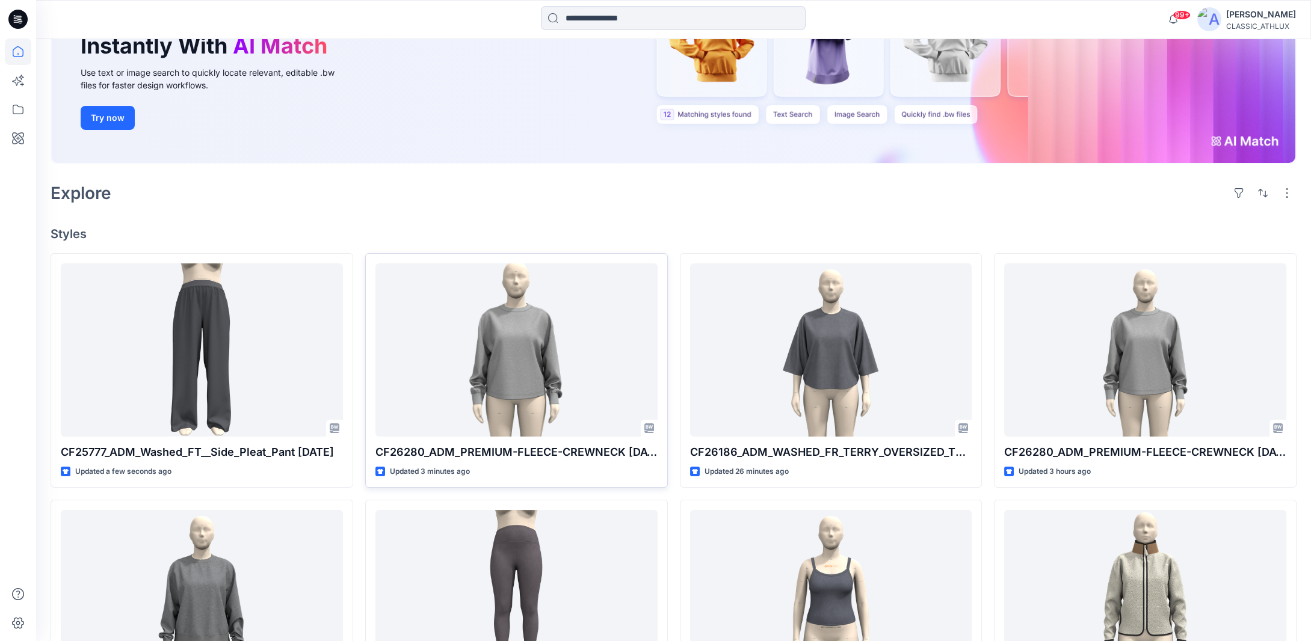
scroll to position [180, 0]
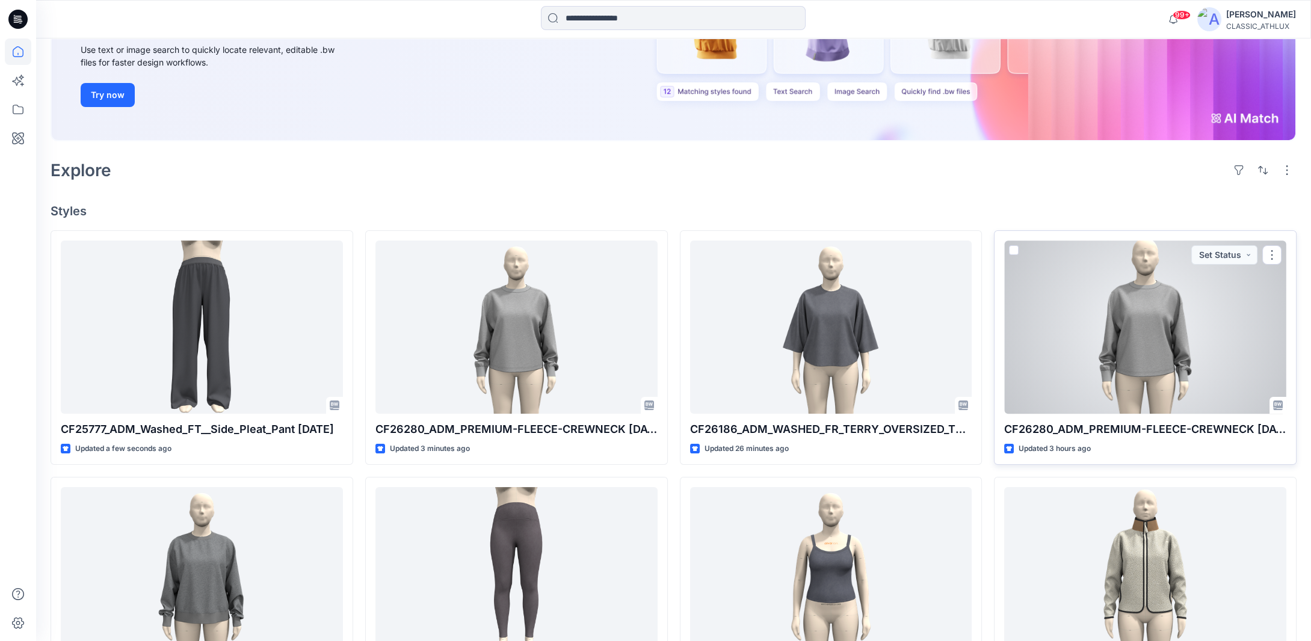
click at [1130, 330] on div at bounding box center [1145, 327] width 282 height 173
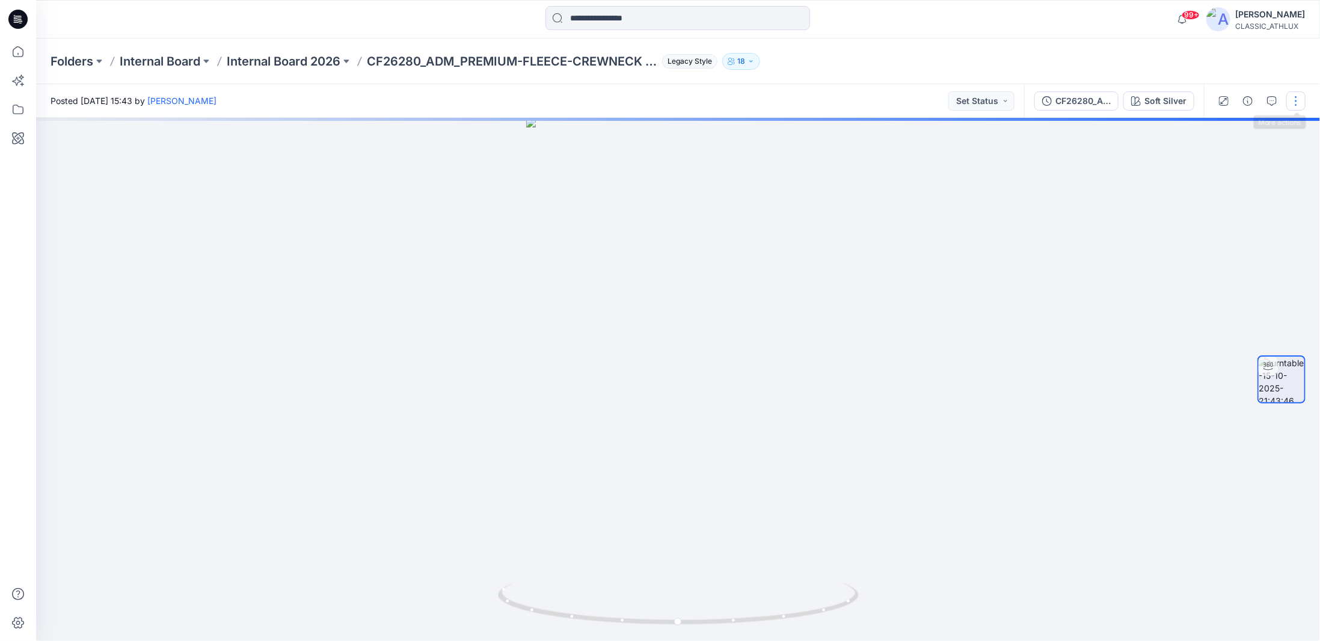
click at [1291, 102] on button "button" at bounding box center [1296, 100] width 19 height 19
click at [1229, 125] on button "Edit" at bounding box center [1245, 129] width 111 height 22
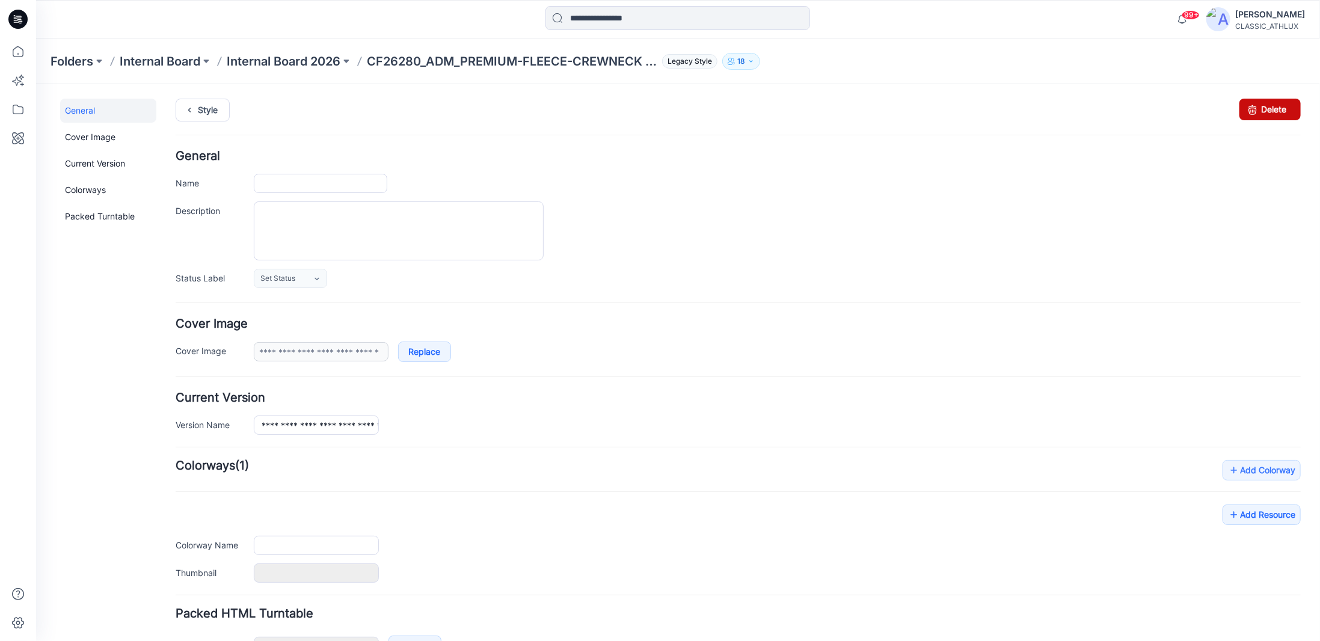
type input "**********"
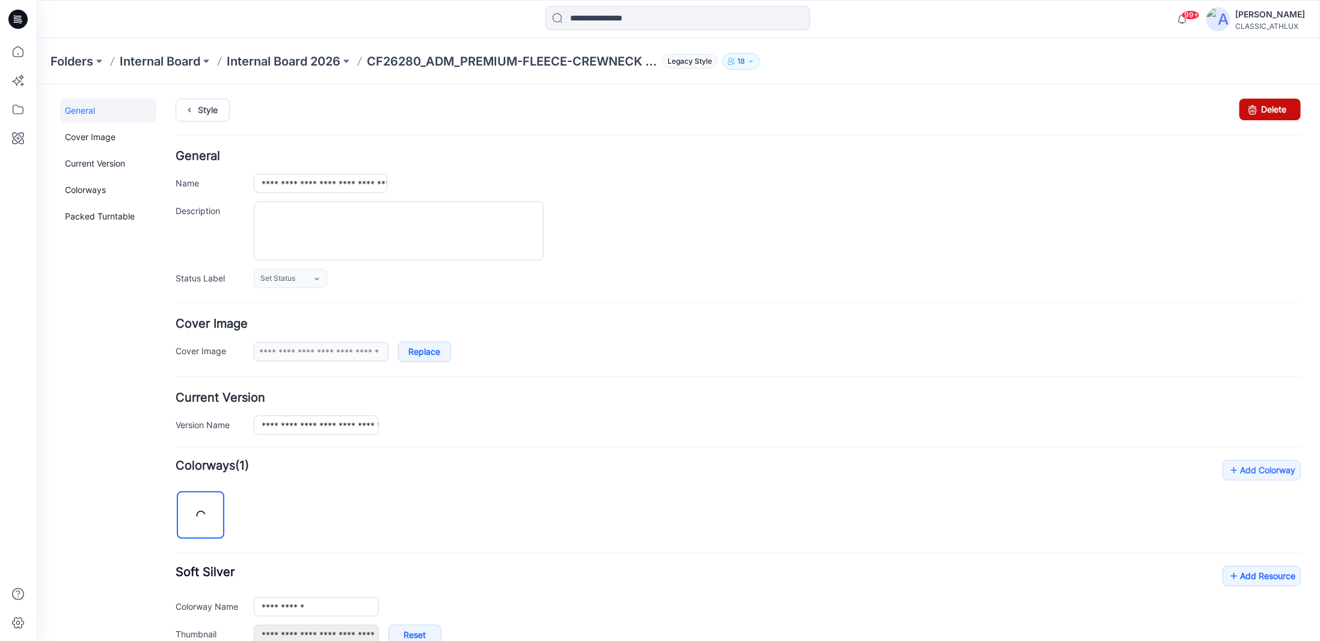
drag, startPoint x: 1244, startPoint y: 112, endPoint x: 739, endPoint y: 136, distance: 505.2
click at [1244, 112] on icon at bounding box center [1252, 109] width 17 height 22
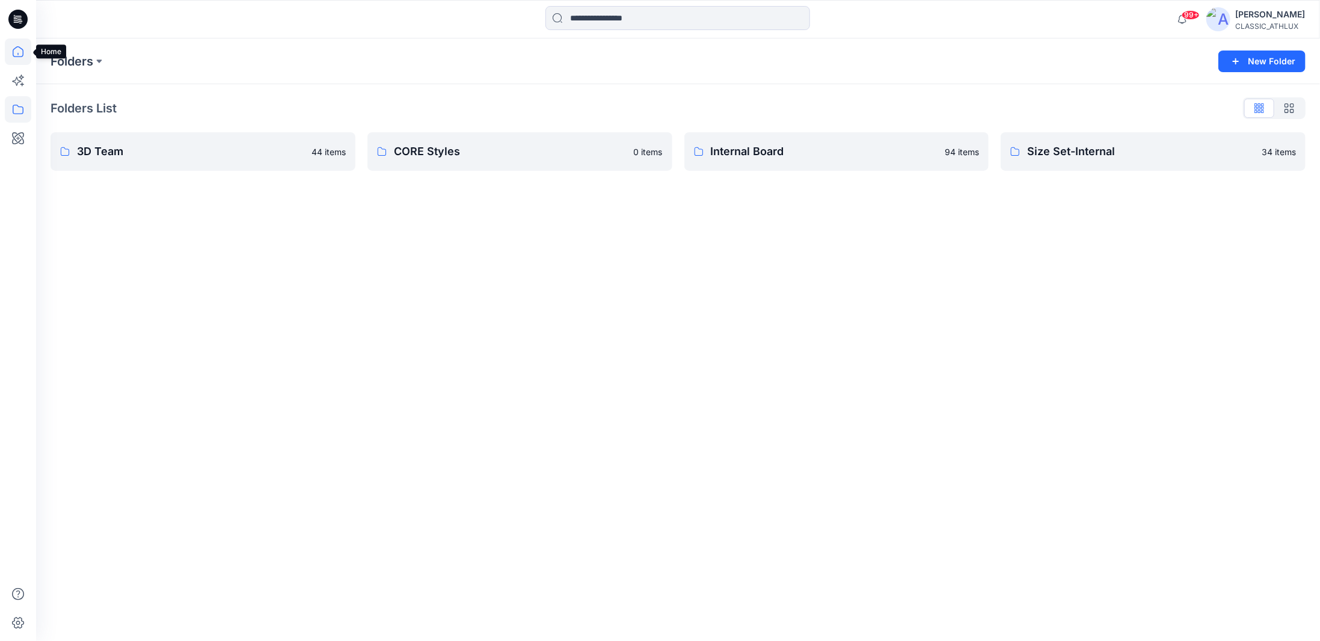
click at [18, 51] on icon at bounding box center [18, 51] width 26 height 26
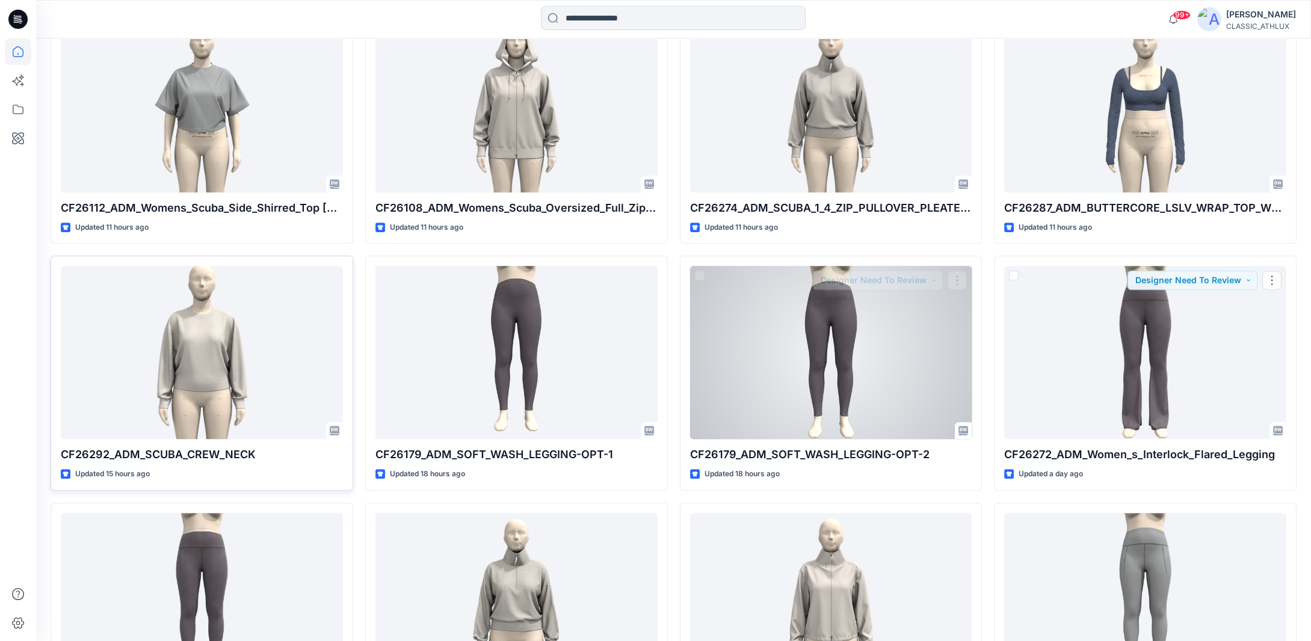
scroll to position [1896, 0]
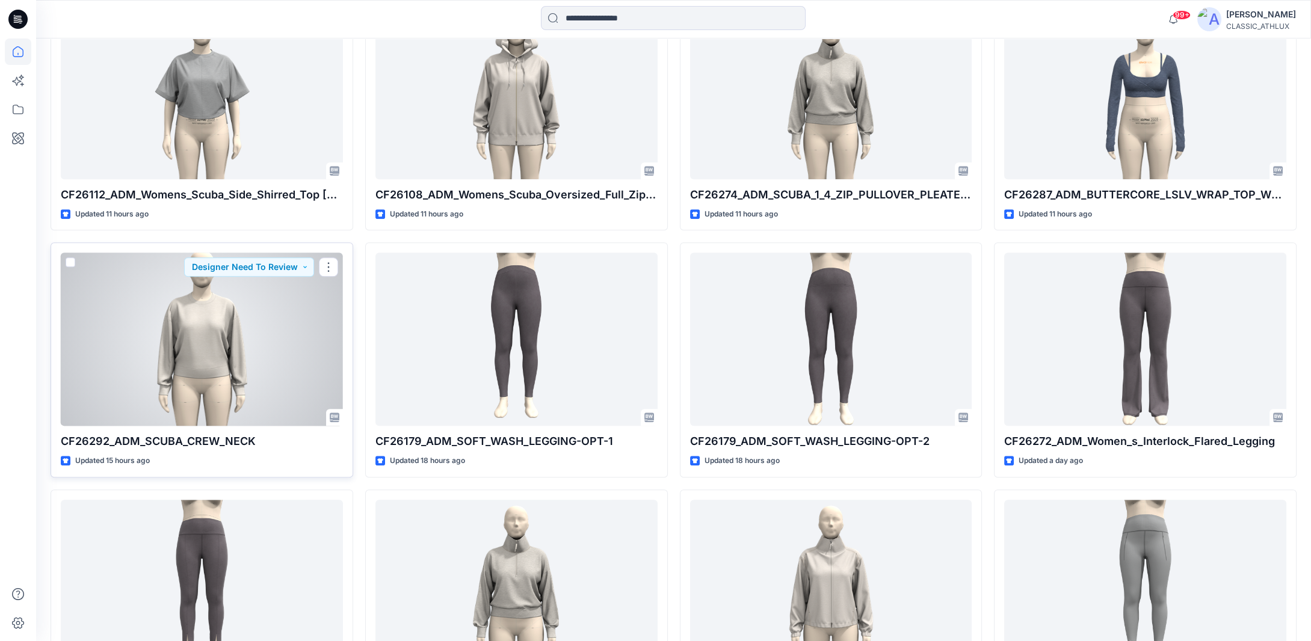
click at [229, 364] on div at bounding box center [202, 339] width 282 height 173
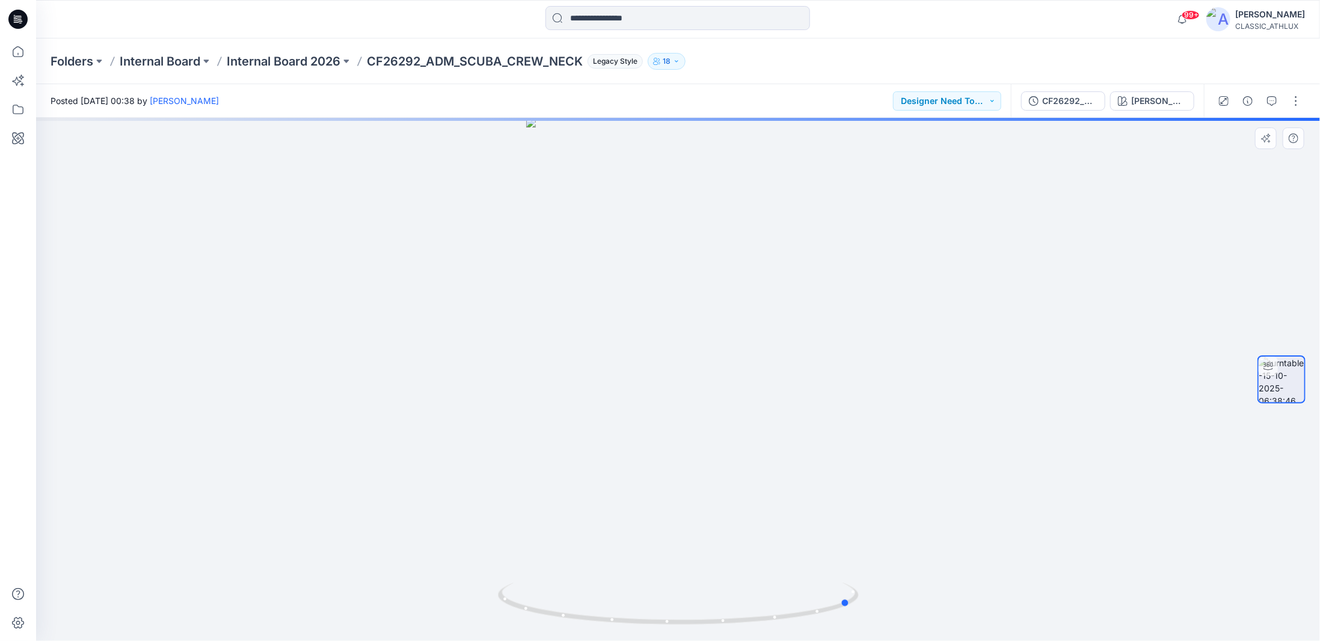
drag, startPoint x: 831, startPoint y: 613, endPoint x: 1007, endPoint y: 612, distance: 176.2
click at [1007, 612] on div at bounding box center [678, 379] width 1284 height 523
click at [24, 51] on icon at bounding box center [18, 51] width 26 height 26
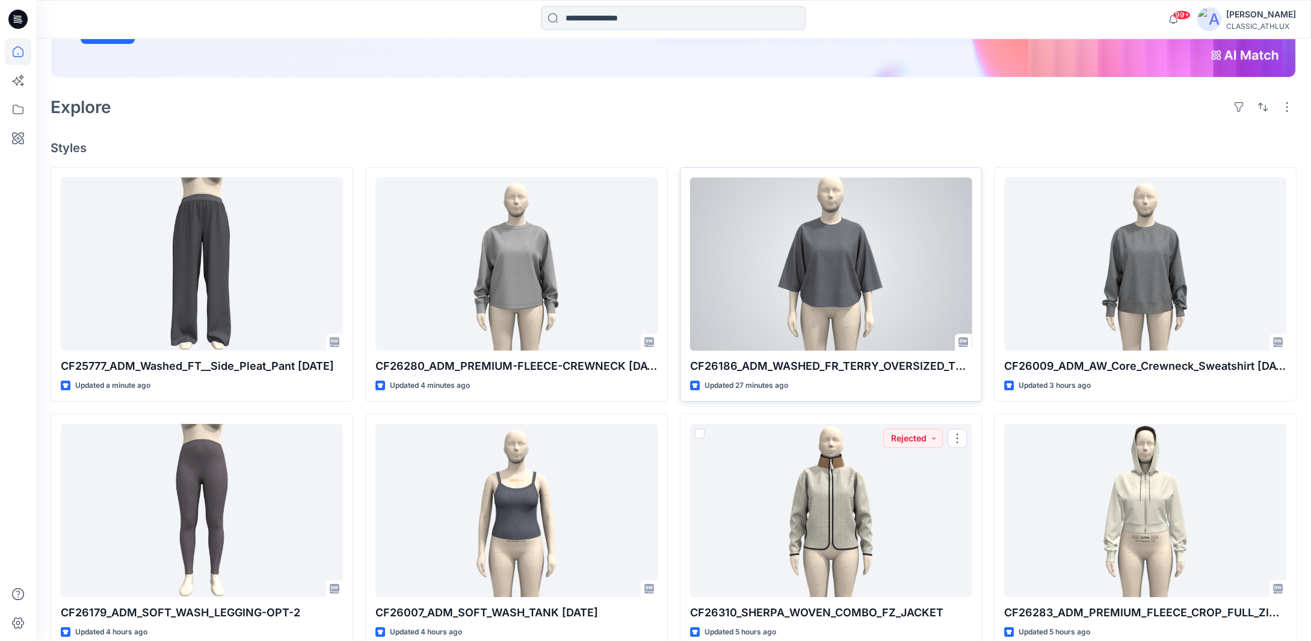
scroll to position [241, 0]
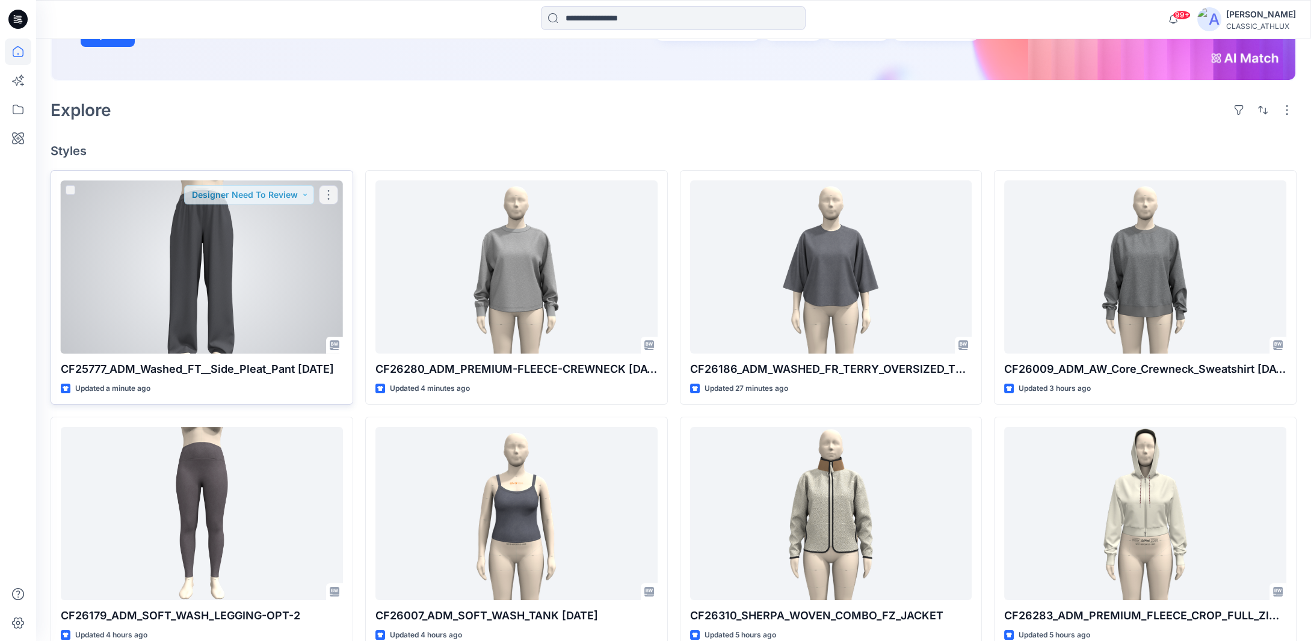
click at [306, 272] on div at bounding box center [202, 266] width 282 height 173
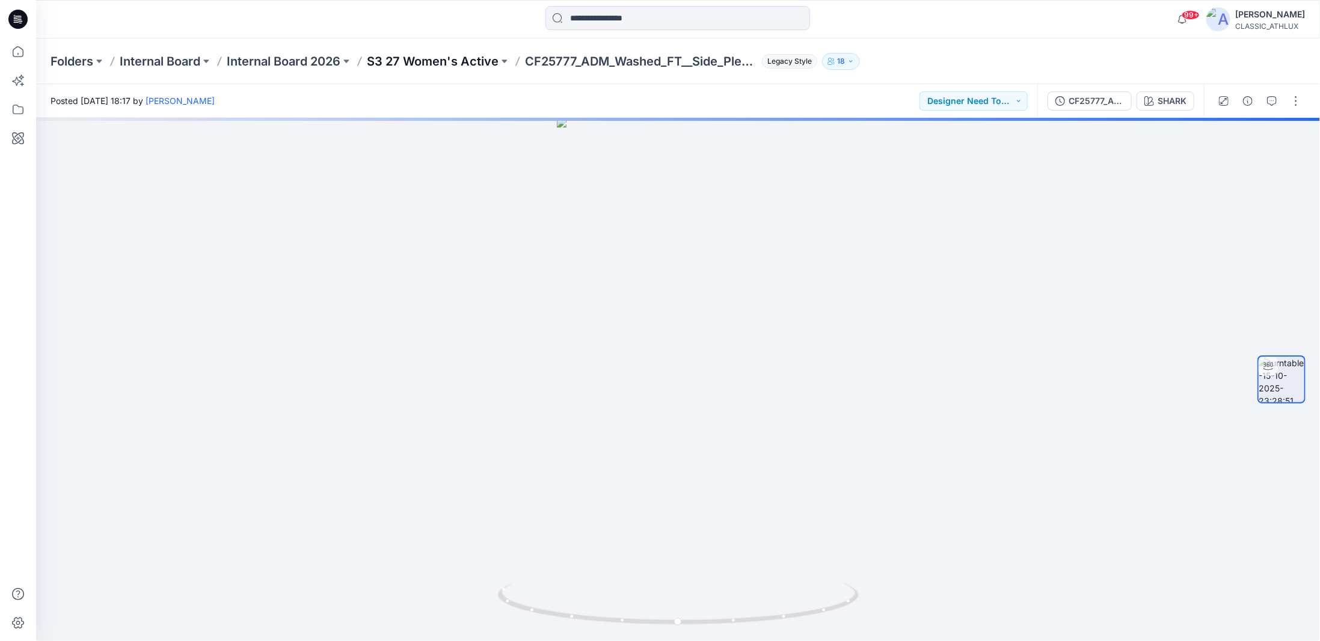
click at [455, 61] on p "S3 27 Women's Active" at bounding box center [433, 61] width 132 height 17
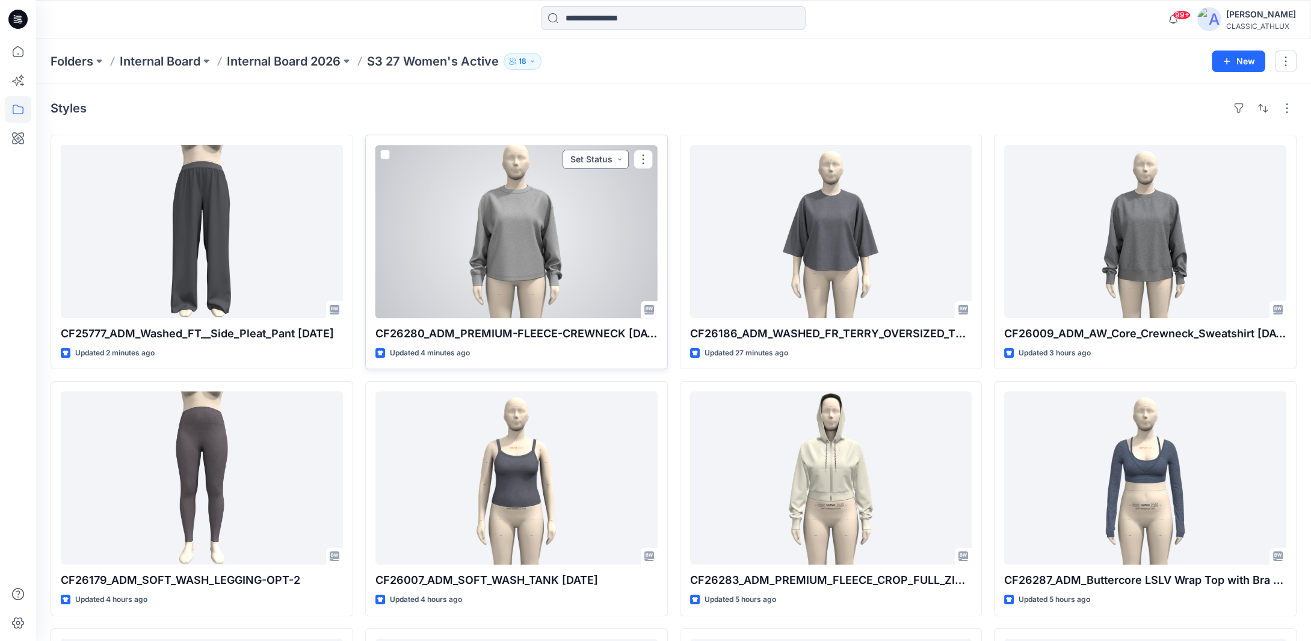
click at [620, 163] on button "Set Status" at bounding box center [595, 159] width 66 height 19
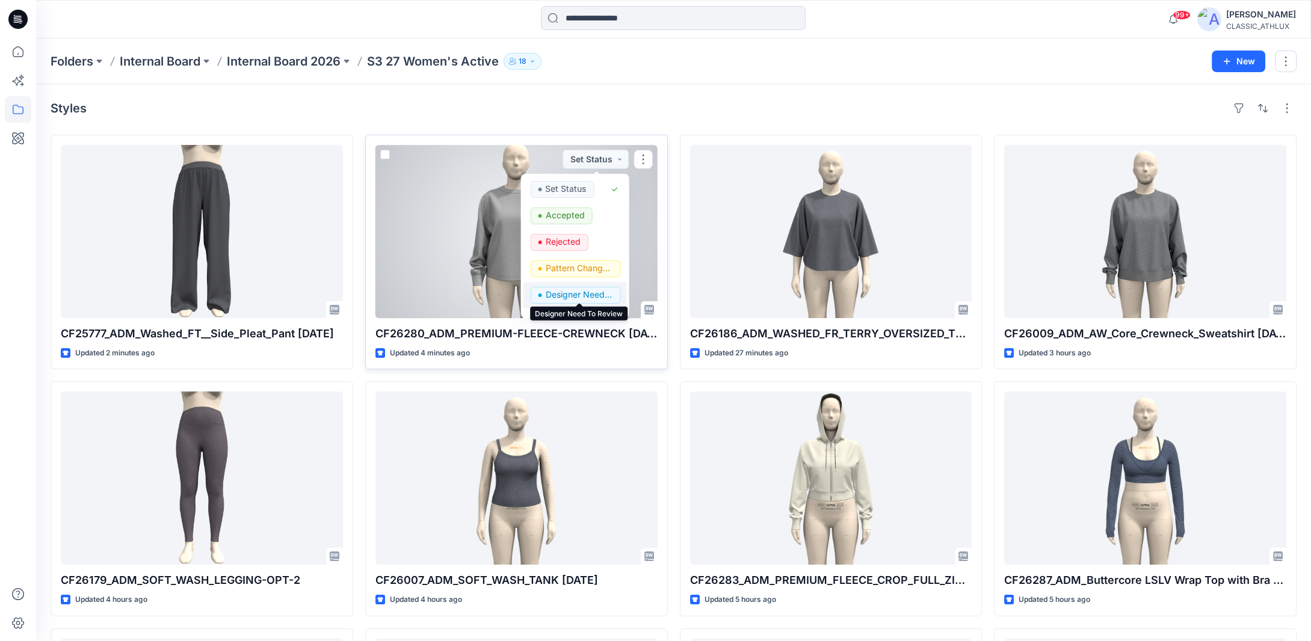
click at [582, 296] on p "Designer Need To Review" at bounding box center [578, 295] width 67 height 16
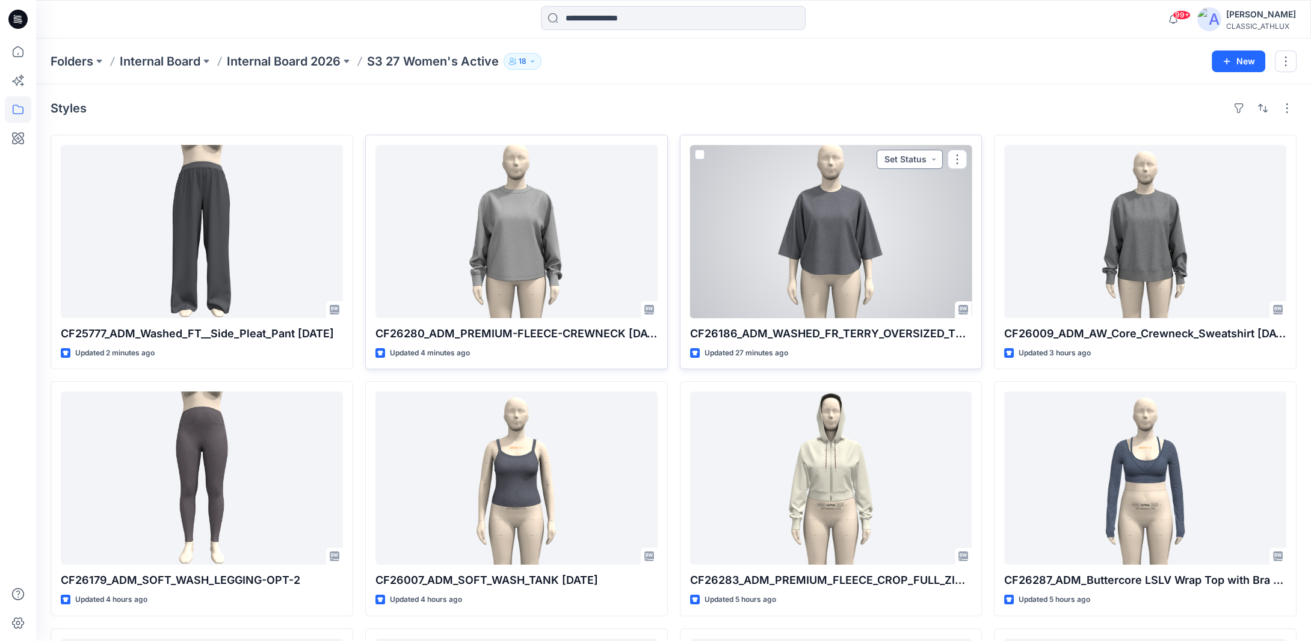
click at [909, 160] on button "Set Status" at bounding box center [909, 159] width 66 height 19
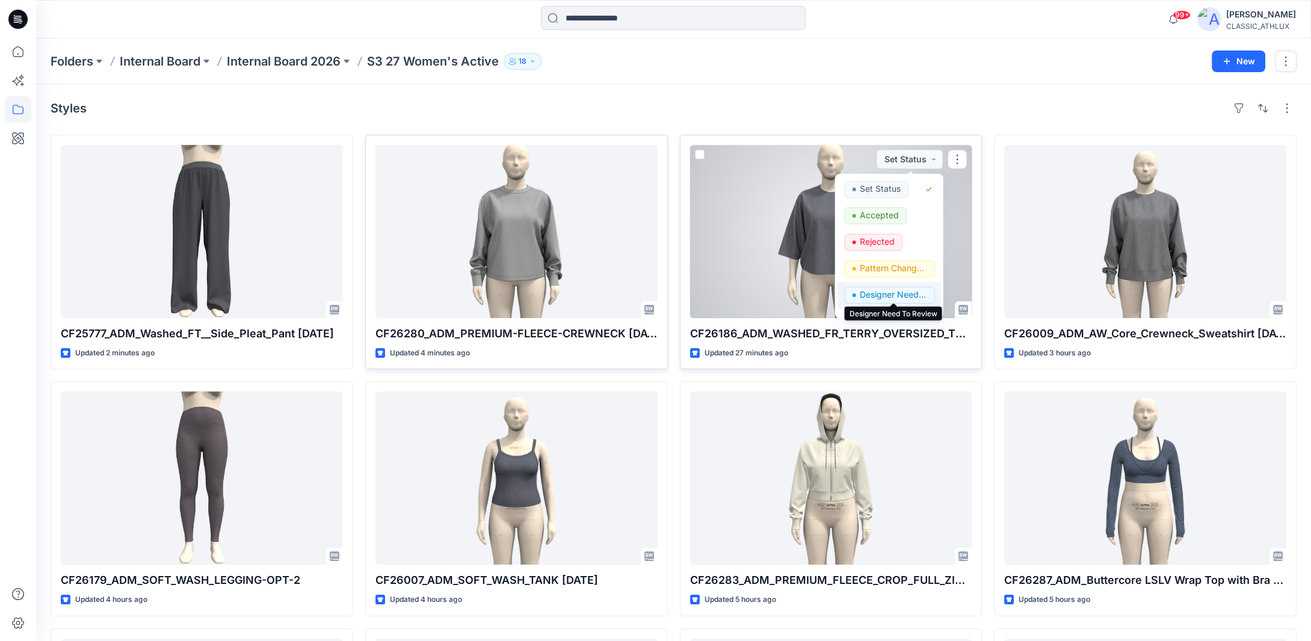
click at [894, 292] on p "Designer Need To Review" at bounding box center [892, 295] width 67 height 16
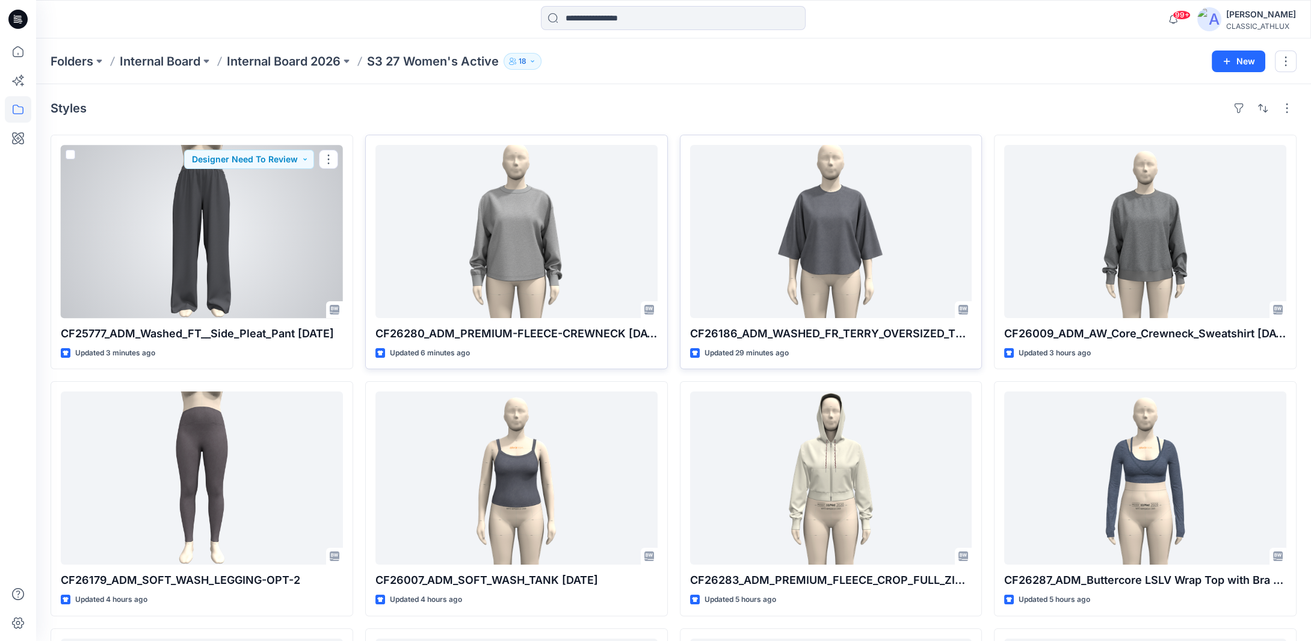
click at [223, 289] on div at bounding box center [202, 231] width 282 height 173
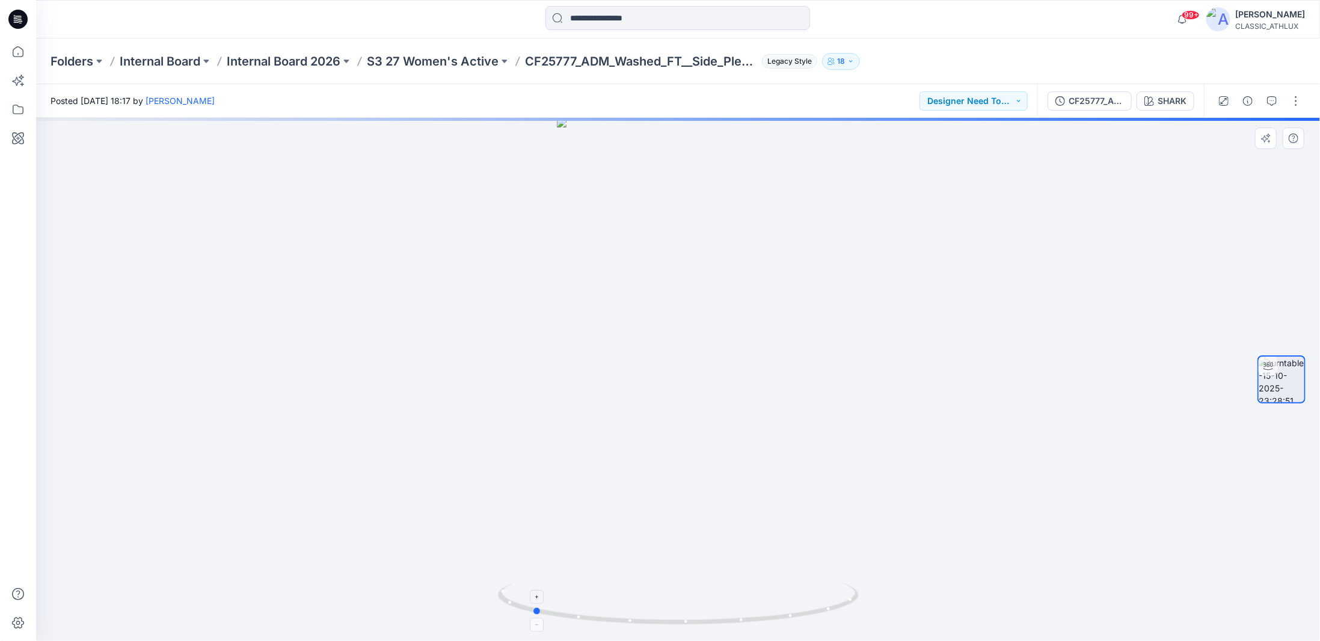
drag, startPoint x: 822, startPoint y: 614, endPoint x: 677, endPoint y: 606, distance: 144.6
click at [677, 606] on icon at bounding box center [680, 605] width 364 height 45
